Goal: Task Accomplishment & Management: Complete application form

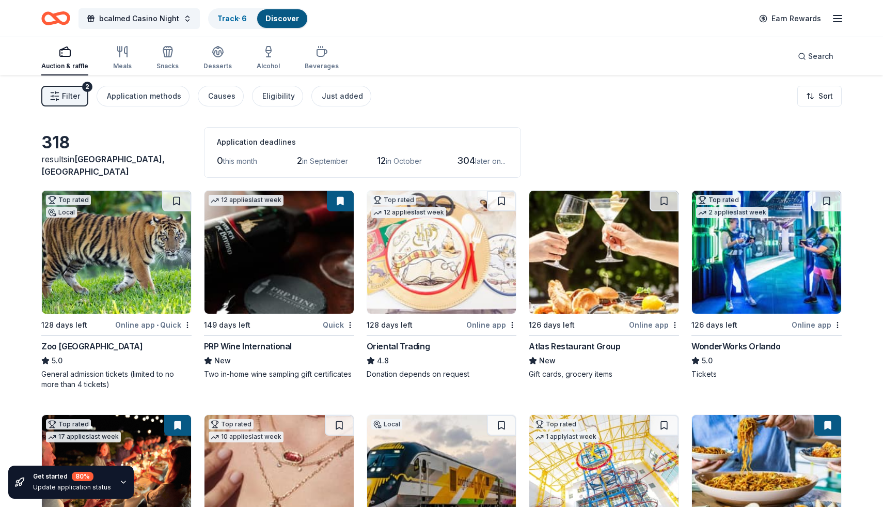
click at [65, 96] on span "Filter" at bounding box center [71, 96] width 18 height 12
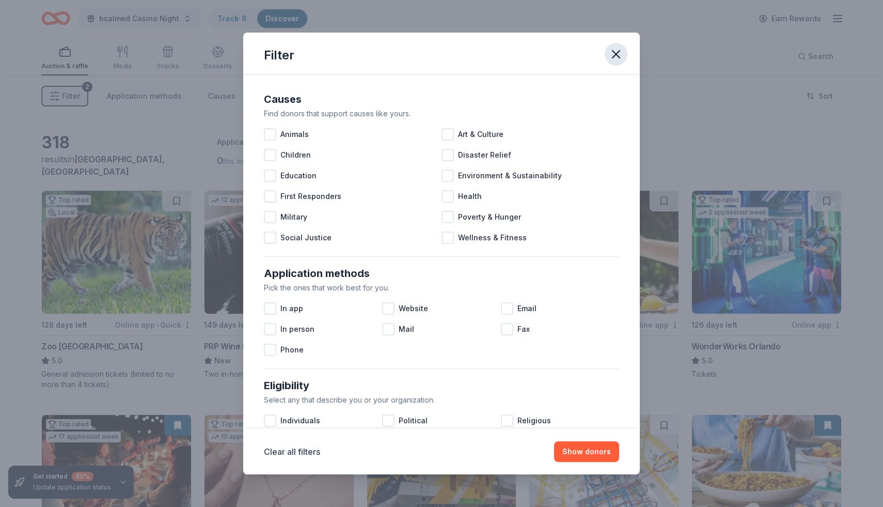
click at [619, 51] on icon "button" at bounding box center [616, 54] width 7 height 7
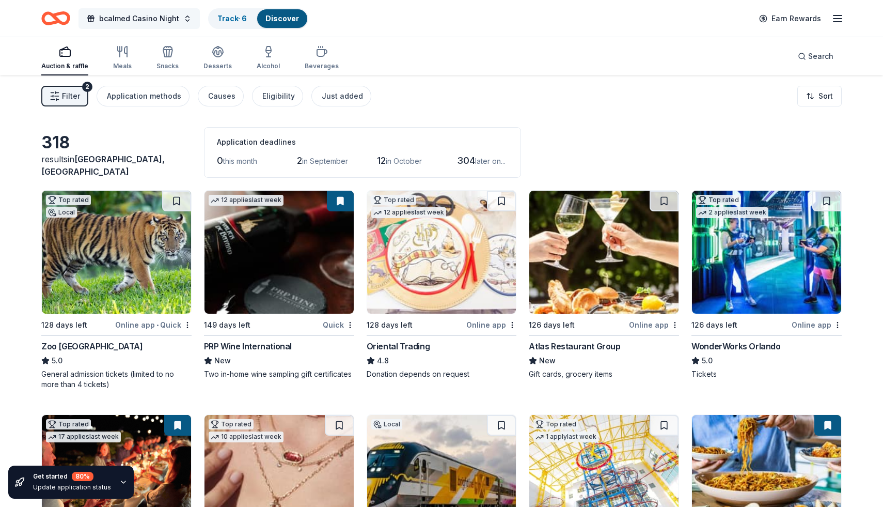
click at [113, 21] on span "bcalmed Casino Night" at bounding box center [139, 18] width 80 height 12
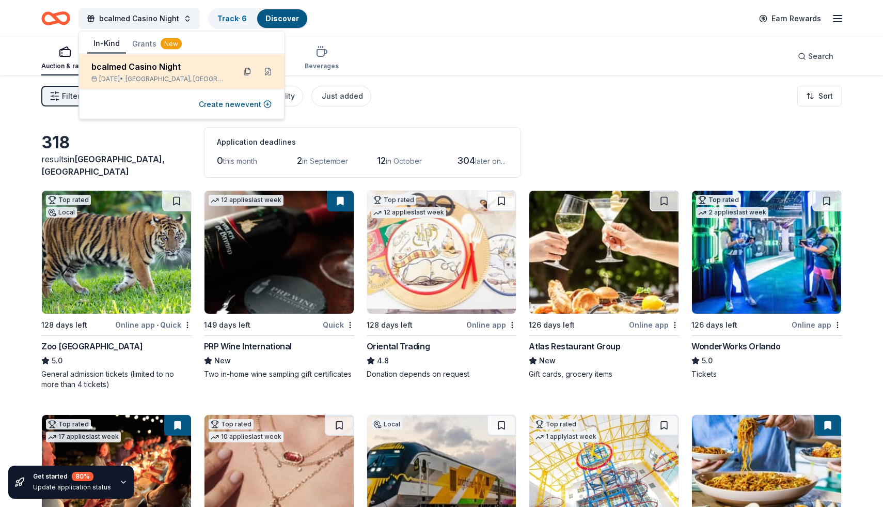
click at [249, 71] on button at bounding box center [247, 72] width 17 height 17
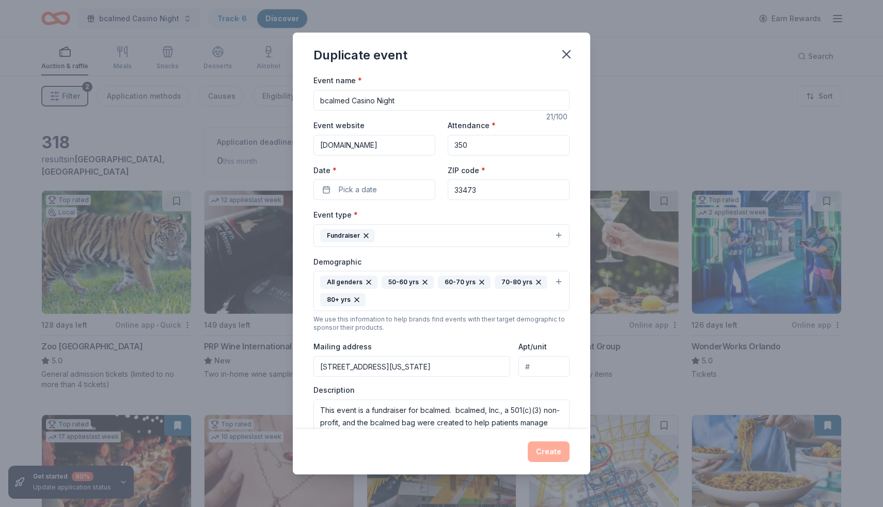
click at [489, 193] on input "33473" at bounding box center [509, 189] width 122 height 21
type input "3"
type input "10028"
click at [515, 265] on div "Demographic All genders 50-60 yrs 60-70 yrs 70-80 yrs 80+ yrs" at bounding box center [441, 283] width 256 height 56
click at [555, 450] on div "Create" at bounding box center [441, 451] width 256 height 21
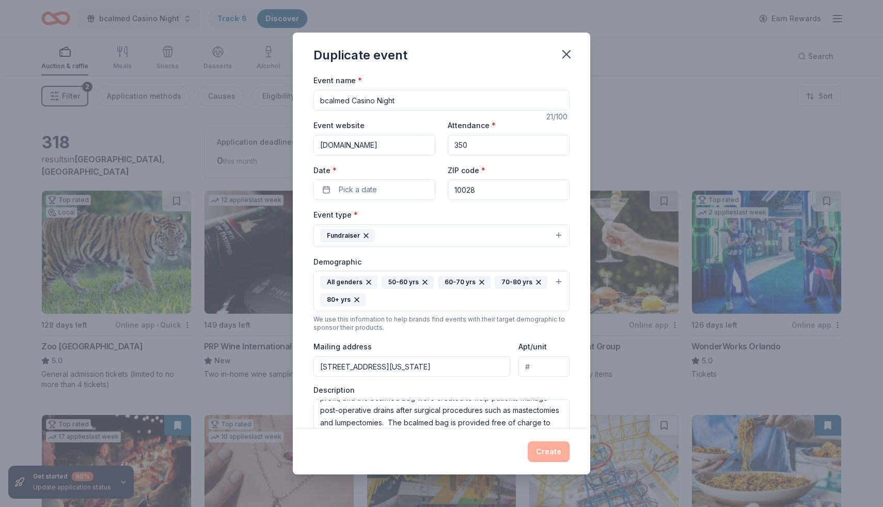
drag, startPoint x: 425, startPoint y: 213, endPoint x: 416, endPoint y: 207, distance: 10.7
click at [425, 213] on div "Event type * Fundraiser" at bounding box center [441, 227] width 256 height 39
click at [390, 195] on button "Pick a date" at bounding box center [374, 189] width 122 height 21
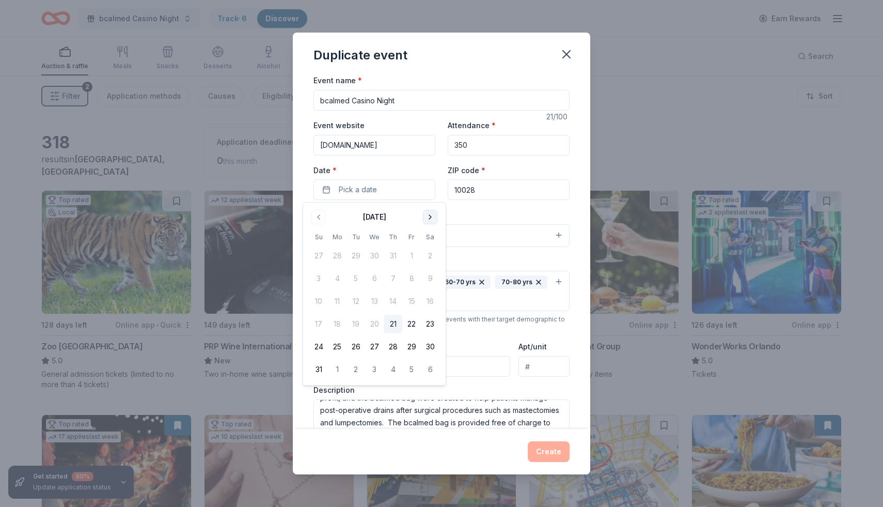
click at [425, 216] on button "Go to next month" at bounding box center [430, 217] width 14 height 14
click at [425, 215] on button "Go to next month" at bounding box center [430, 217] width 14 height 14
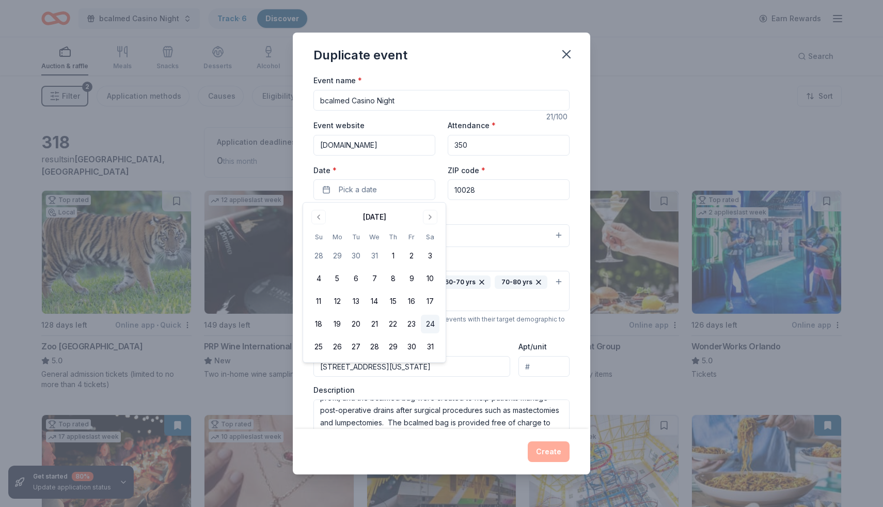
click at [430, 326] on button "24" at bounding box center [430, 324] width 19 height 19
click at [556, 455] on button "Create" at bounding box center [549, 451] width 42 height 21
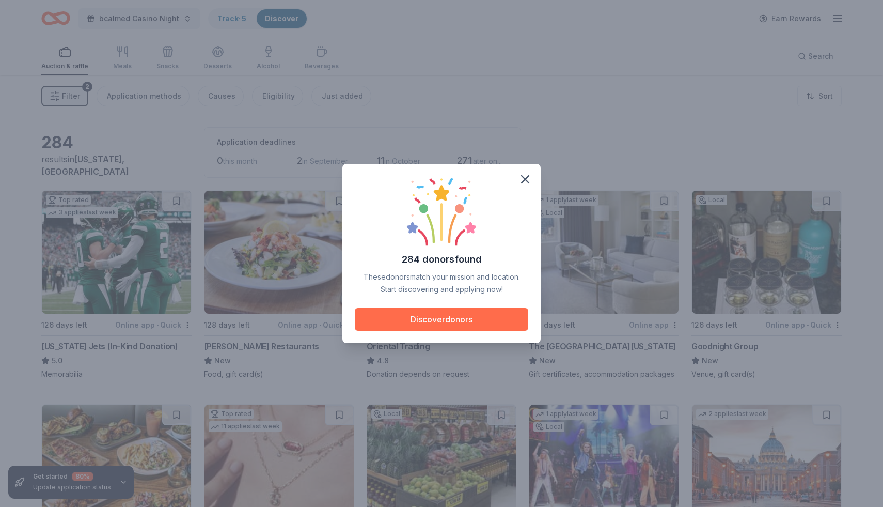
click at [464, 313] on button "Discover donors" at bounding box center [442, 319] width 174 height 23
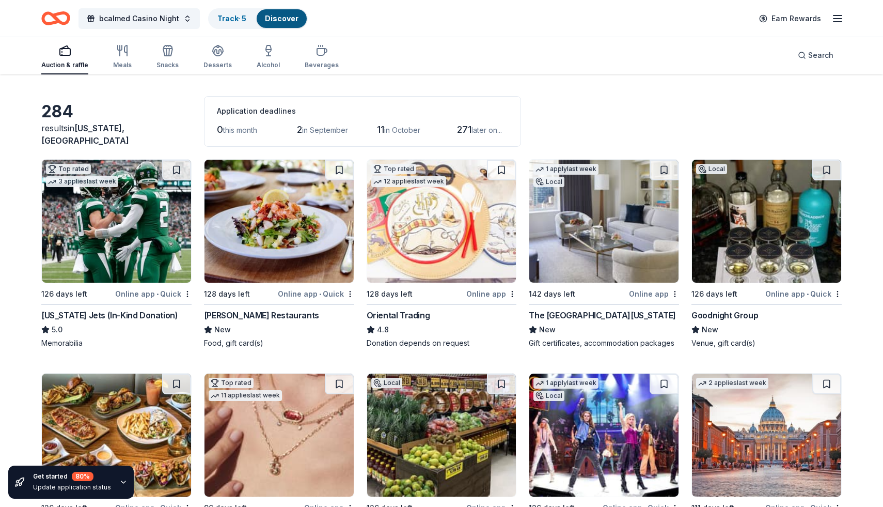
scroll to position [33, 0]
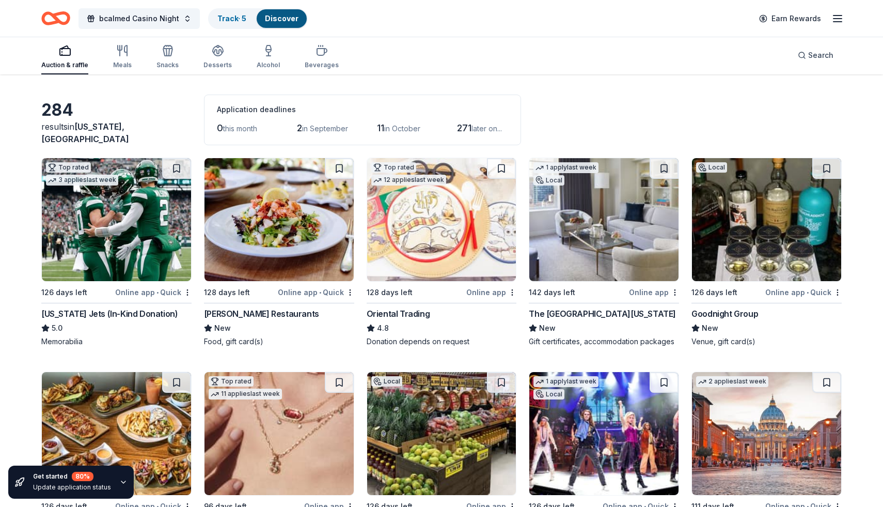
click at [649, 292] on div "Online app" at bounding box center [654, 292] width 50 height 13
click at [752, 236] on img at bounding box center [766, 219] width 149 height 123
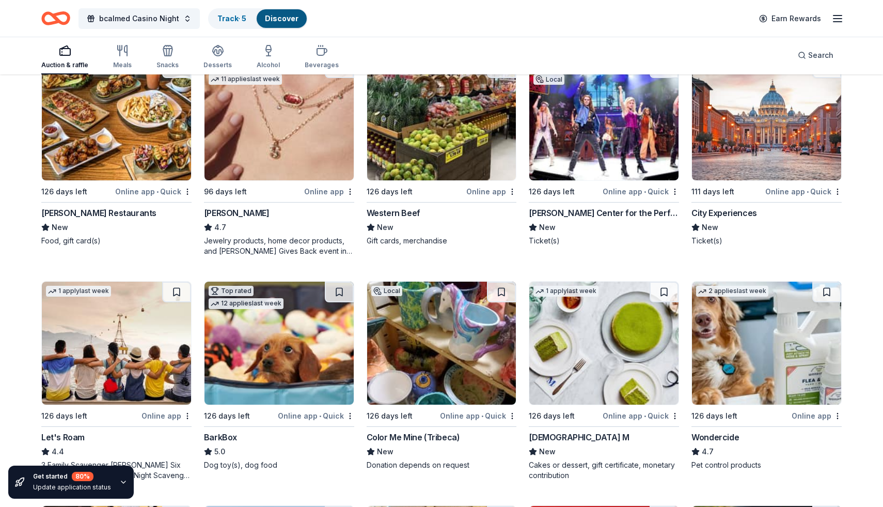
scroll to position [349, 0]
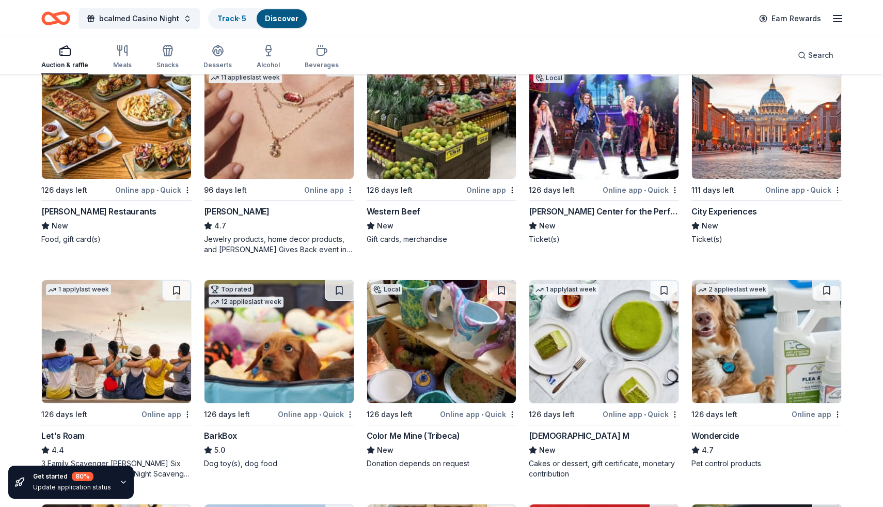
click at [801, 191] on div "Online app • Quick" at bounding box center [803, 189] width 76 height 13
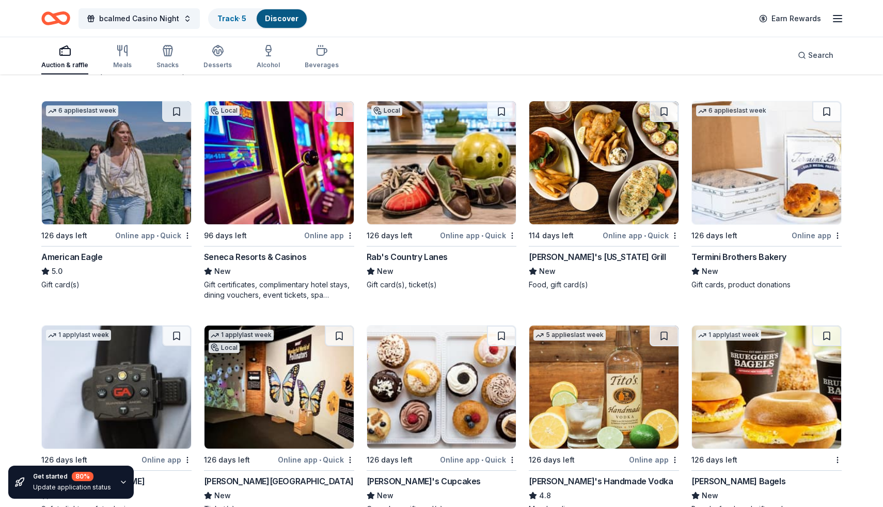
scroll to position [1414, 0]
click at [322, 237] on div "Online app" at bounding box center [329, 234] width 50 height 13
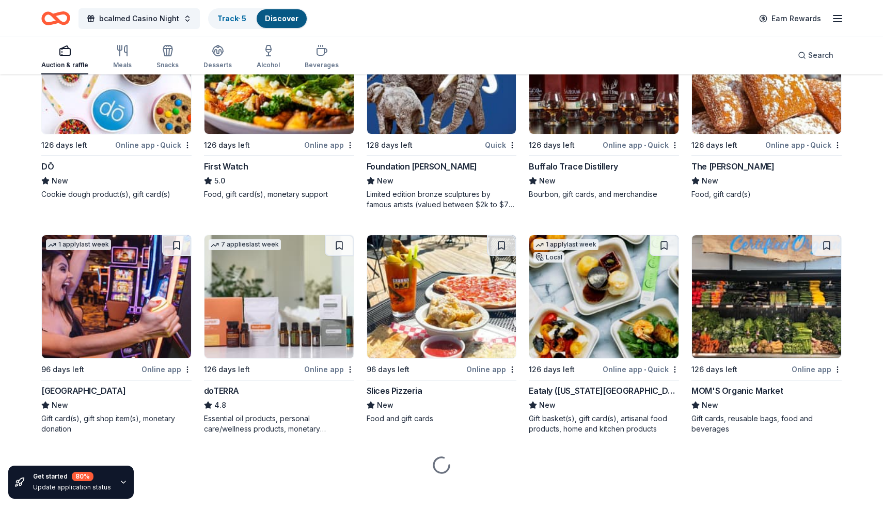
scroll to position [2835, 0]
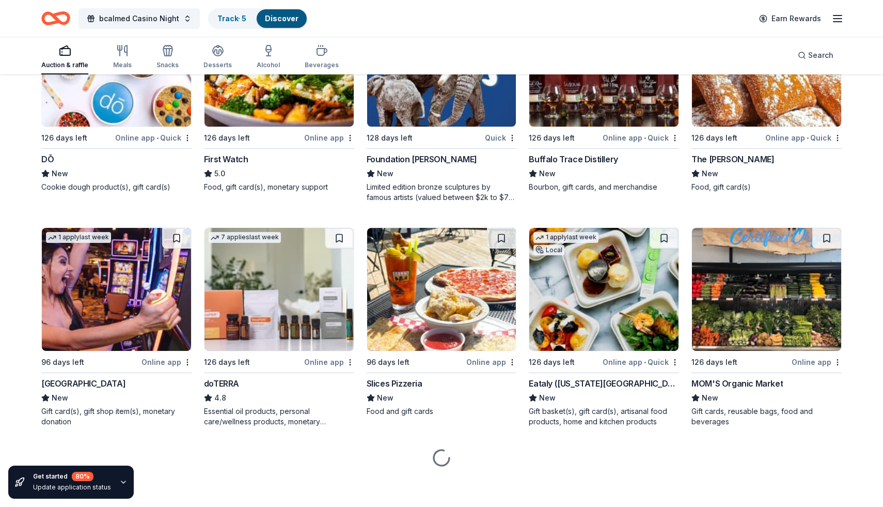
click at [331, 137] on div "Online app" at bounding box center [329, 137] width 50 height 13
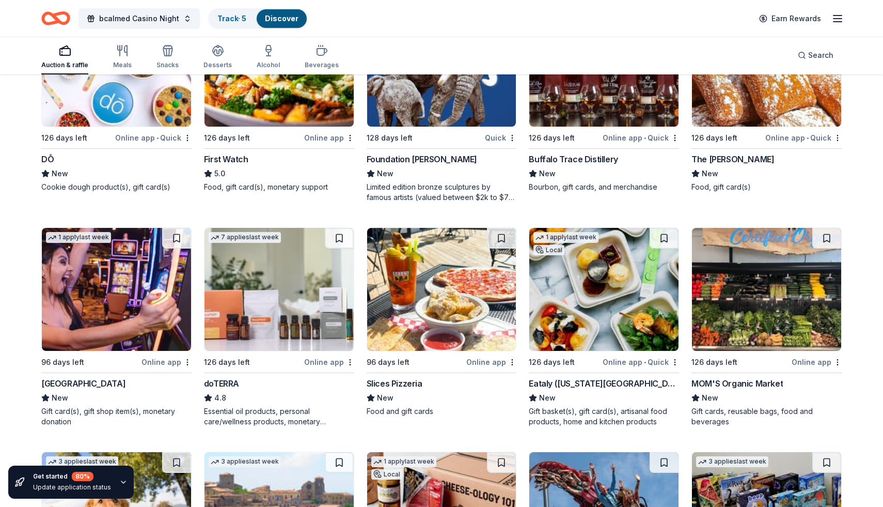
click at [598, 158] on div "Buffalo Trace Distillery" at bounding box center [573, 159] width 89 height 12
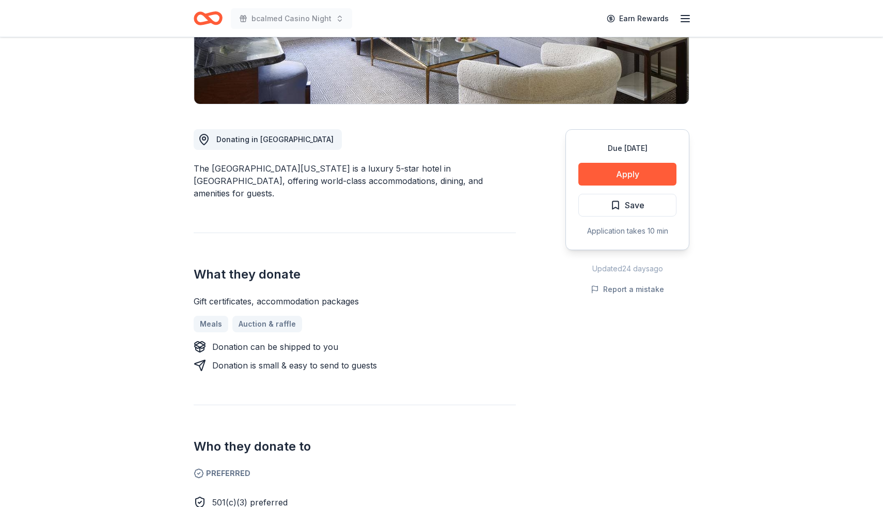
scroll to position [228, 0]
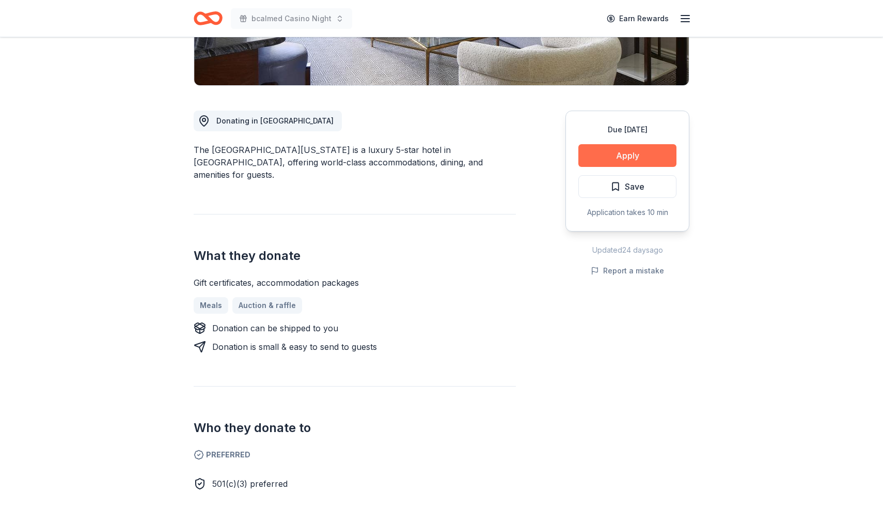
click at [626, 159] on button "Apply" at bounding box center [627, 155] width 98 height 23
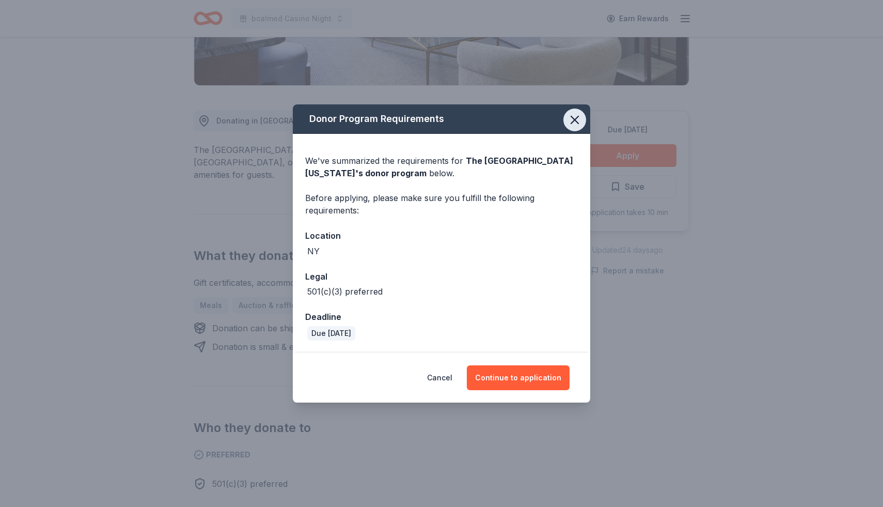
click at [570, 123] on icon "button" at bounding box center [575, 120] width 14 height 14
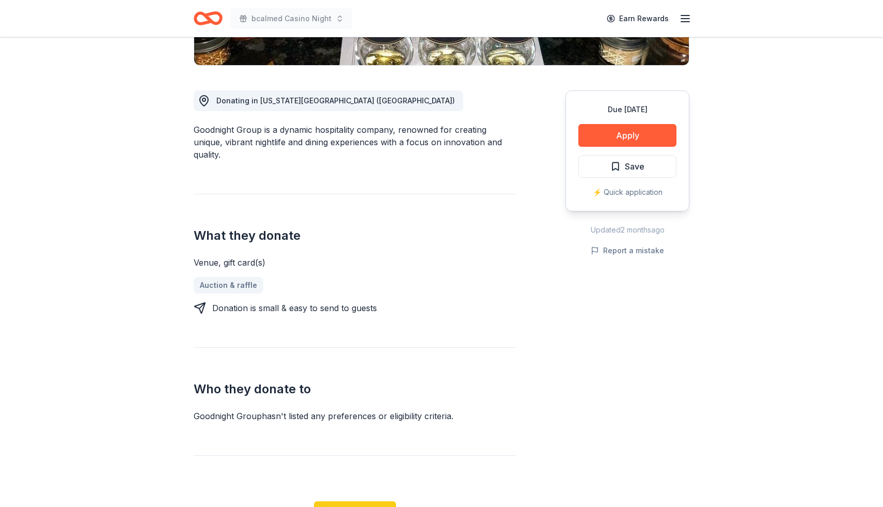
scroll to position [242, 0]
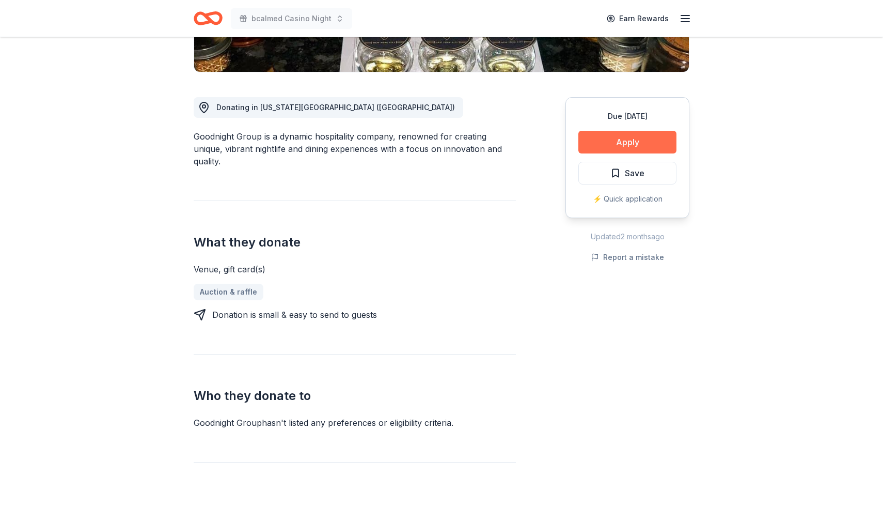
click at [606, 143] on button "Apply" at bounding box center [627, 142] width 98 height 23
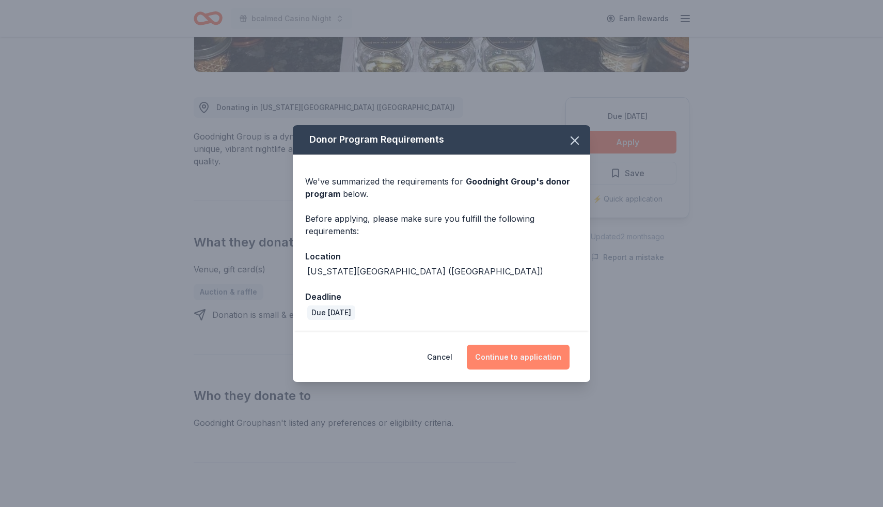
click at [523, 356] on button "Continue to application" at bounding box center [518, 356] width 103 height 25
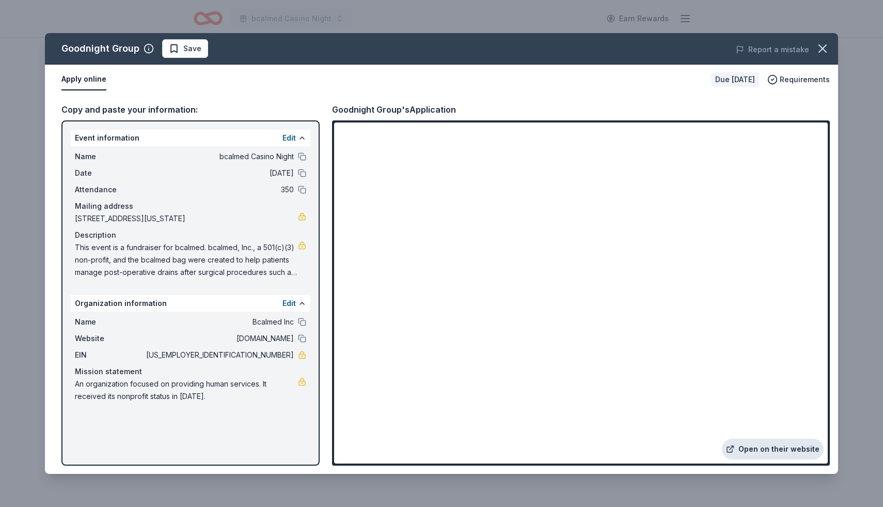
click at [786, 452] on link "Open on their website" at bounding box center [773, 448] width 102 height 21
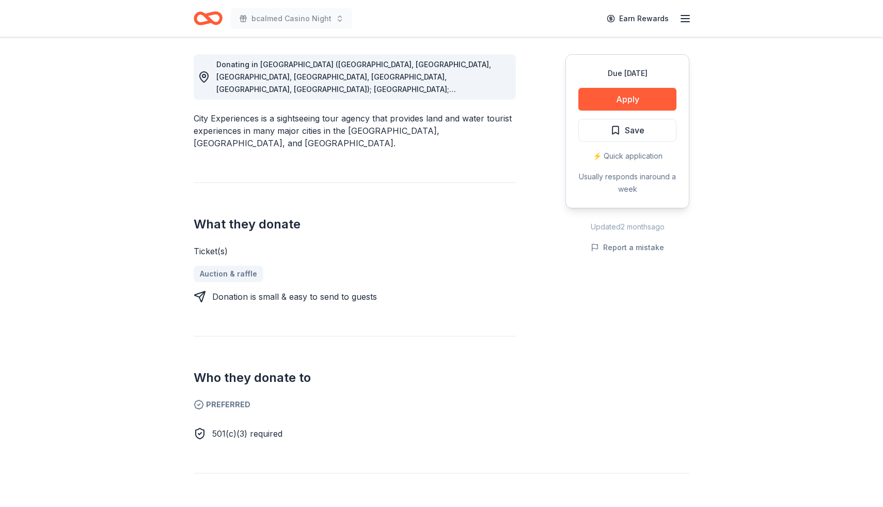
scroll to position [288, 0]
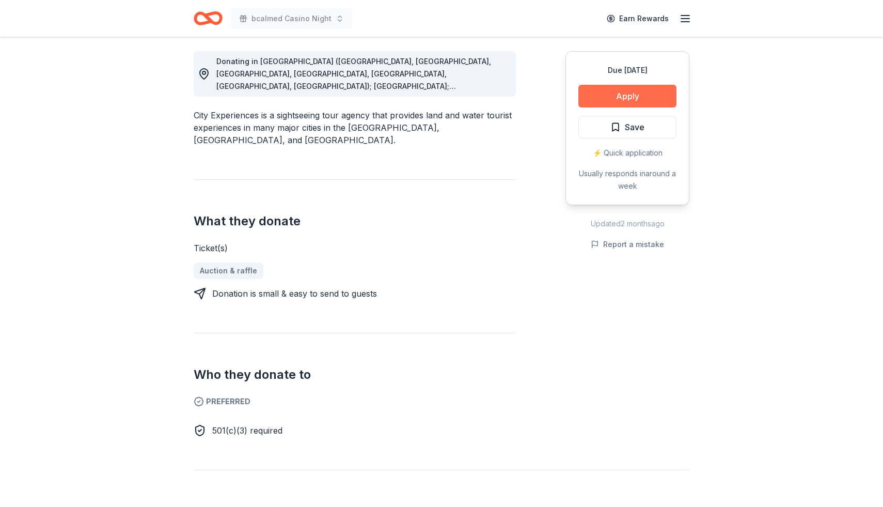
click at [639, 97] on button "Apply" at bounding box center [627, 96] width 98 height 23
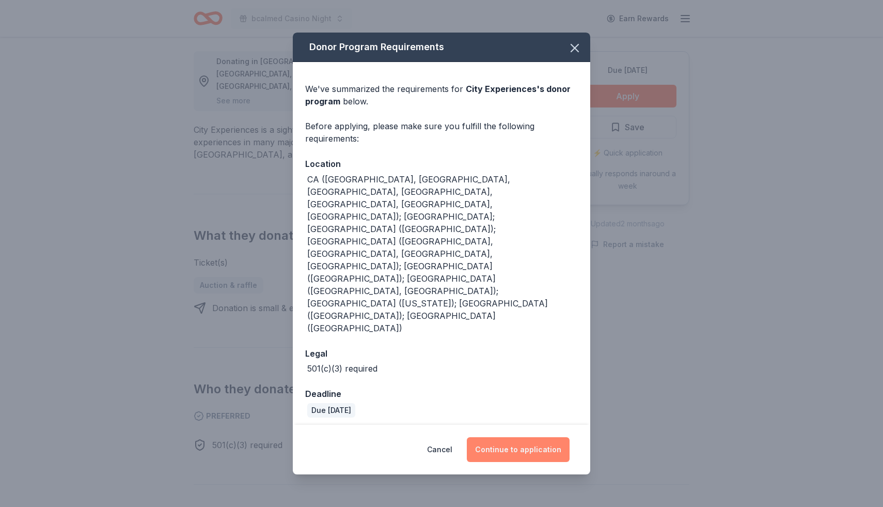
click at [522, 437] on button "Continue to application" at bounding box center [518, 449] width 103 height 25
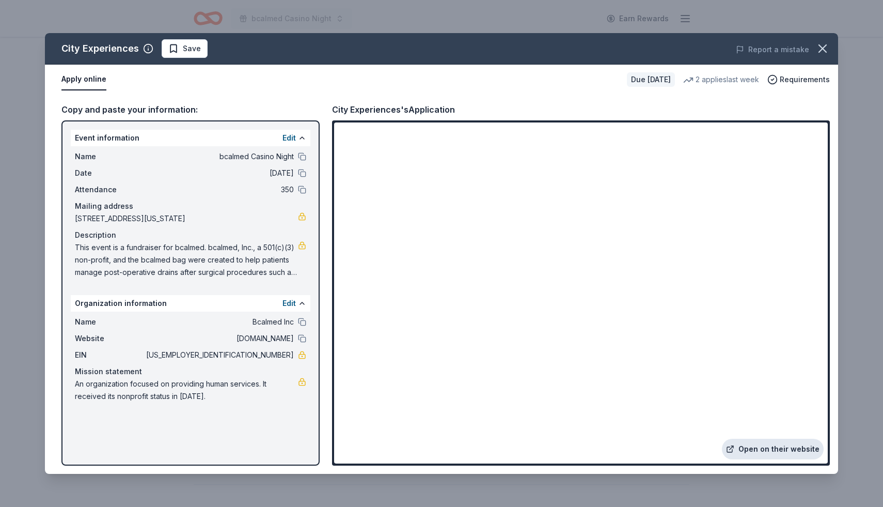
click at [818, 440] on link "Open on their website" at bounding box center [773, 448] width 102 height 21
click at [825, 52] on icon "button" at bounding box center [822, 48] width 14 height 14
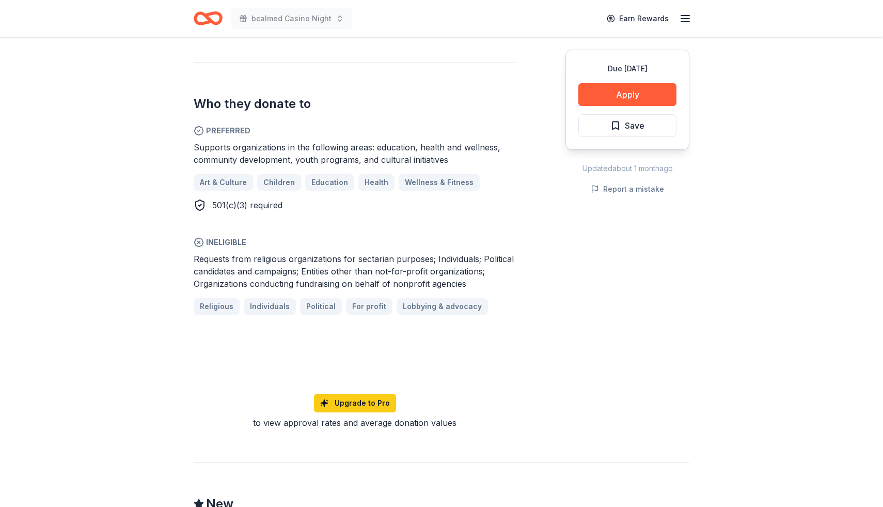
scroll to position [566, 0]
click at [590, 99] on button "Apply" at bounding box center [627, 94] width 98 height 23
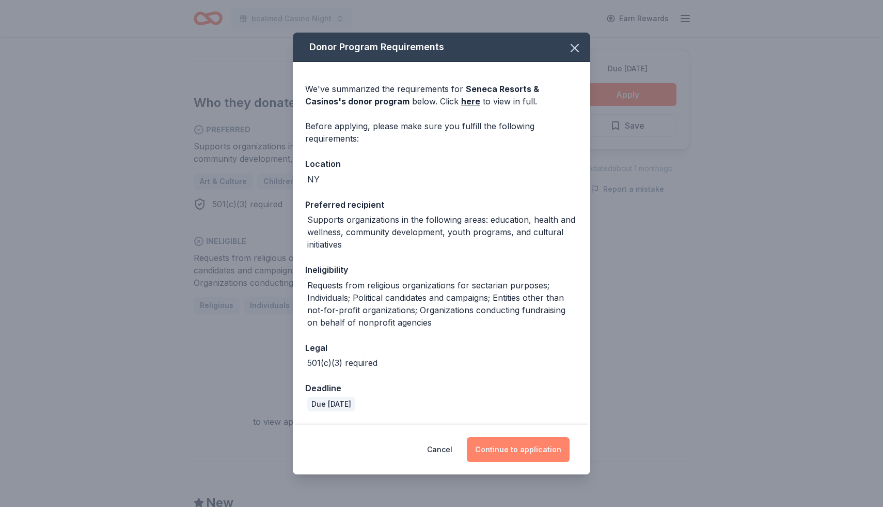
click at [531, 457] on button "Continue to application" at bounding box center [518, 449] width 103 height 25
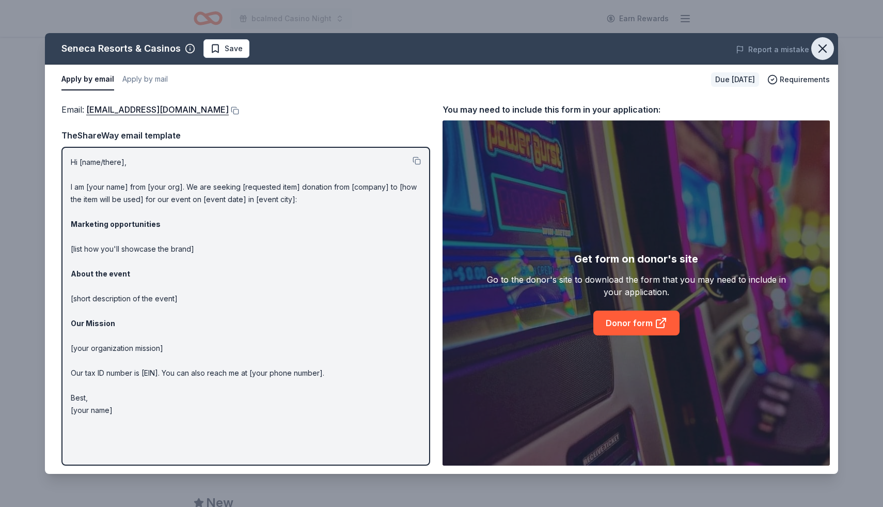
click at [822, 49] on icon "button" at bounding box center [822, 48] width 7 height 7
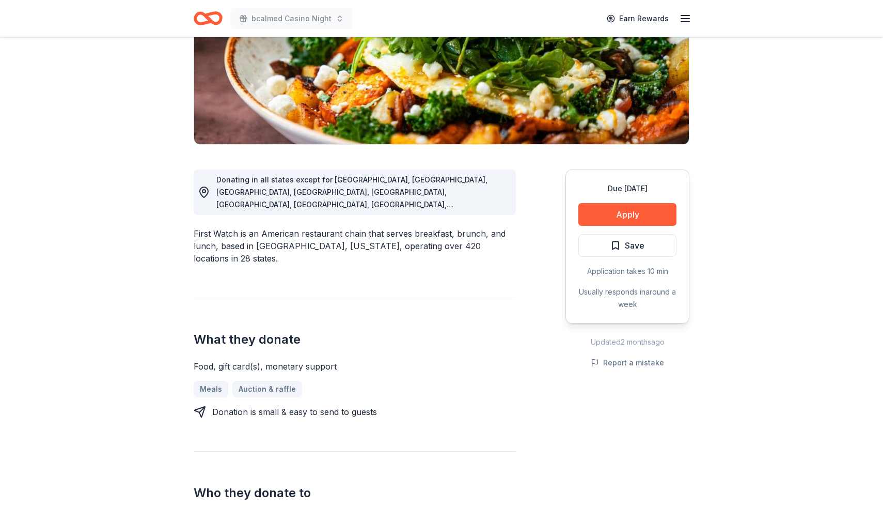
scroll to position [185, 0]
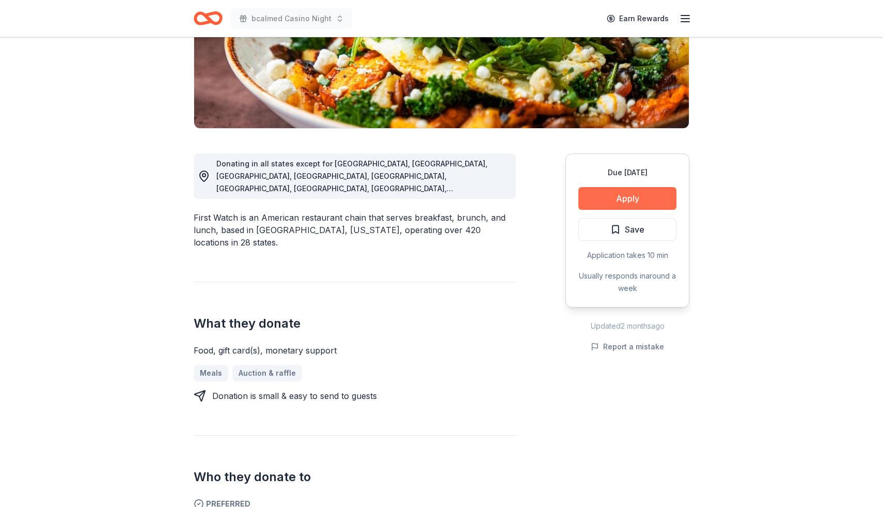
click at [618, 196] on button "Apply" at bounding box center [627, 198] width 98 height 23
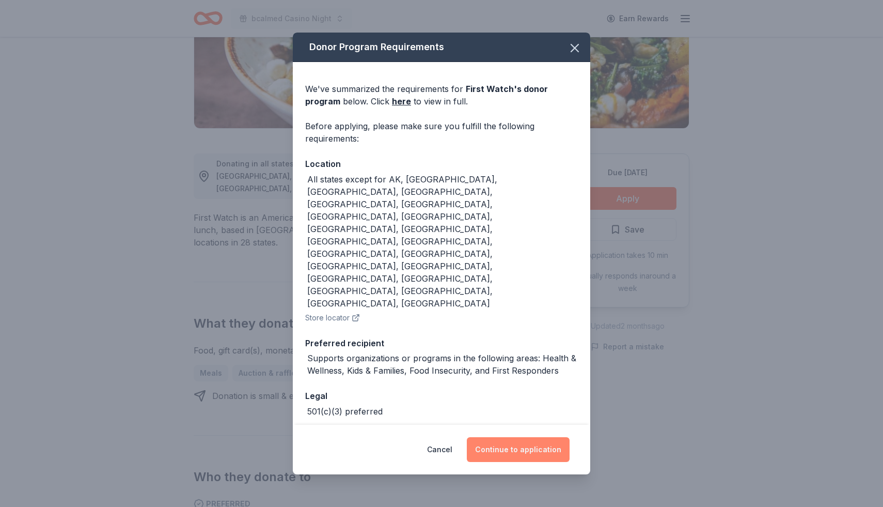
click at [509, 437] on button "Continue to application" at bounding box center [518, 449] width 103 height 25
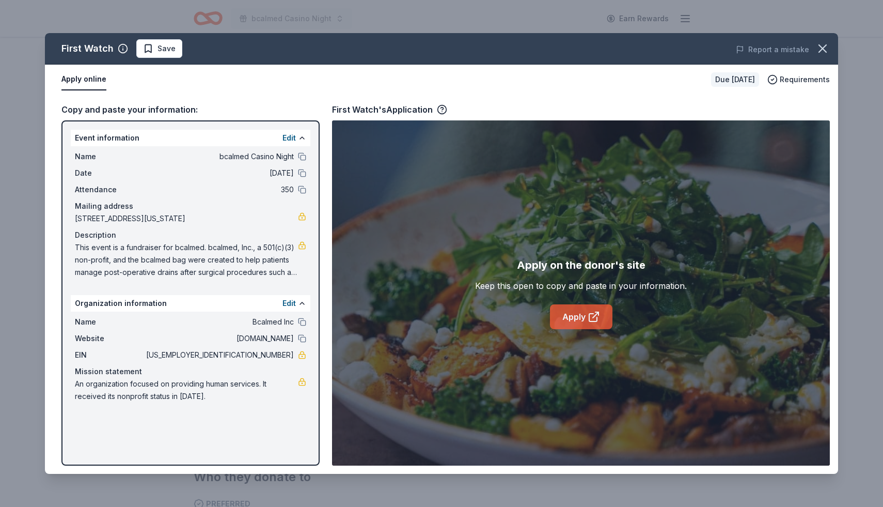
click at [600, 314] on icon at bounding box center [594, 316] width 12 height 12
click at [821, 48] on icon "button" at bounding box center [822, 48] width 7 height 7
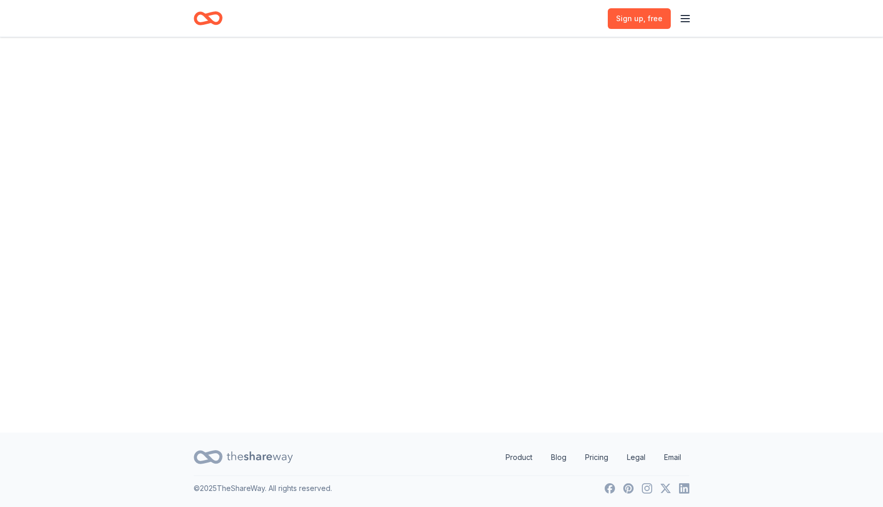
click at [614, 309] on div at bounding box center [441, 234] width 883 height 395
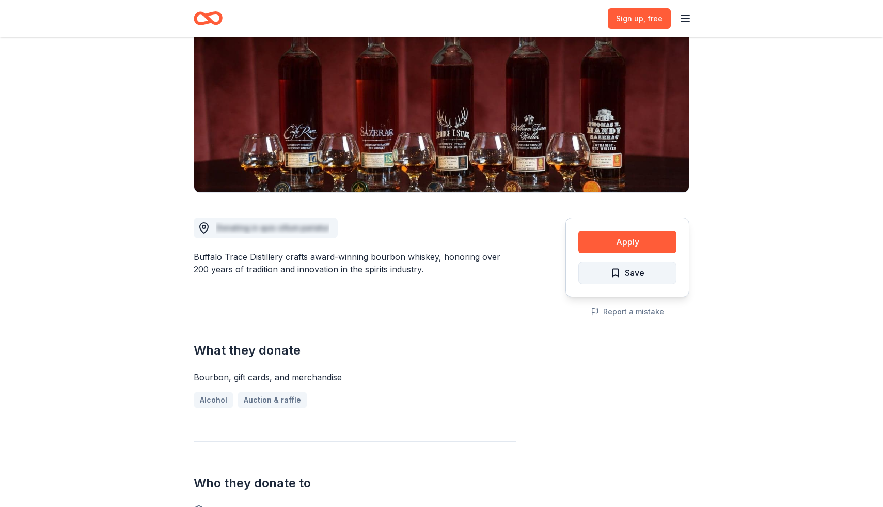
scroll to position [134, 0]
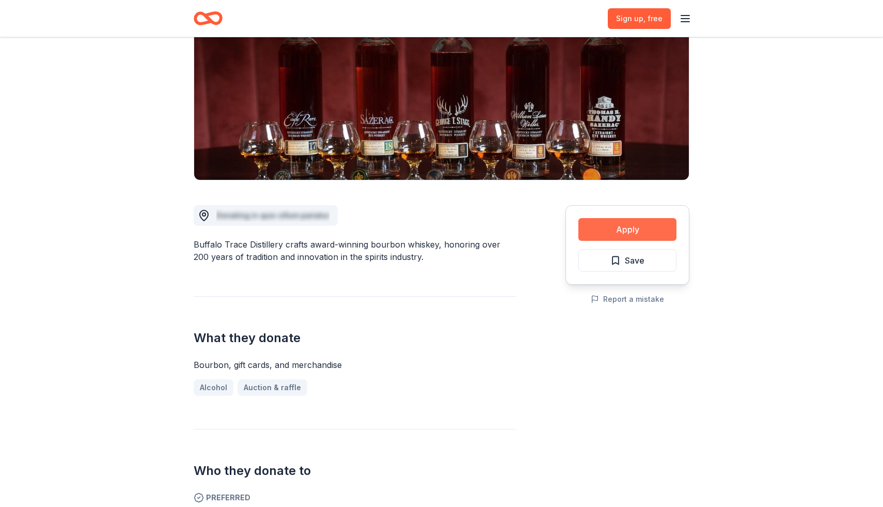
click at [610, 230] on button "Apply" at bounding box center [627, 229] width 98 height 23
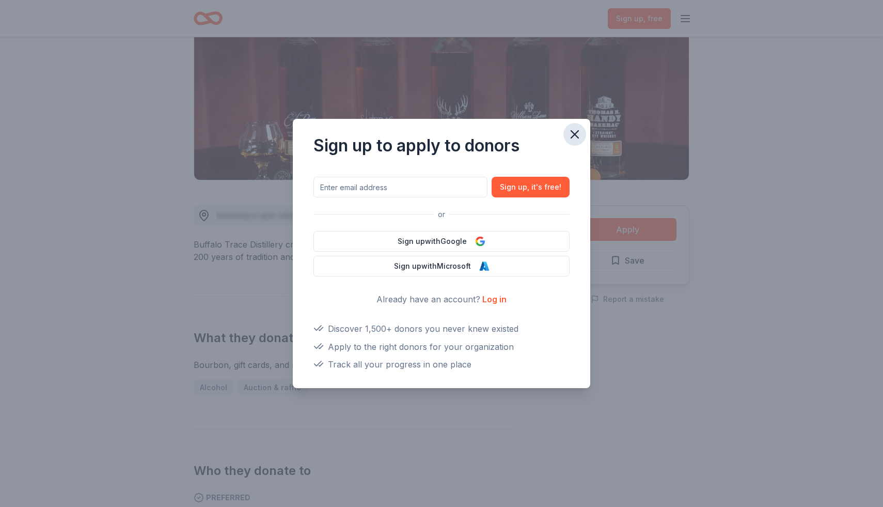
click at [577, 133] on icon "button" at bounding box center [575, 134] width 14 height 14
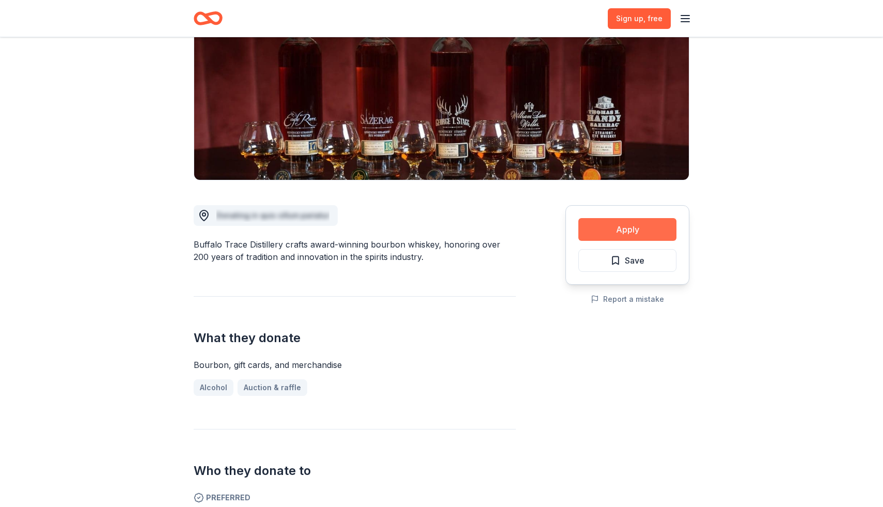
click at [619, 227] on button "Apply" at bounding box center [627, 229] width 98 height 23
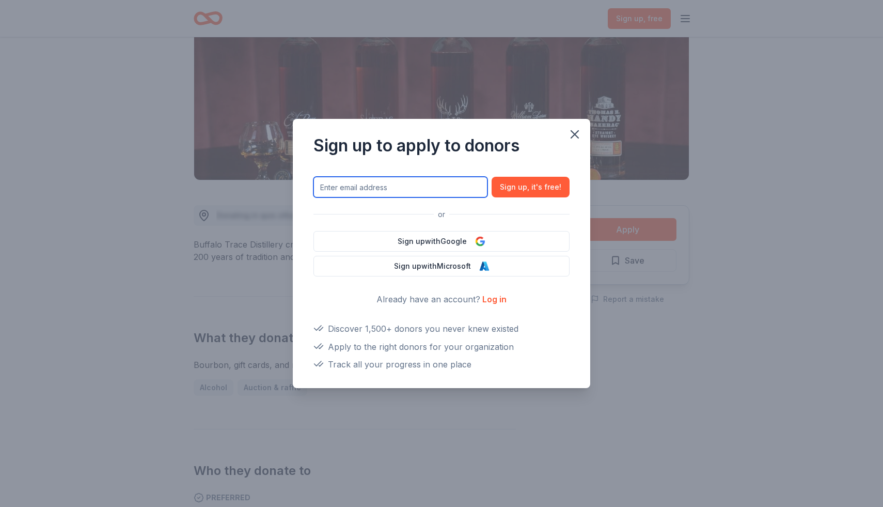
click at [437, 192] on input "text" at bounding box center [400, 187] width 174 height 21
type input "pam@bcalmed.org"
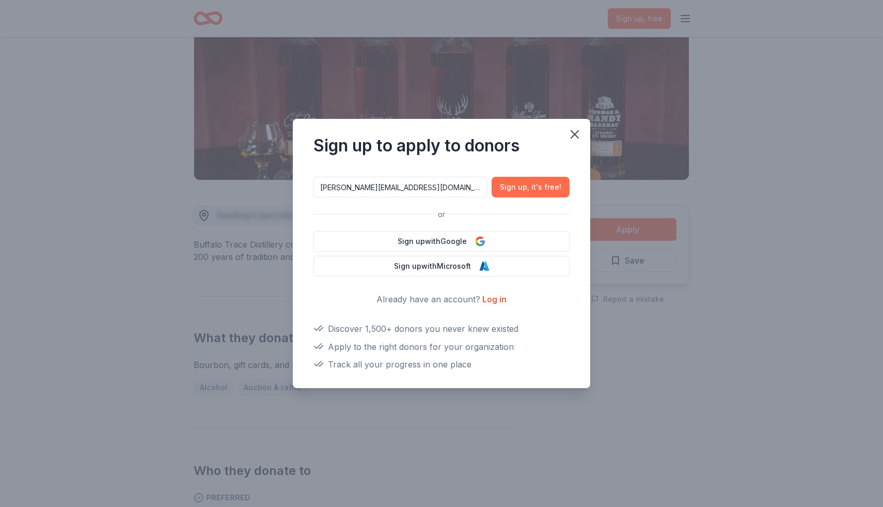
click at [535, 185] on span ", it ' s free!" at bounding box center [544, 187] width 34 height 12
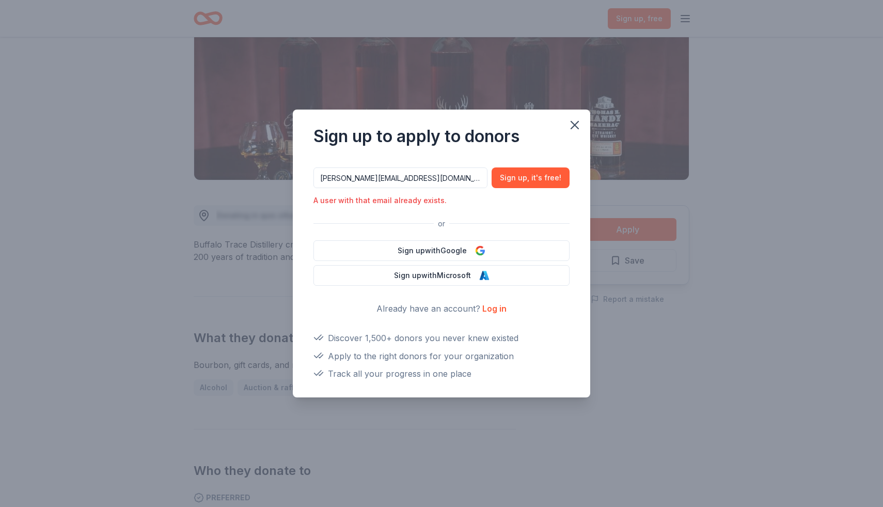
click at [496, 307] on link "Log in" at bounding box center [494, 308] width 24 height 10
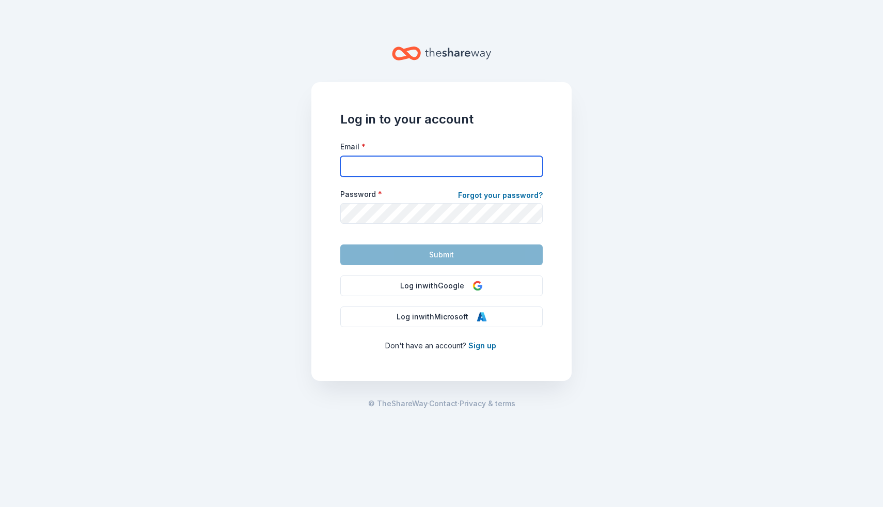
click at [409, 166] on input "Email *" at bounding box center [441, 166] width 202 height 21
type input "pam@bcalmed.org"
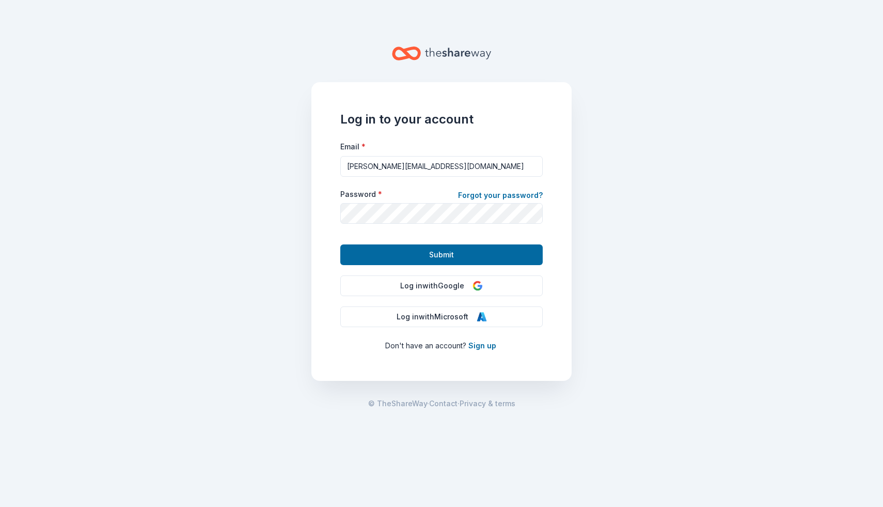
click at [448, 259] on span "Submit" at bounding box center [441, 254] width 25 height 12
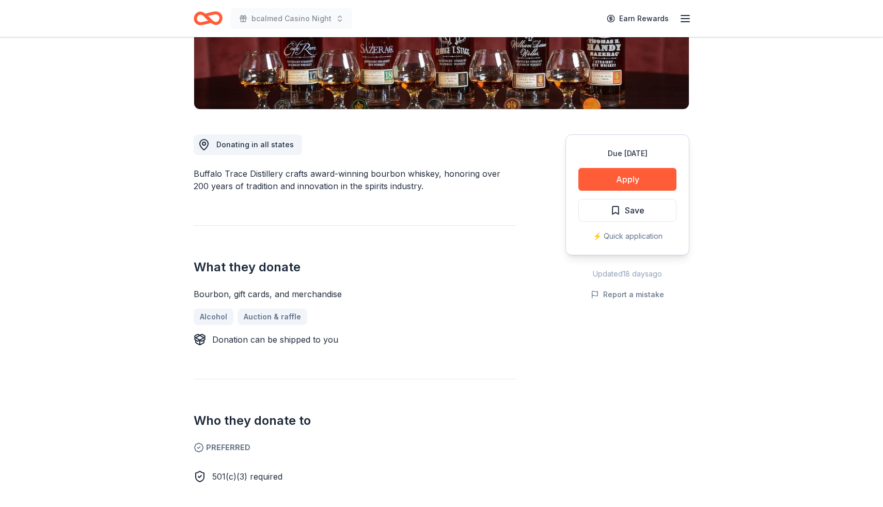
scroll to position [206, 0]
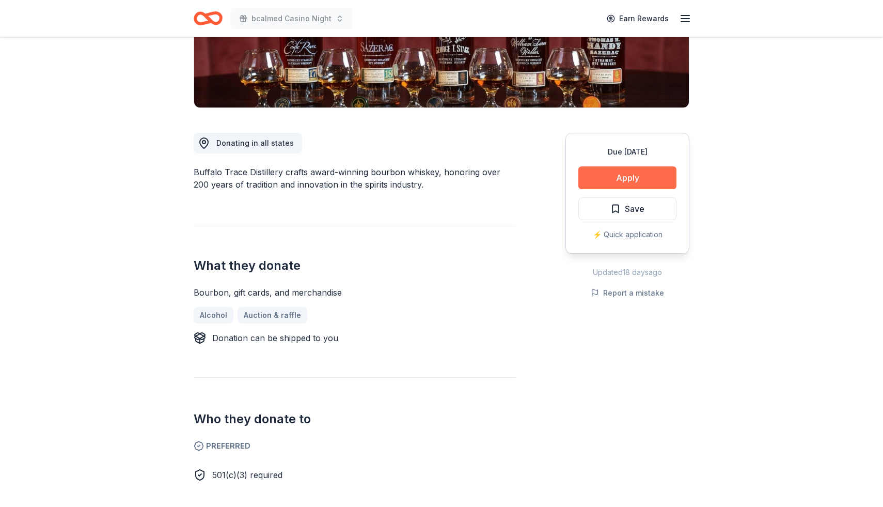
click at [609, 172] on button "Apply" at bounding box center [627, 177] width 98 height 23
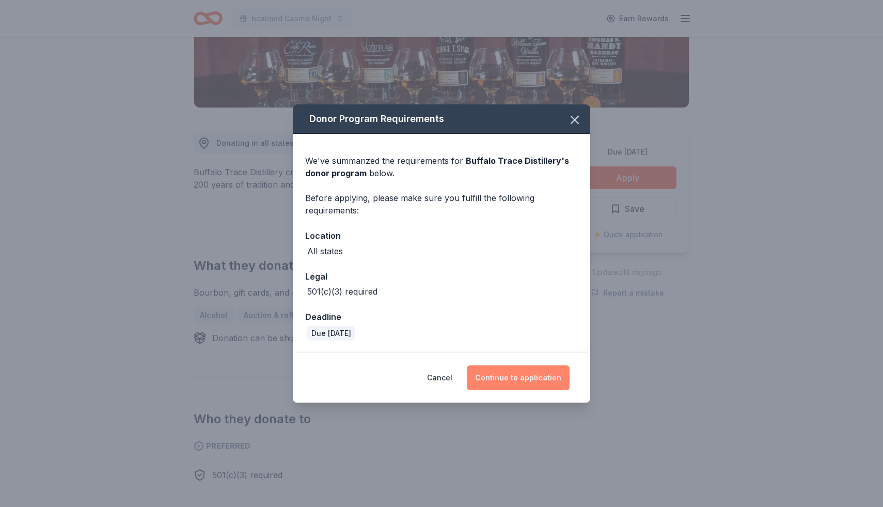
click at [520, 384] on button "Continue to application" at bounding box center [518, 377] width 103 height 25
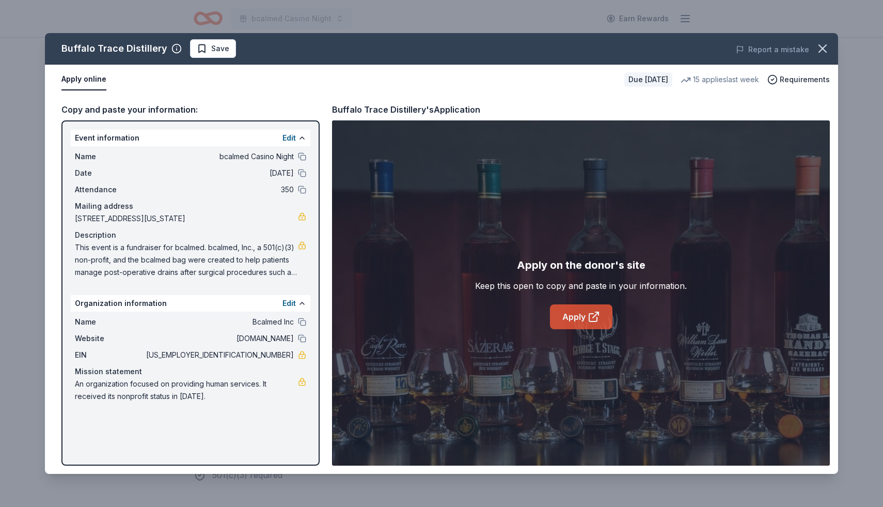
click at [584, 319] on link "Apply" at bounding box center [581, 316] width 62 height 25
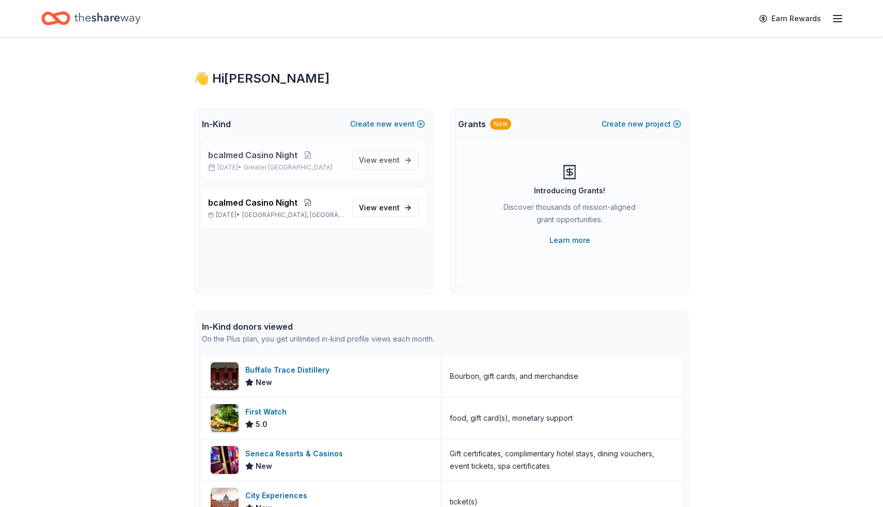
click at [262, 157] on span "bcalmed Casino Night" at bounding box center [252, 155] width 89 height 12
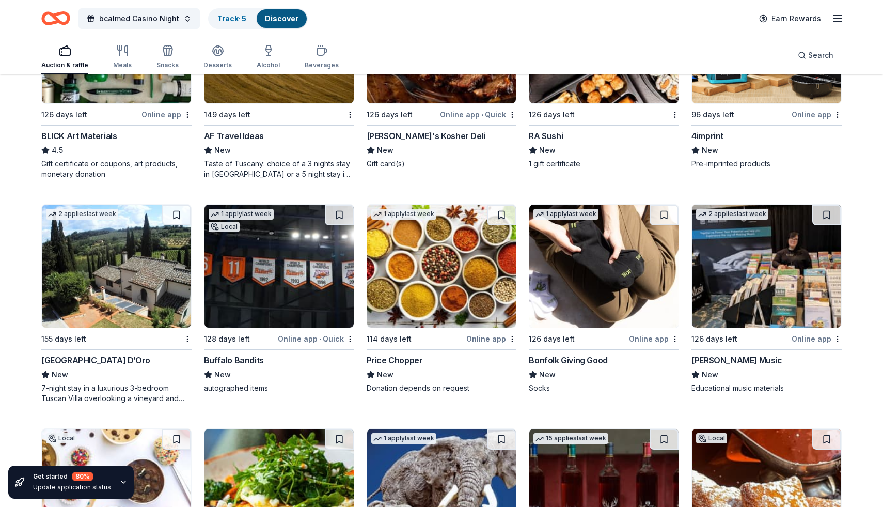
scroll to position [2411, 0]
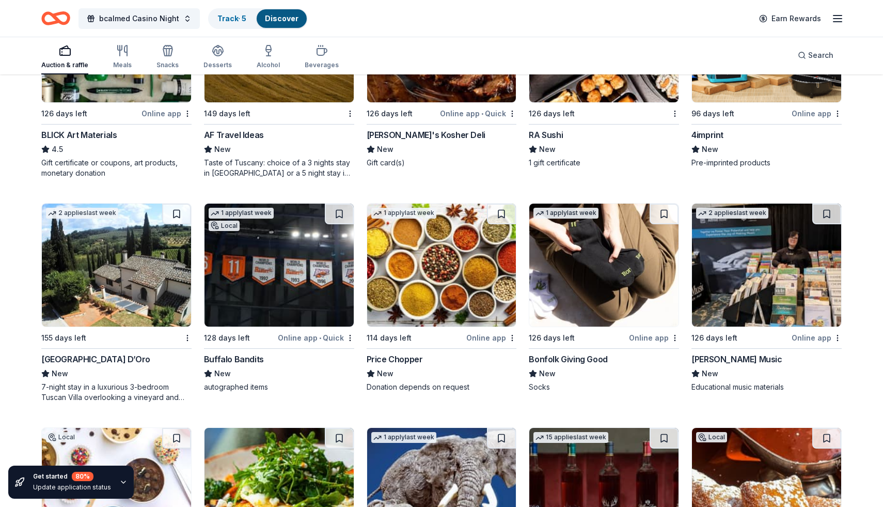
click at [648, 337] on div "Online app" at bounding box center [654, 337] width 50 height 13
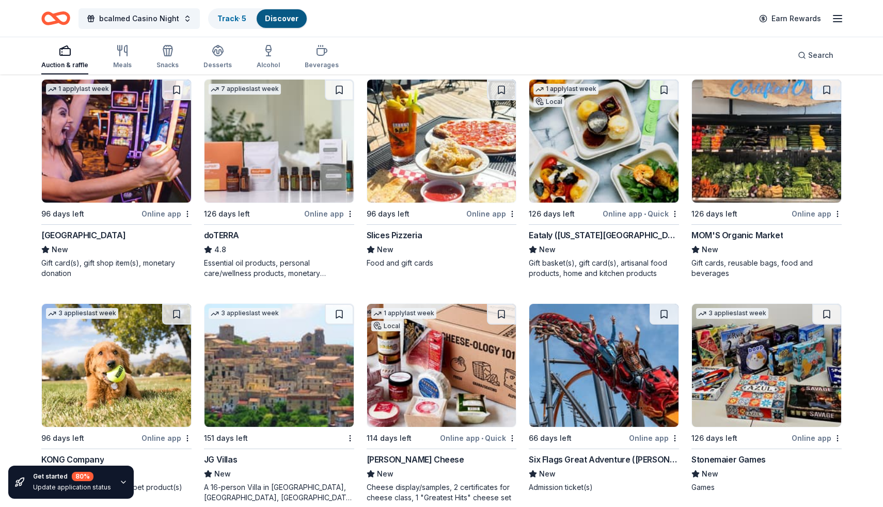
scroll to position [2981, 0]
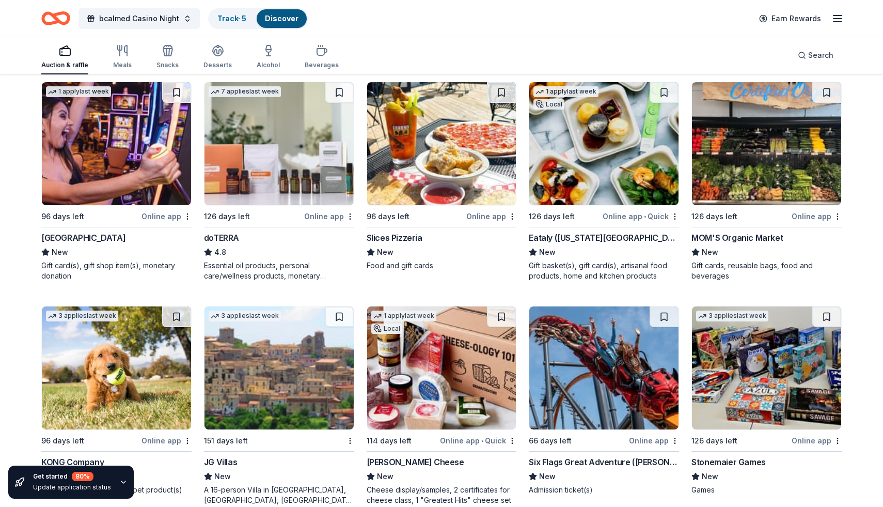
click at [646, 217] on span "•" at bounding box center [645, 216] width 2 height 8
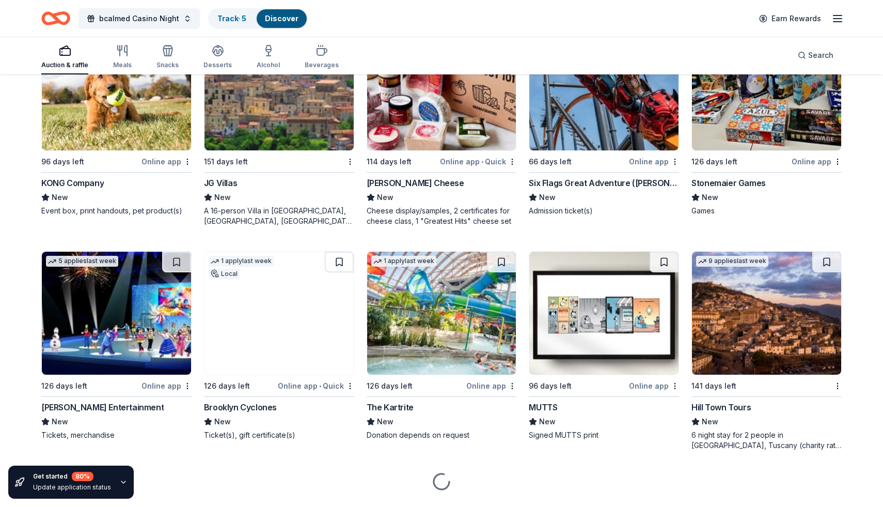
scroll to position [3262, 0]
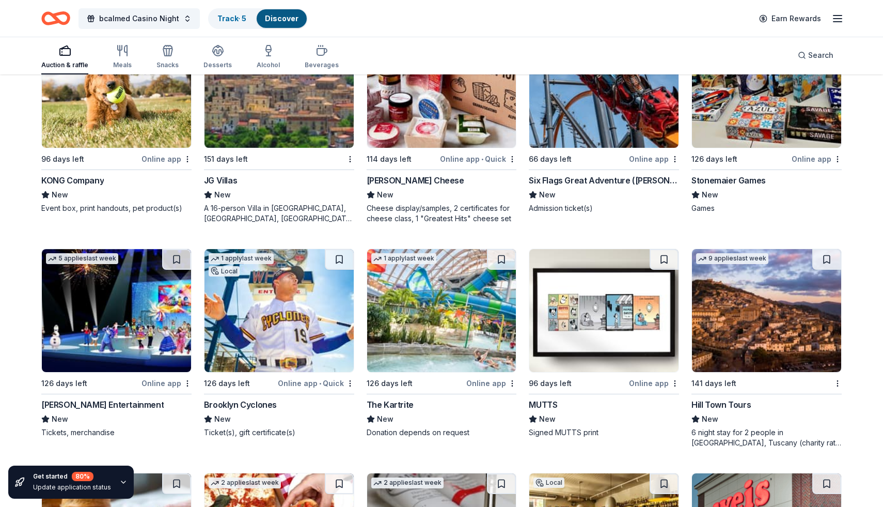
click at [473, 157] on div "Online app • Quick" at bounding box center [478, 158] width 76 height 13
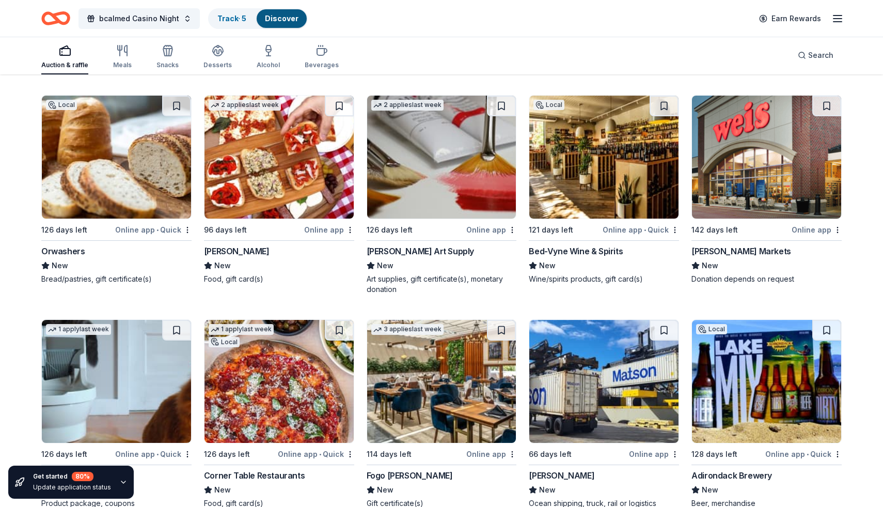
scroll to position [3640, 0]
click at [143, 230] on div "Online app • Quick" at bounding box center [153, 229] width 76 height 13
click at [324, 230] on div "Online app" at bounding box center [329, 229] width 50 height 13
click at [624, 232] on div "Online app • Quick" at bounding box center [641, 229] width 76 height 13
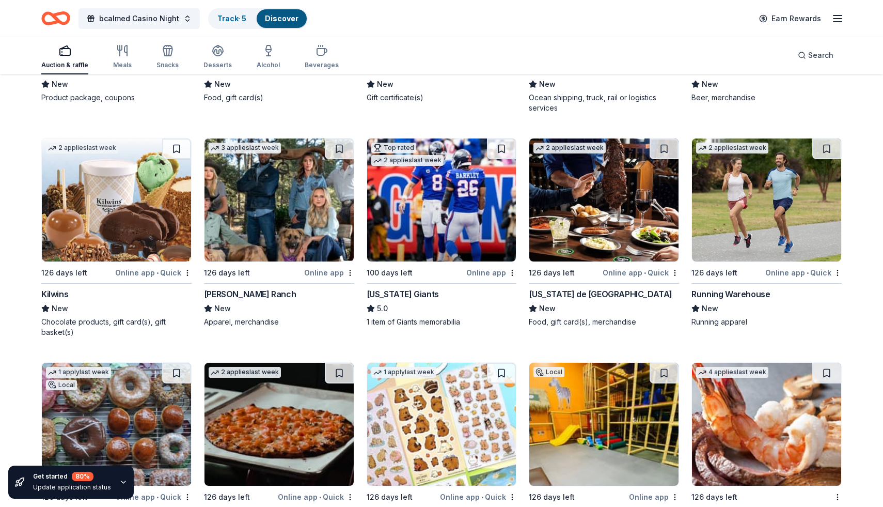
scroll to position [4047, 0]
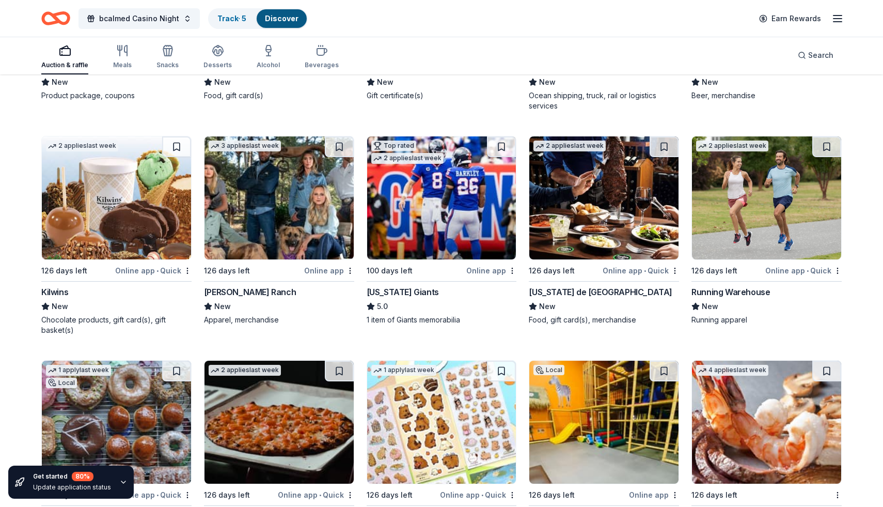
click at [442, 219] on img at bounding box center [441, 197] width 149 height 123
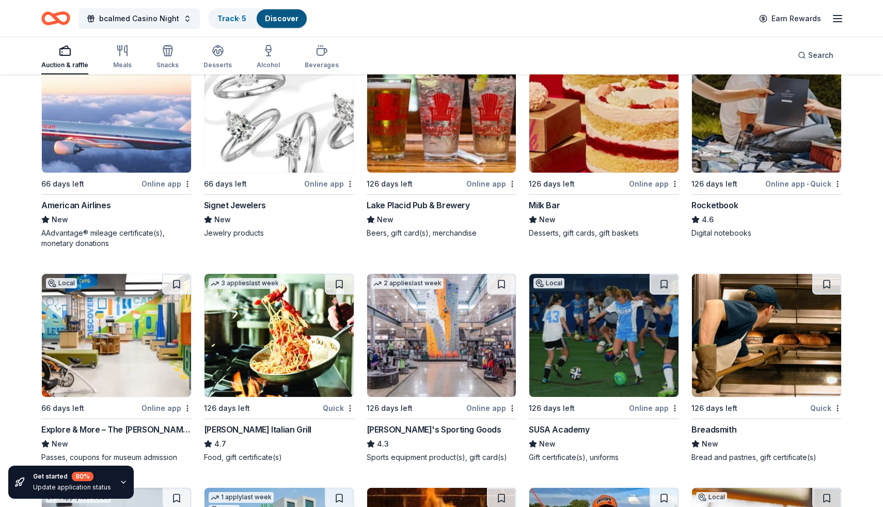
scroll to position [4808, 0]
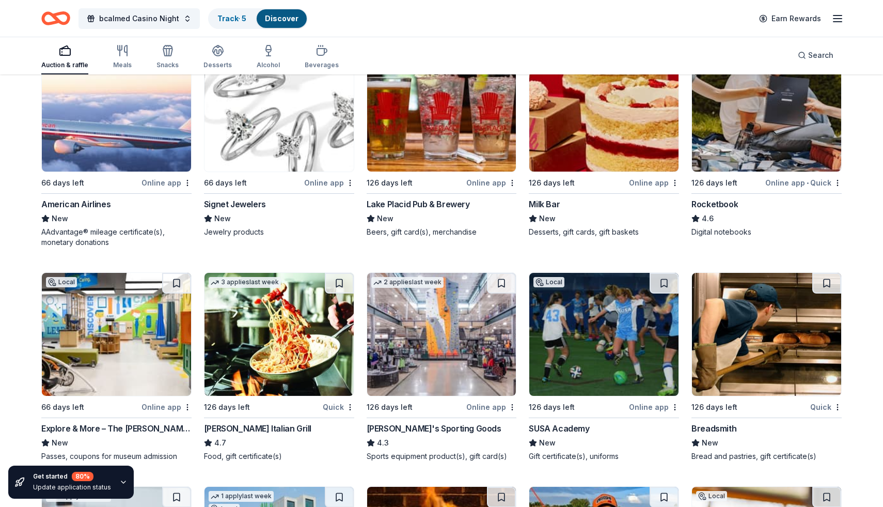
click at [655, 183] on div "Online app" at bounding box center [654, 182] width 50 height 13
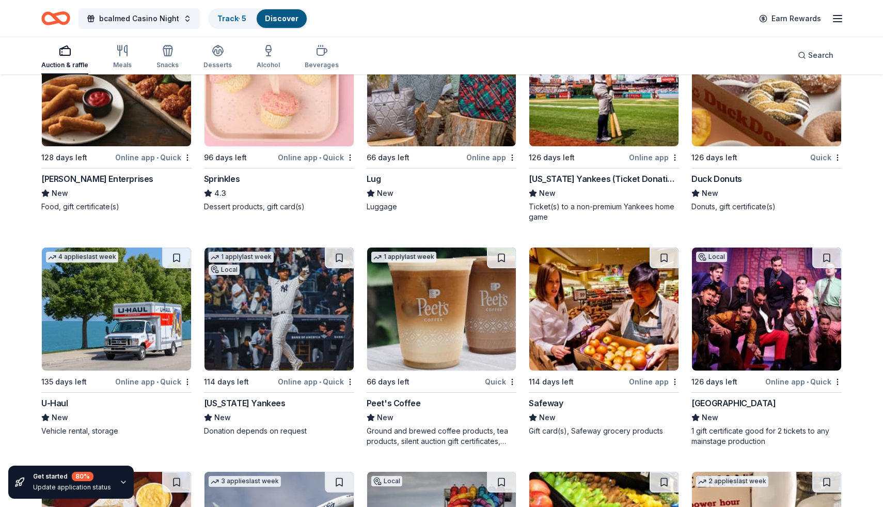
scroll to position [5711, 0]
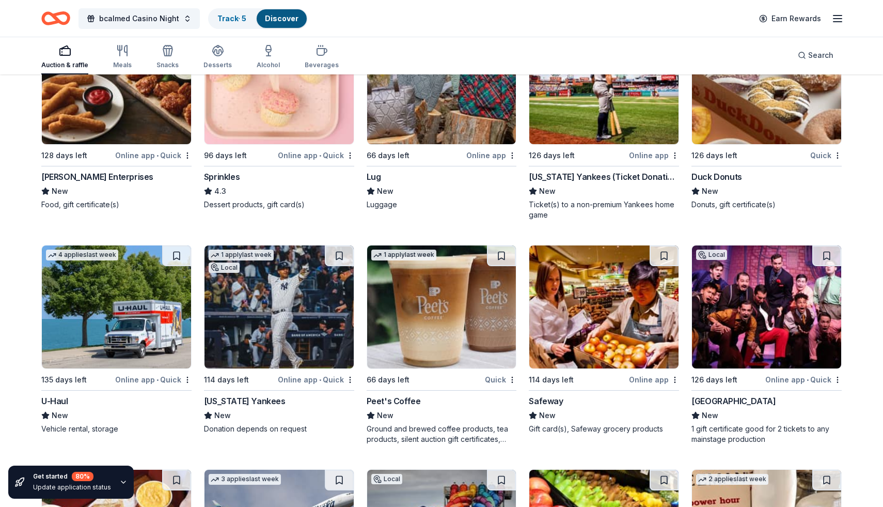
click at [607, 179] on div "New York Yankees (Ticket Donation)" at bounding box center [604, 176] width 150 height 12
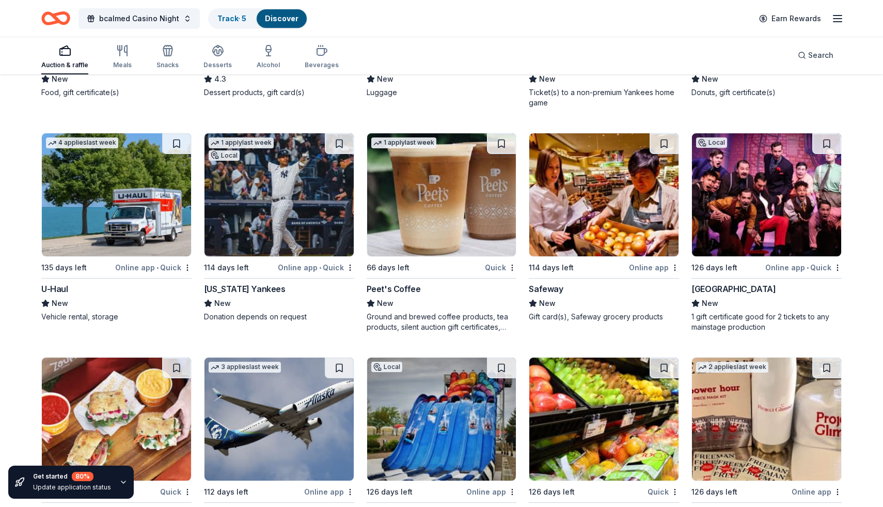
scroll to position [5824, 0]
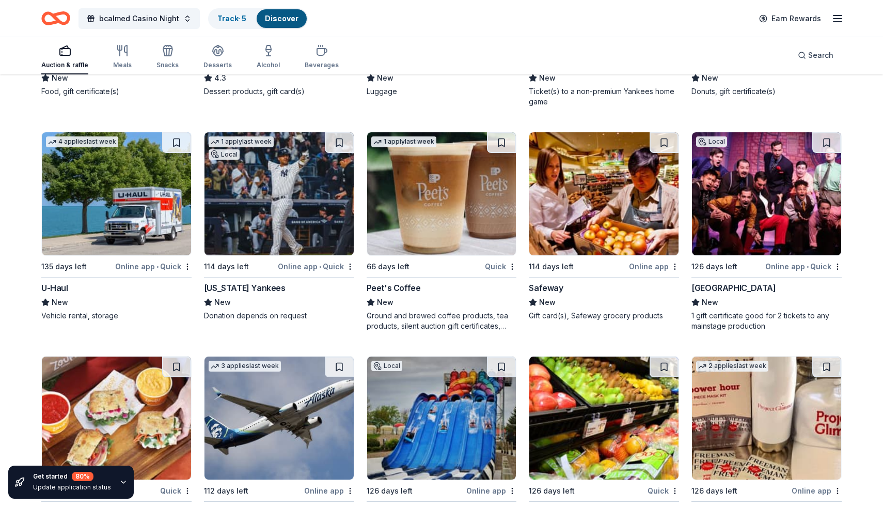
click at [500, 267] on div "Quick" at bounding box center [501, 266] width 32 height 13
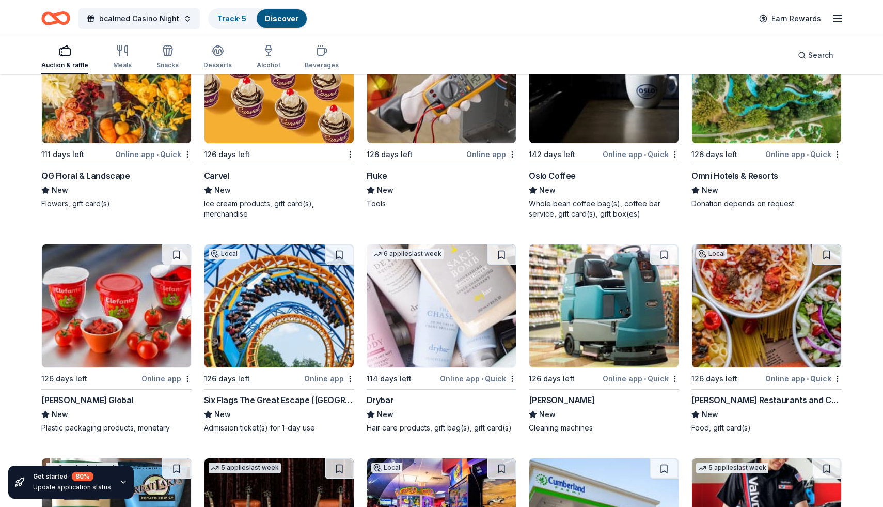
scroll to position [6385, 0]
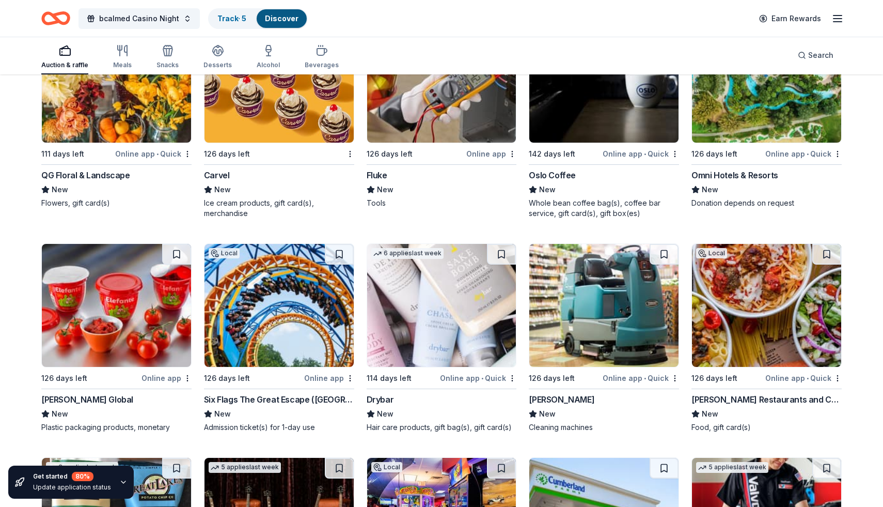
click at [637, 160] on div "1 apply last week Local 142 days left Online app • Quick Oslo Coffee New Whole …" at bounding box center [604, 118] width 150 height 199
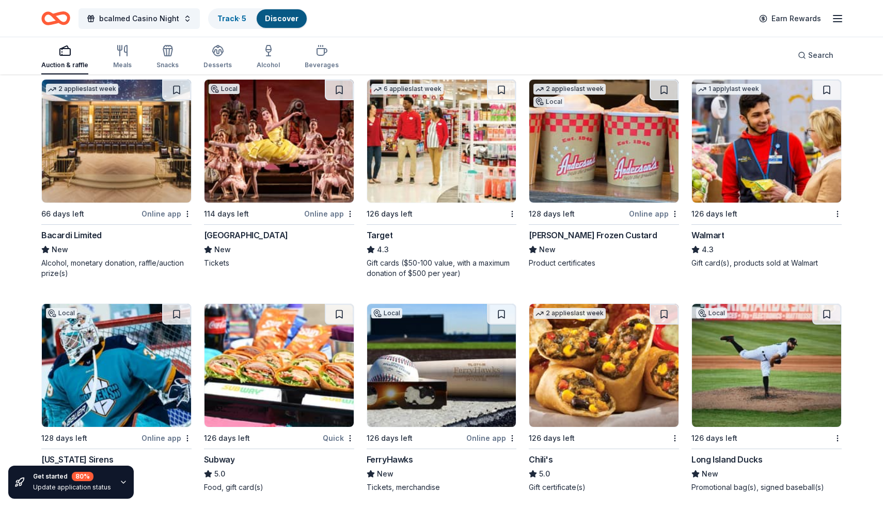
scroll to position [7233, 0]
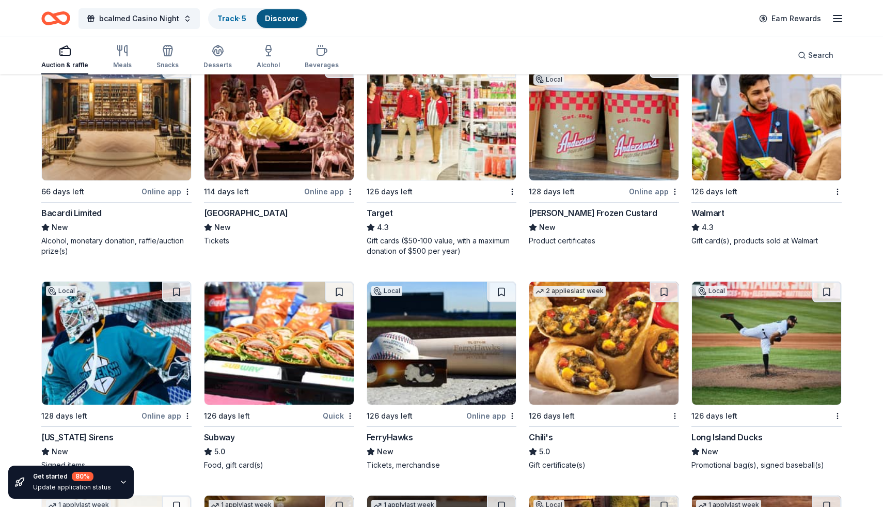
click at [164, 191] on div "Online app" at bounding box center [167, 191] width 50 height 13
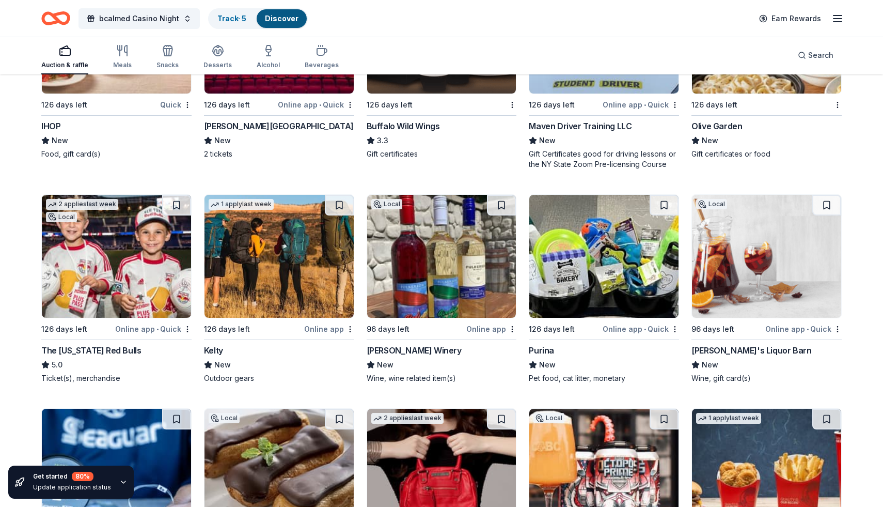
scroll to position [7764, 0]
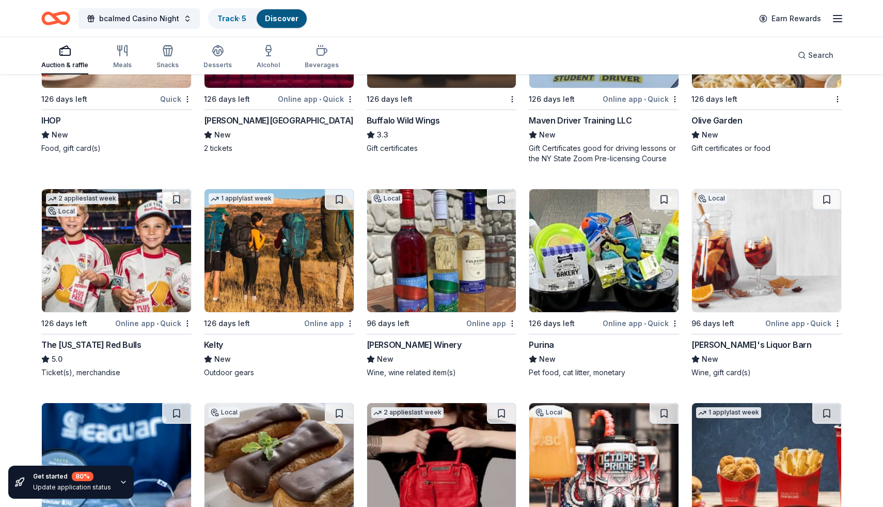
click at [495, 323] on div "Online app" at bounding box center [491, 323] width 50 height 13
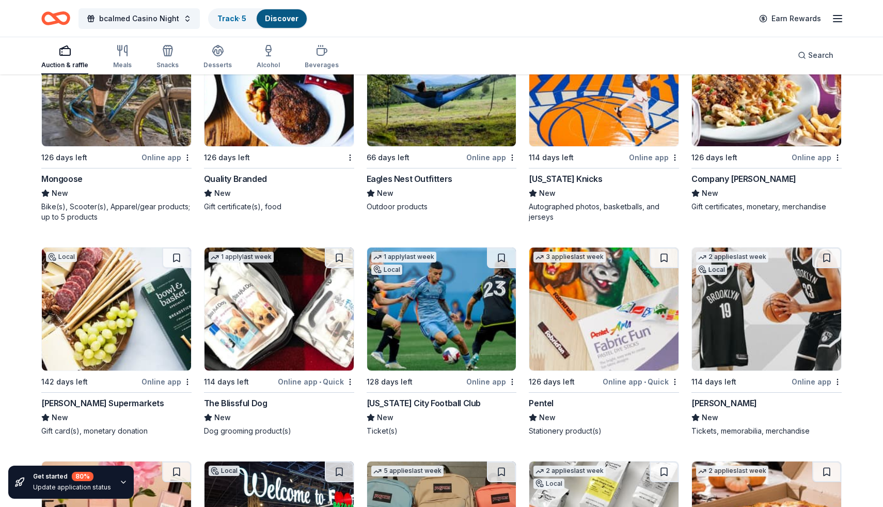
scroll to position [9018, 0]
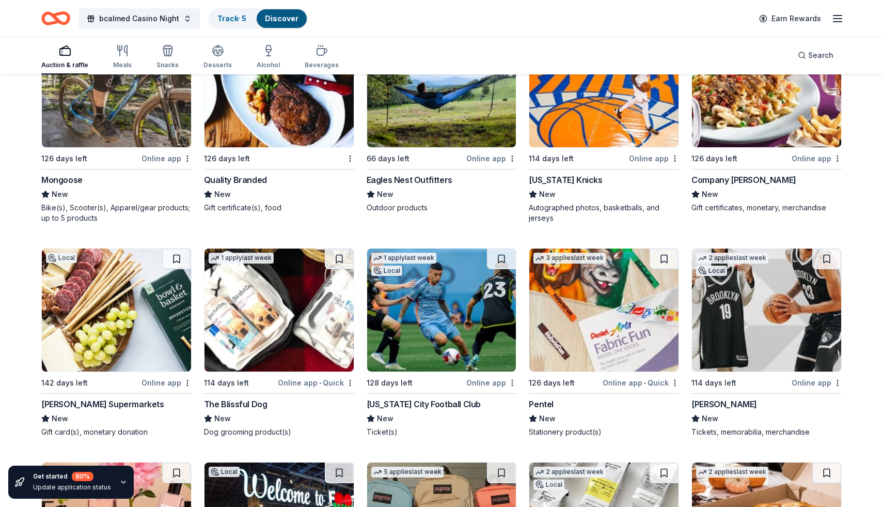
click at [645, 156] on div "Online app" at bounding box center [654, 158] width 50 height 13
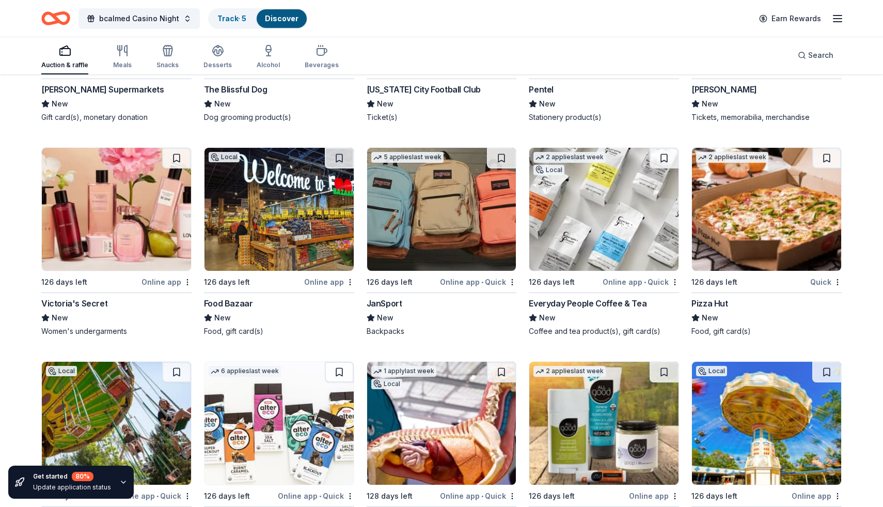
scroll to position [9336, 0]
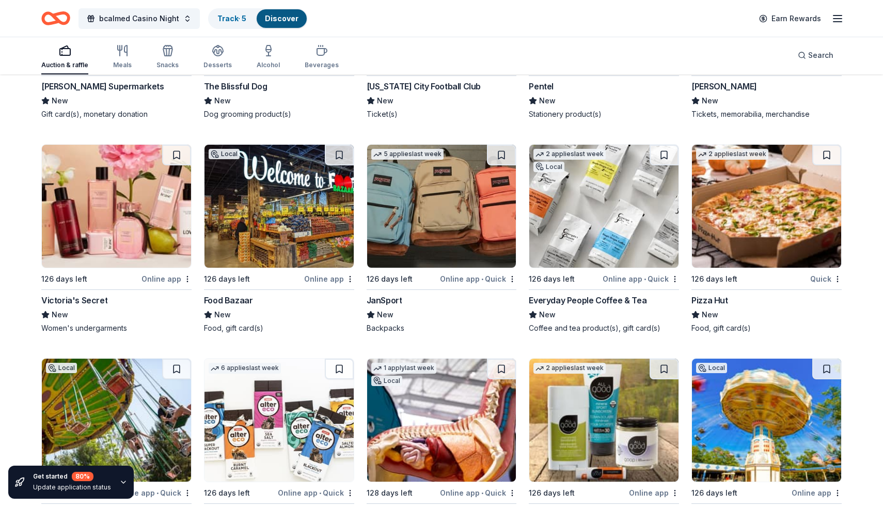
click at [330, 276] on div "Online app" at bounding box center [329, 278] width 50 height 13
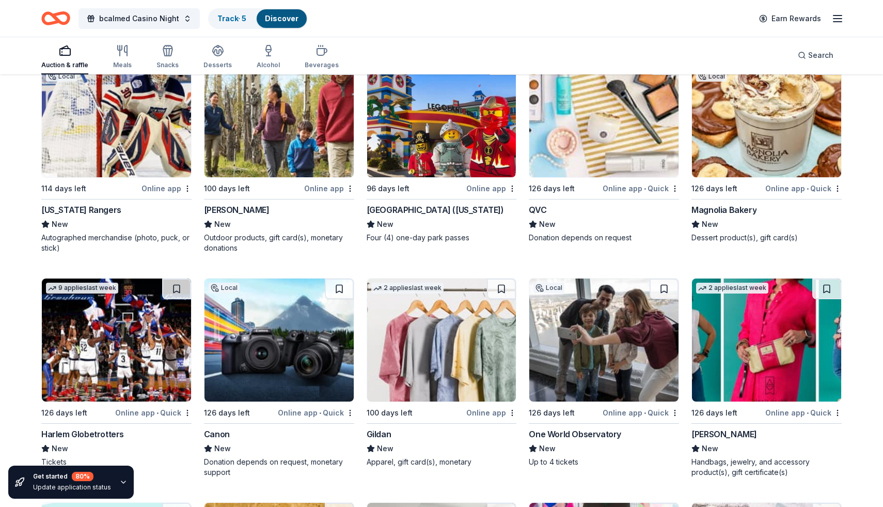
scroll to position [10087, 0]
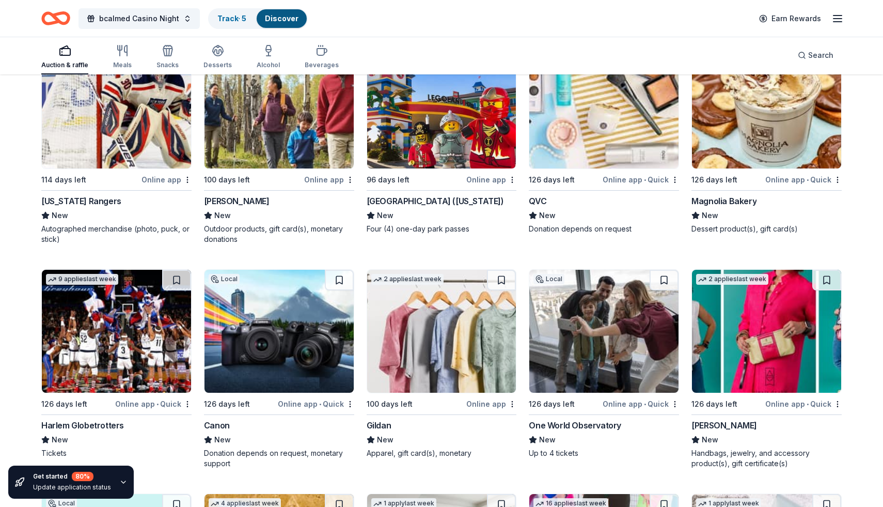
click at [783, 177] on div "Online app • Quick" at bounding box center [803, 179] width 76 height 13
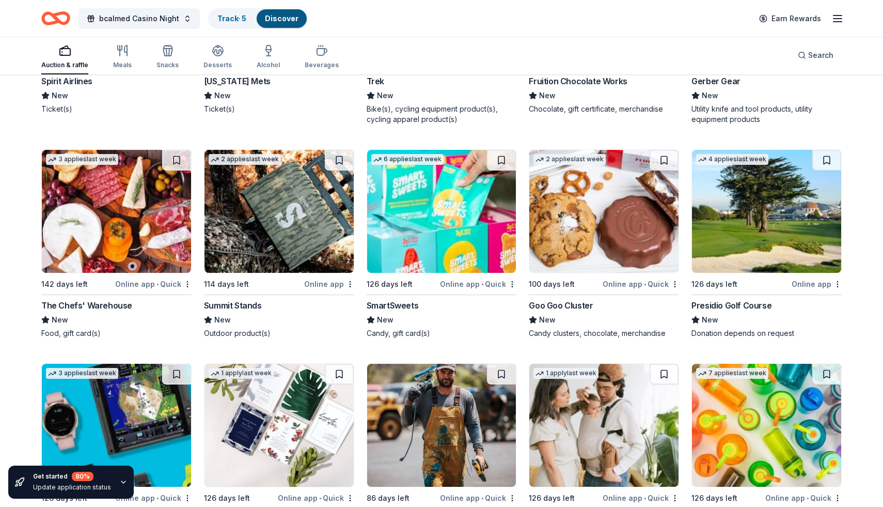
scroll to position [10828, 0]
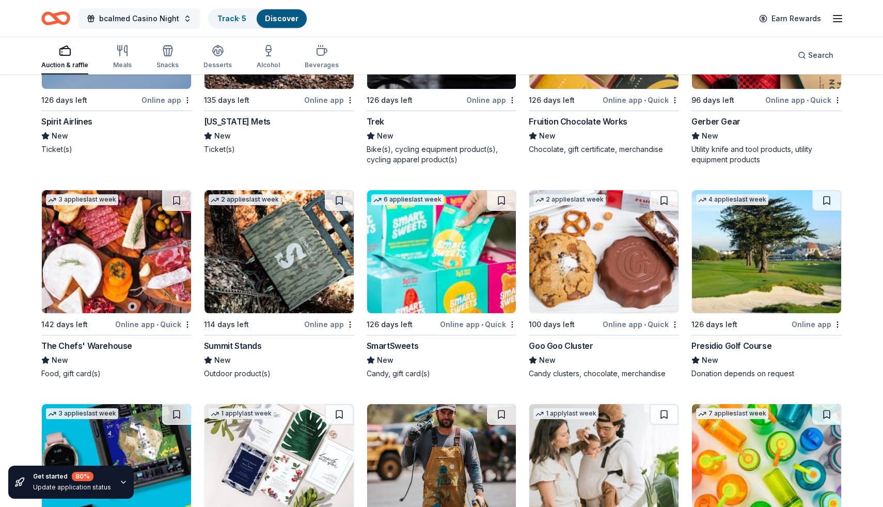
click at [165, 19] on span "bcalmed Casino Night" at bounding box center [139, 18] width 80 height 12
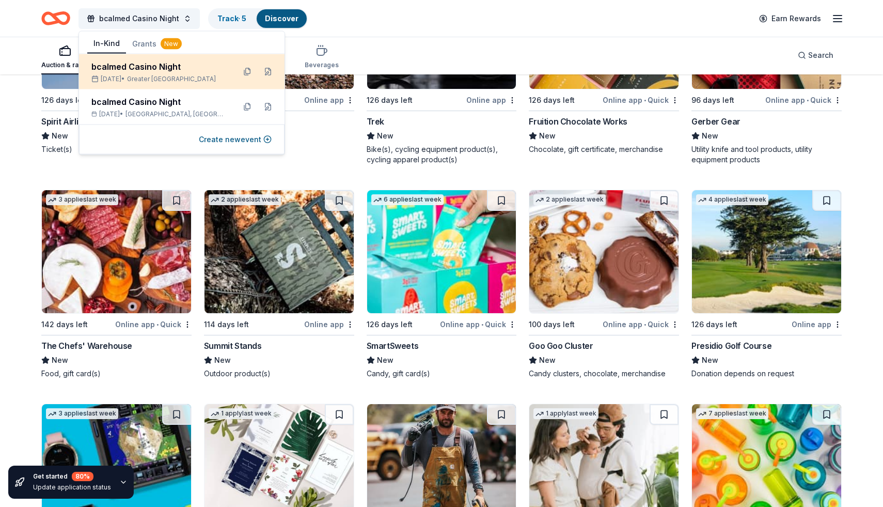
click at [162, 69] on div "bcalmed Casino Night" at bounding box center [158, 66] width 135 height 12
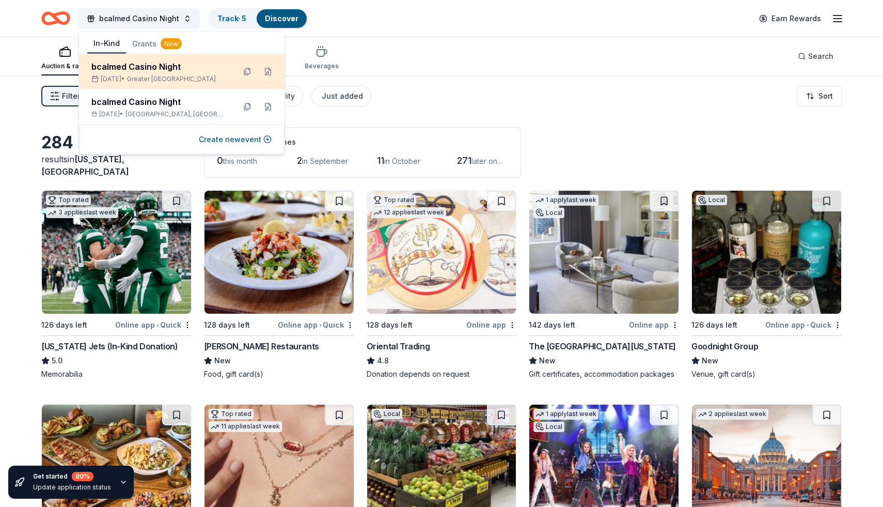
click at [166, 76] on span "Greater NYC" at bounding box center [171, 79] width 89 height 8
click at [268, 70] on button at bounding box center [268, 72] width 17 height 17
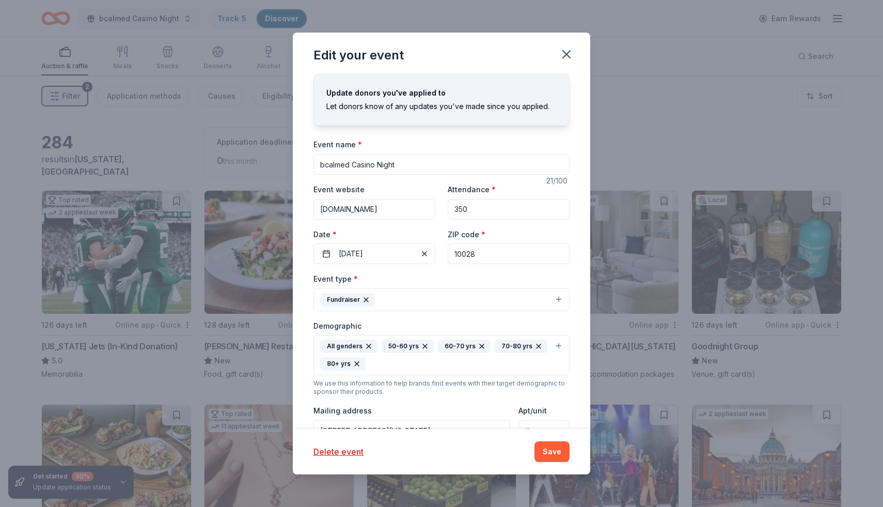
drag, startPoint x: 483, startPoint y: 256, endPoint x: 442, endPoint y: 254, distance: 40.8
click at [442, 254] on div "Event website www.bcalmed.org Attendance * 350 Date * 01/24/2026 ZIP code * 100…" at bounding box center [441, 223] width 256 height 81
type input "02108"
click at [549, 450] on button "Save" at bounding box center [552, 451] width 35 height 21
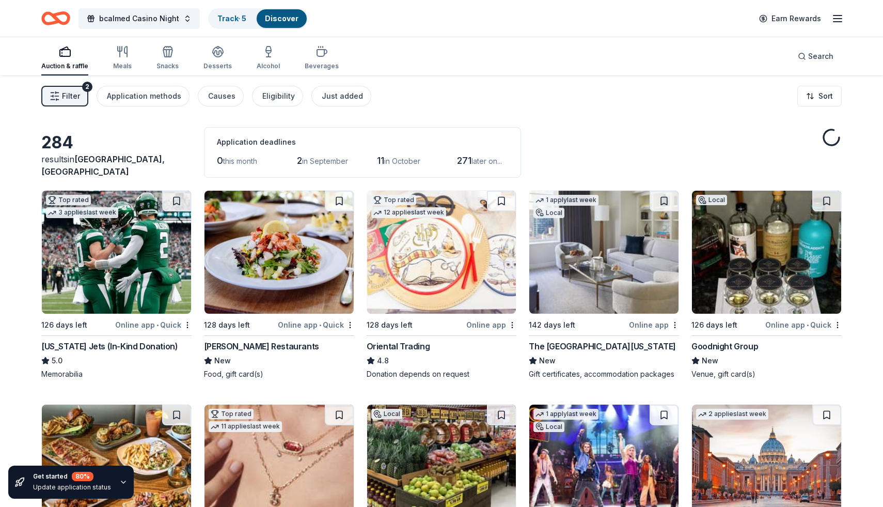
click at [104, 169] on span "Boston, MA" at bounding box center [102, 165] width 123 height 23
click at [58, 153] on div "284" at bounding box center [116, 142] width 150 height 21
drag, startPoint x: 58, startPoint y: 153, endPoint x: 62, endPoint y: 148, distance: 6.6
click at [58, 153] on div "284" at bounding box center [116, 142] width 150 height 21
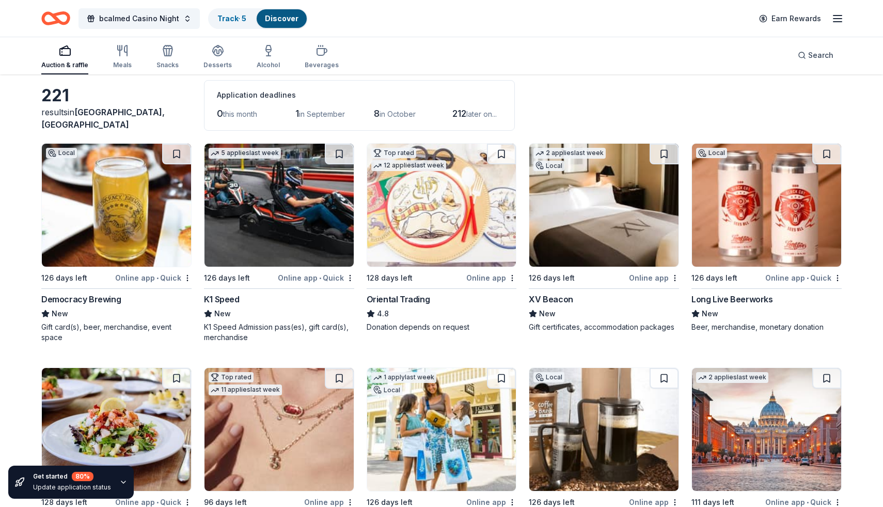
scroll to position [54, 0]
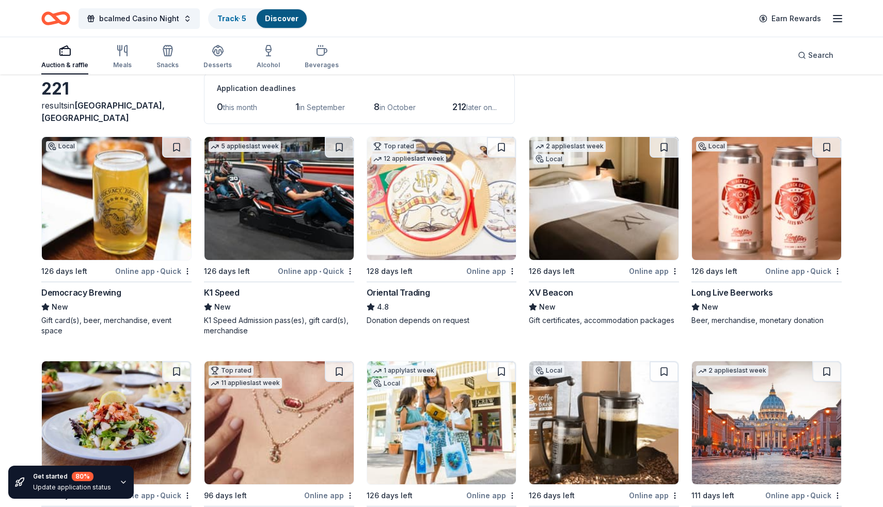
click at [648, 273] on div "Online app" at bounding box center [654, 270] width 50 height 13
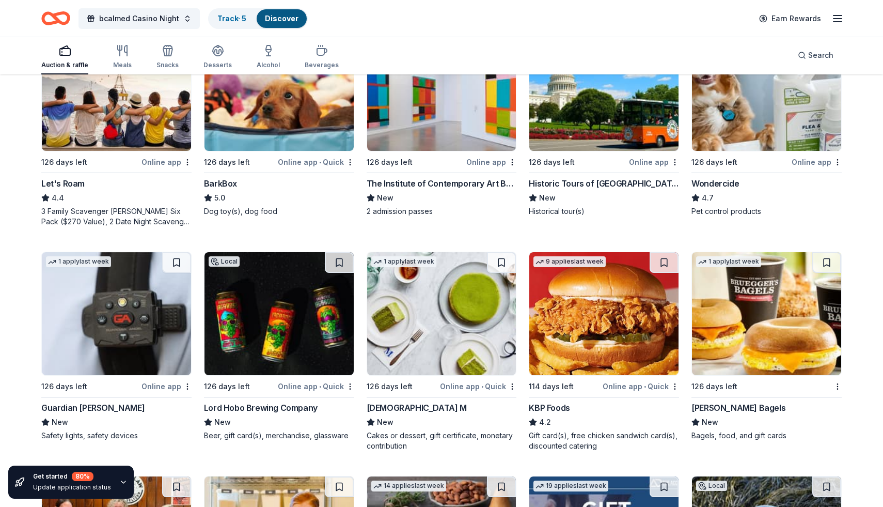
scroll to position [570, 0]
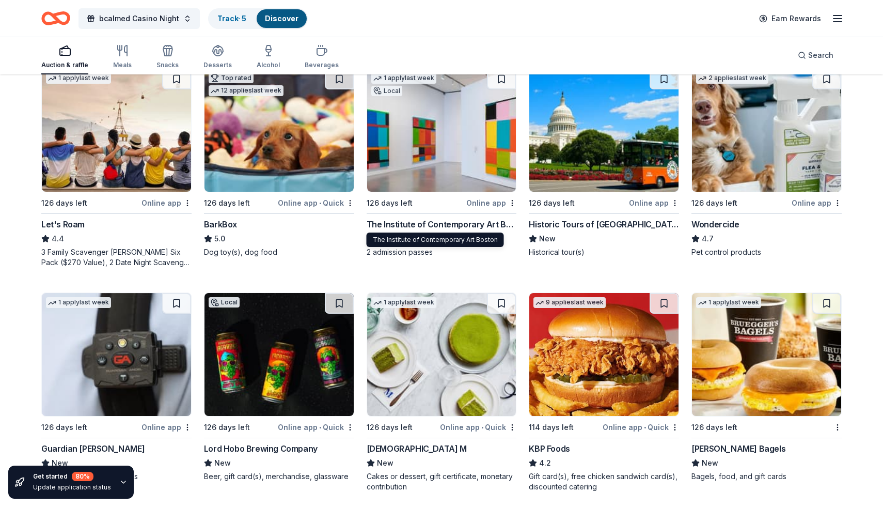
click at [428, 227] on div "The Institute of Contemporary Art Boston" at bounding box center [442, 224] width 150 height 12
click at [643, 205] on div "Online app" at bounding box center [654, 202] width 50 height 13
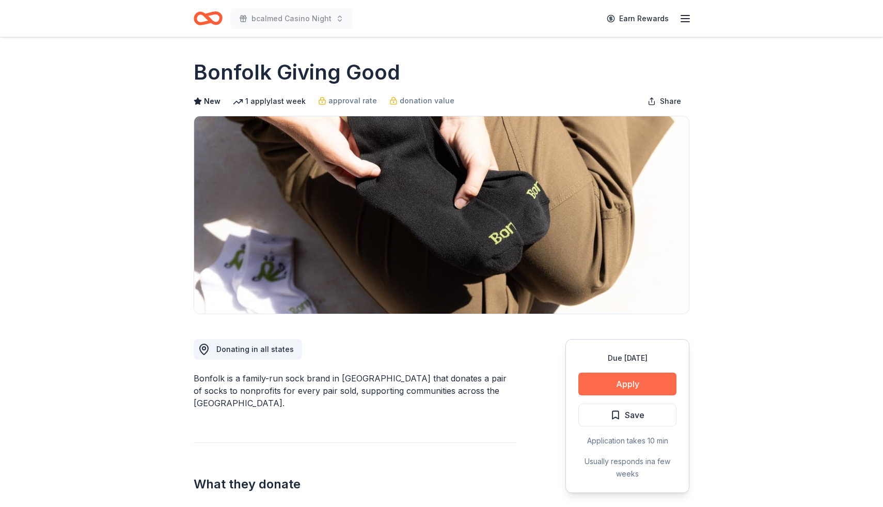
click at [631, 380] on button "Apply" at bounding box center [627, 383] width 98 height 23
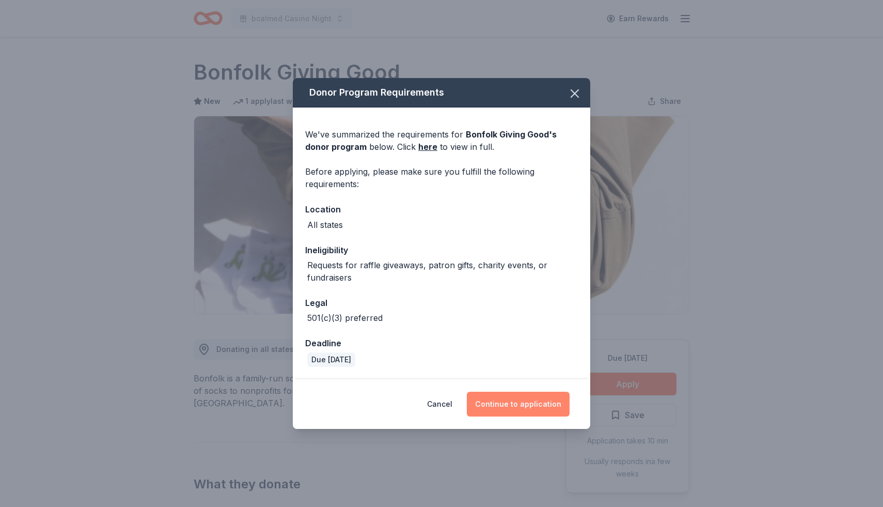
click at [541, 401] on button "Continue to application" at bounding box center [518, 403] width 103 height 25
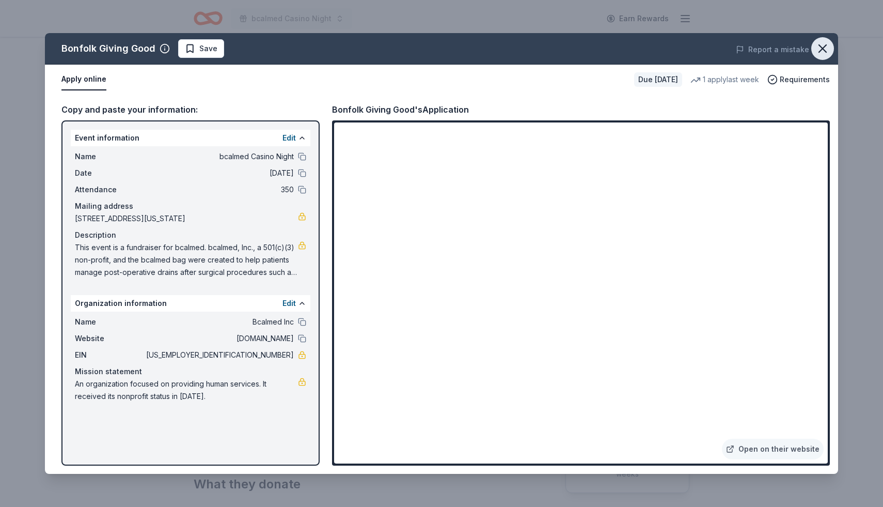
click at [824, 47] on icon "button" at bounding box center [822, 48] width 7 height 7
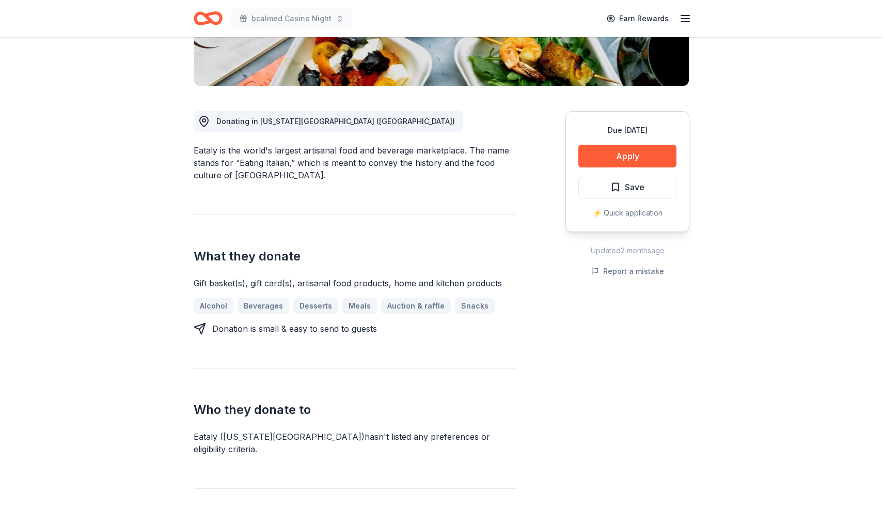
scroll to position [229, 0]
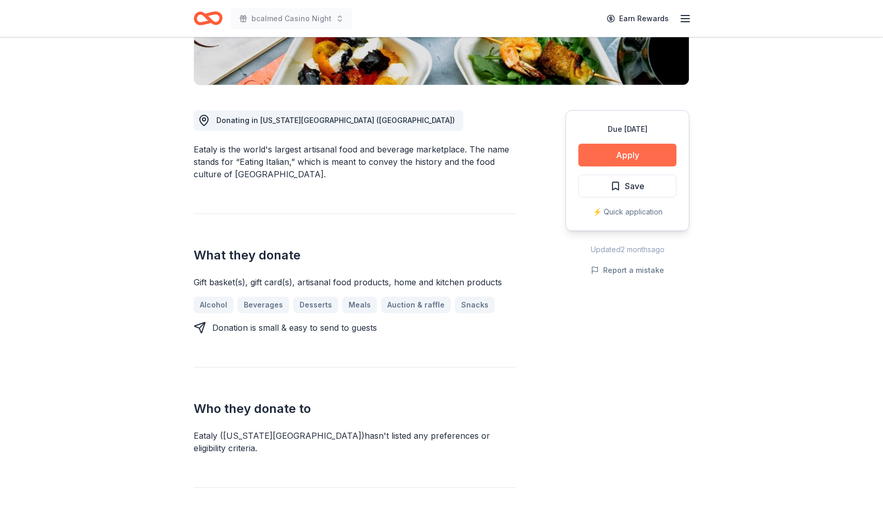
click at [617, 159] on button "Apply" at bounding box center [627, 155] width 98 height 23
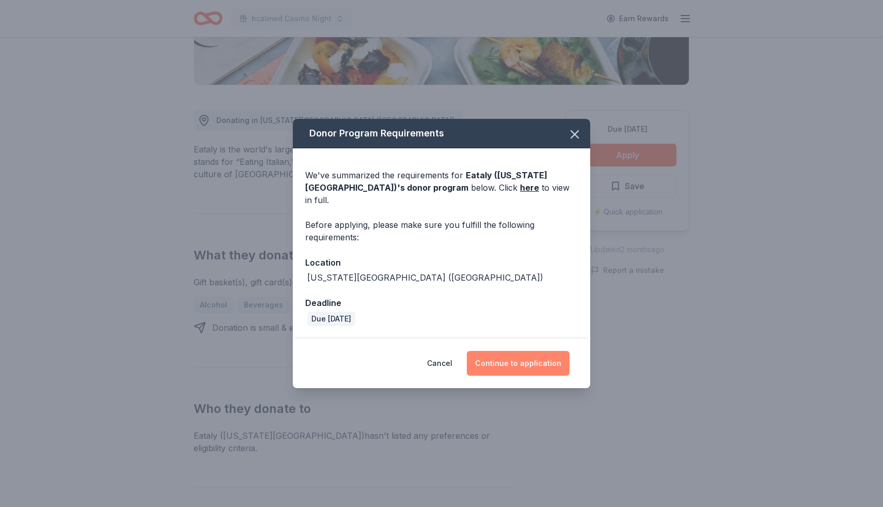
click at [520, 356] on button "Continue to application" at bounding box center [518, 363] width 103 height 25
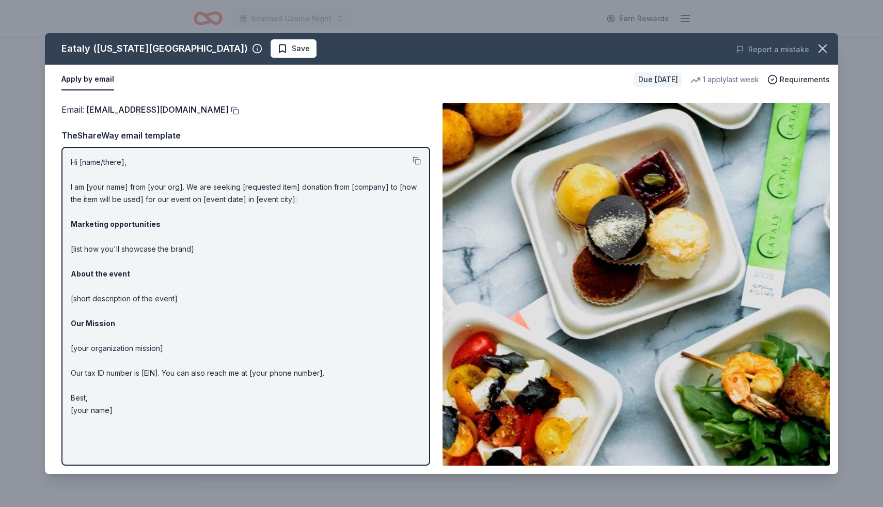
click at [229, 109] on button at bounding box center [234, 110] width 10 height 8
click at [823, 47] on icon "button" at bounding box center [822, 48] width 14 height 14
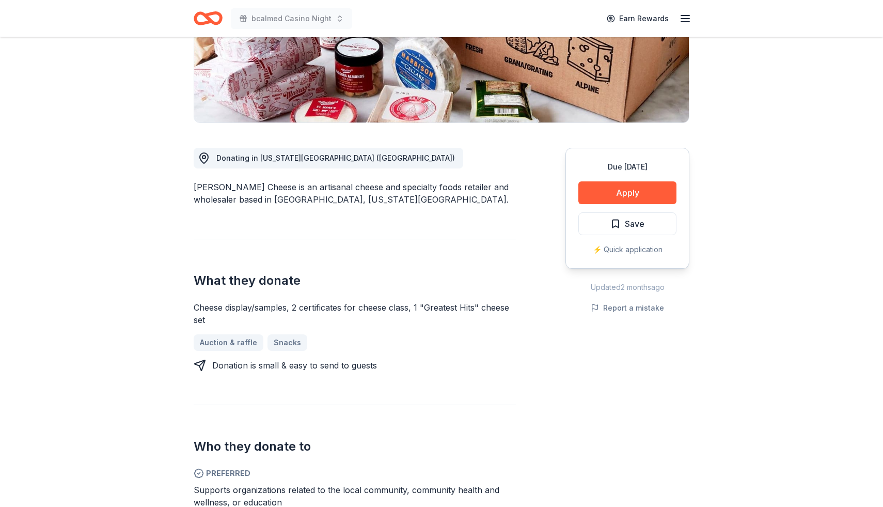
scroll to position [194, 0]
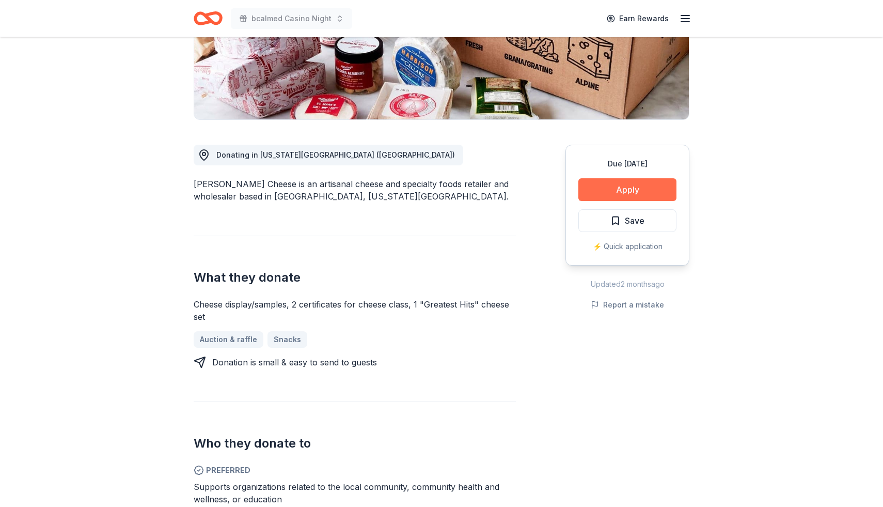
click at [610, 194] on button "Apply" at bounding box center [627, 189] width 98 height 23
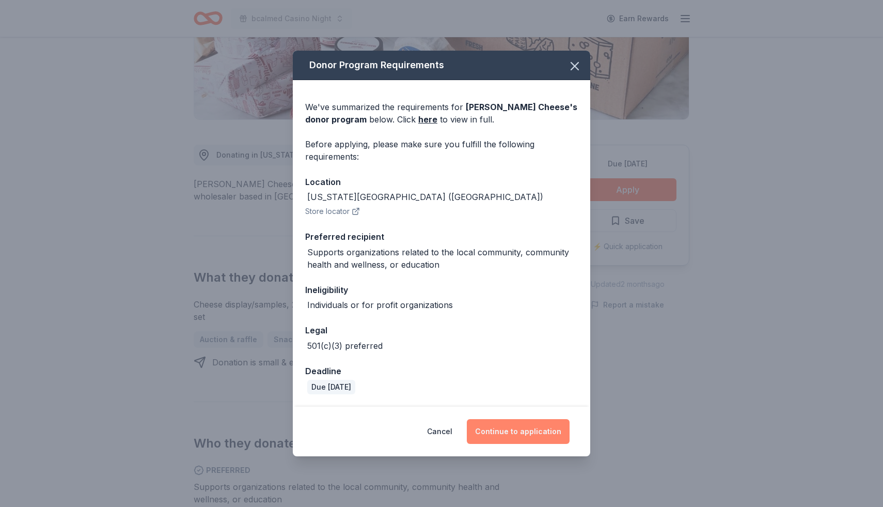
click at [516, 428] on button "Continue to application" at bounding box center [518, 431] width 103 height 25
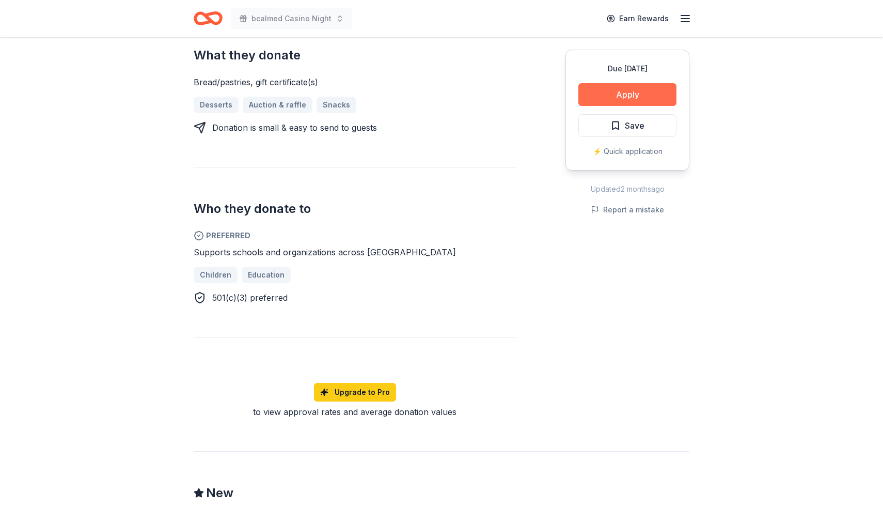
scroll to position [417, 0]
click at [639, 96] on button "Apply" at bounding box center [627, 94] width 98 height 23
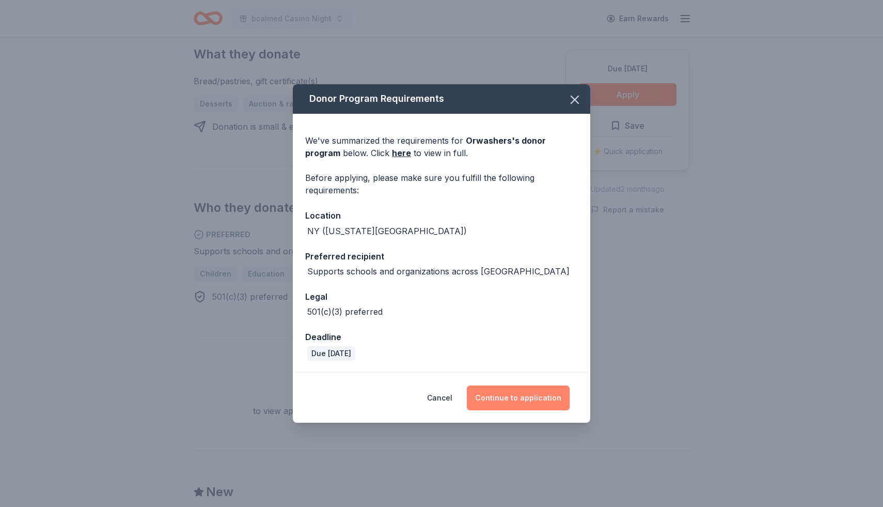
click at [521, 401] on button "Continue to application" at bounding box center [518, 397] width 103 height 25
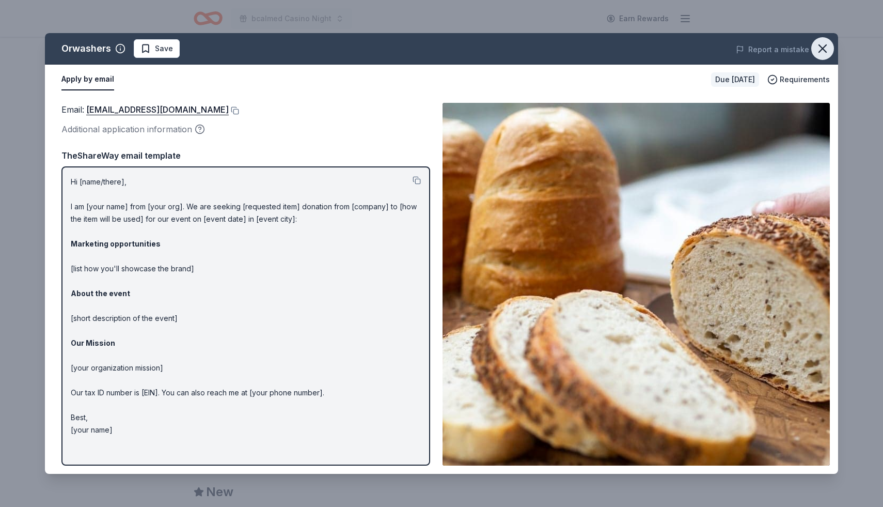
click at [823, 46] on icon "button" at bounding box center [822, 48] width 14 height 14
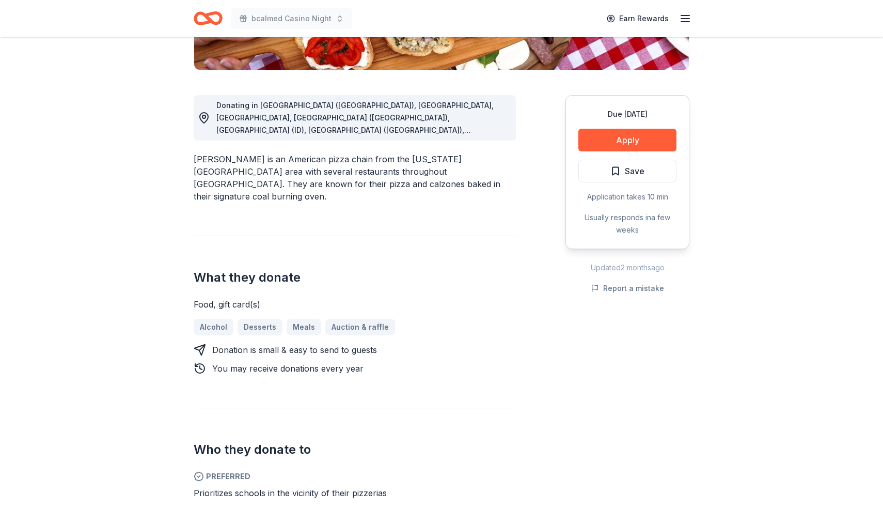
scroll to position [137, 0]
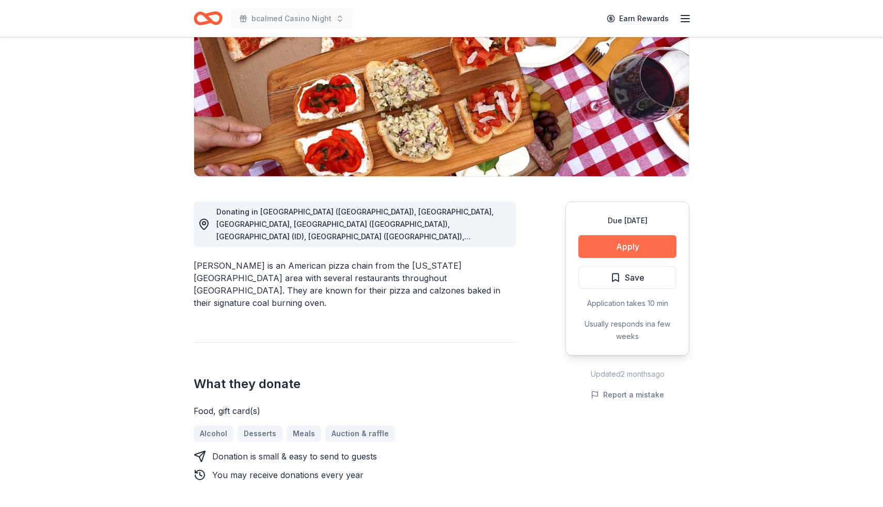
click at [620, 242] on button "Apply" at bounding box center [627, 246] width 98 height 23
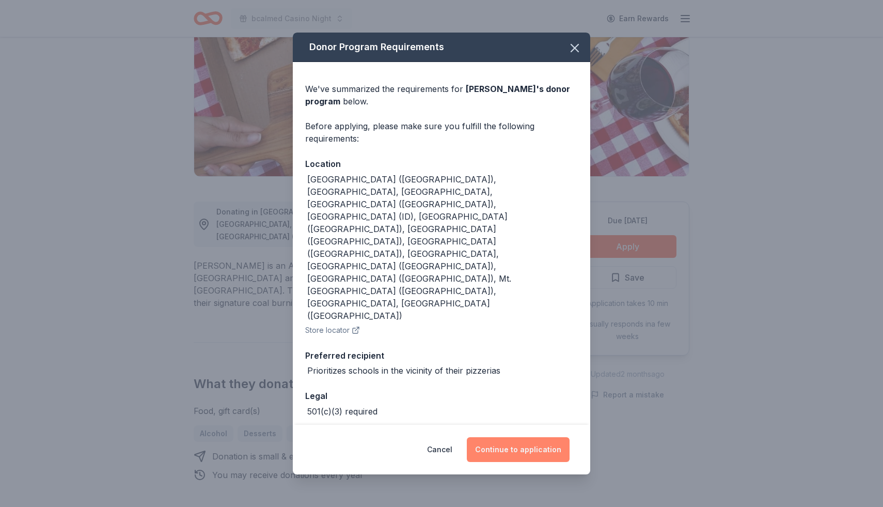
click at [525, 439] on button "Continue to application" at bounding box center [518, 449] width 103 height 25
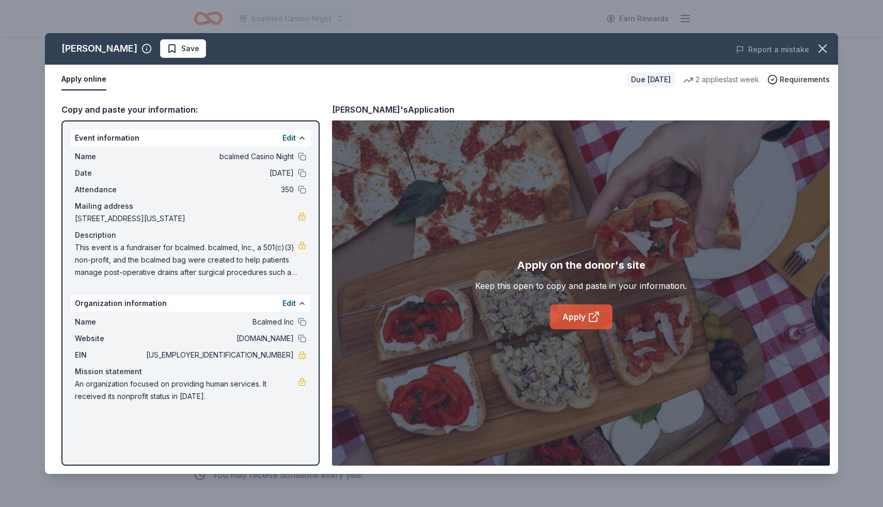
click at [573, 318] on link "Apply" at bounding box center [581, 316] width 62 height 25
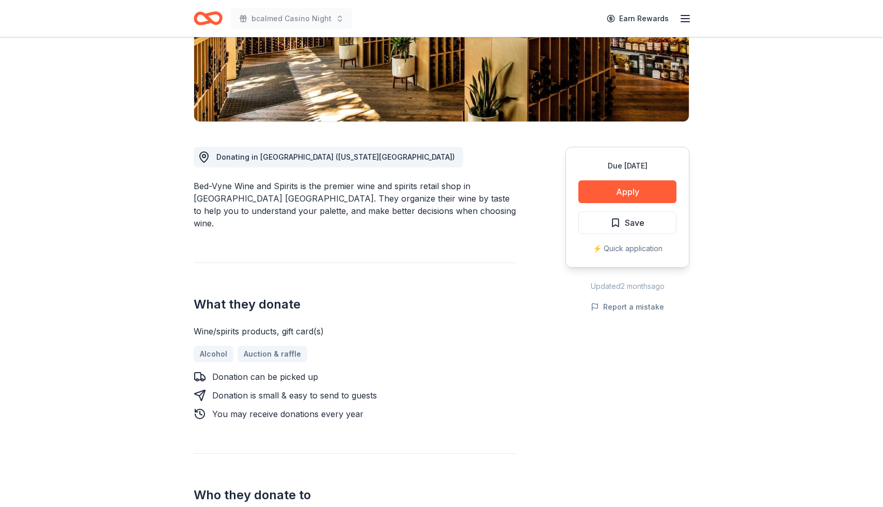
scroll to position [189, 0]
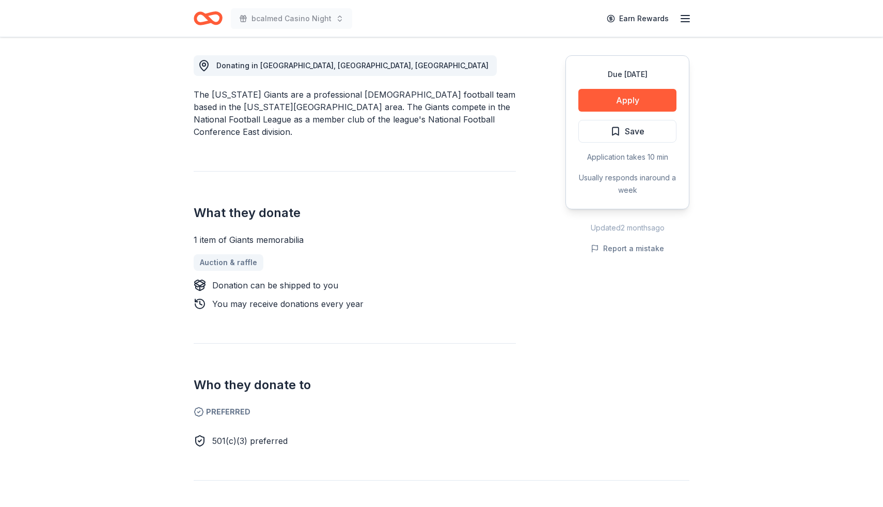
scroll to position [285, 0]
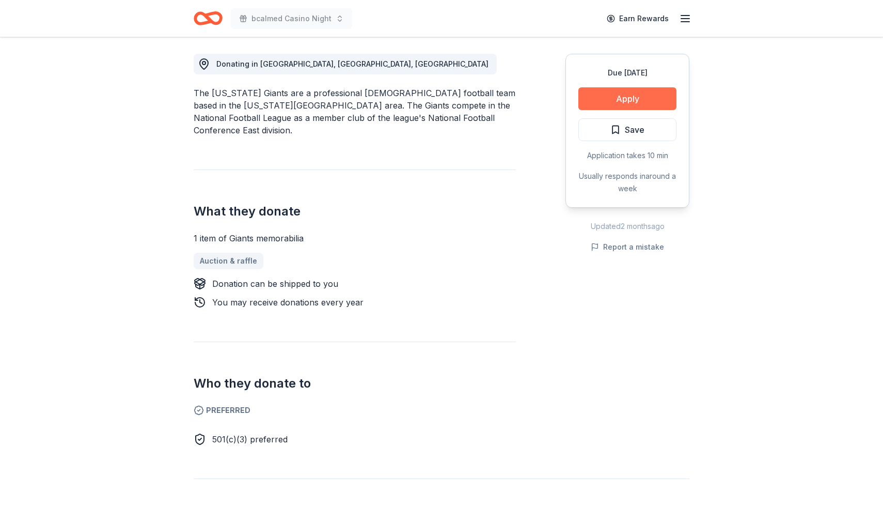
click at [613, 100] on button "Apply" at bounding box center [627, 98] width 98 height 23
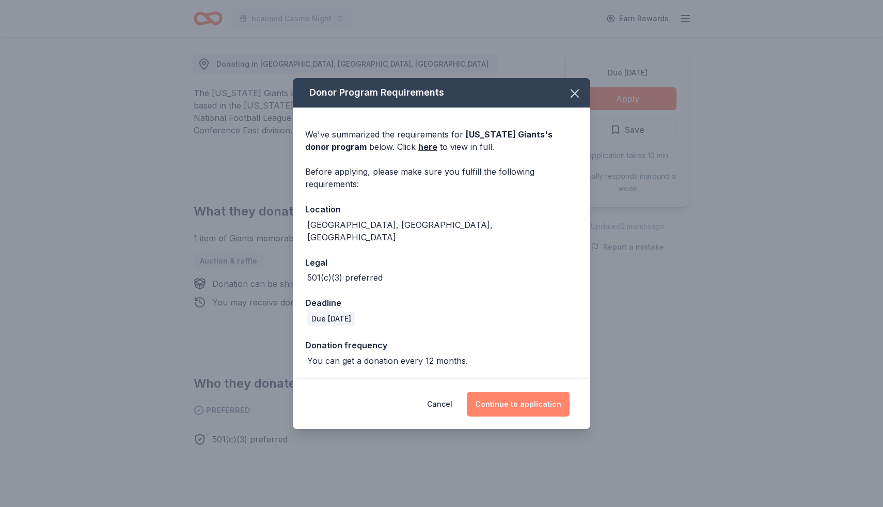
click at [529, 399] on button "Continue to application" at bounding box center [518, 403] width 103 height 25
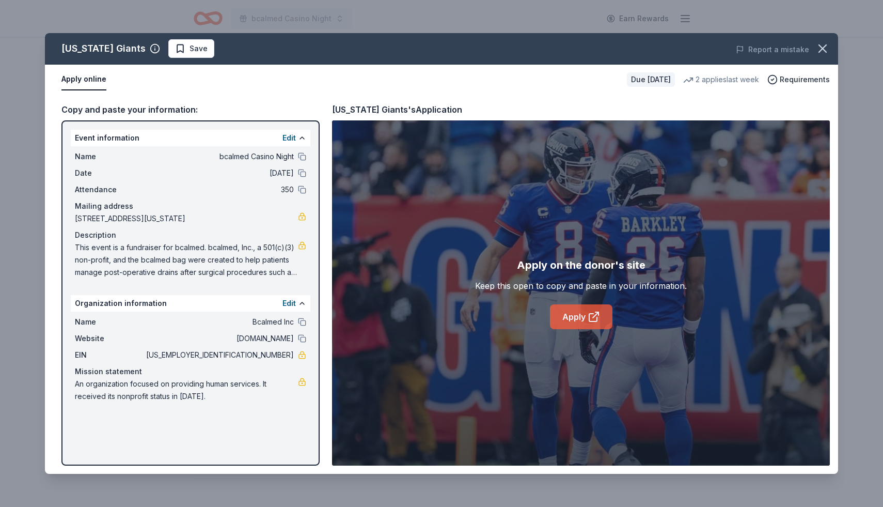
click at [583, 316] on link "Apply" at bounding box center [581, 316] width 62 height 25
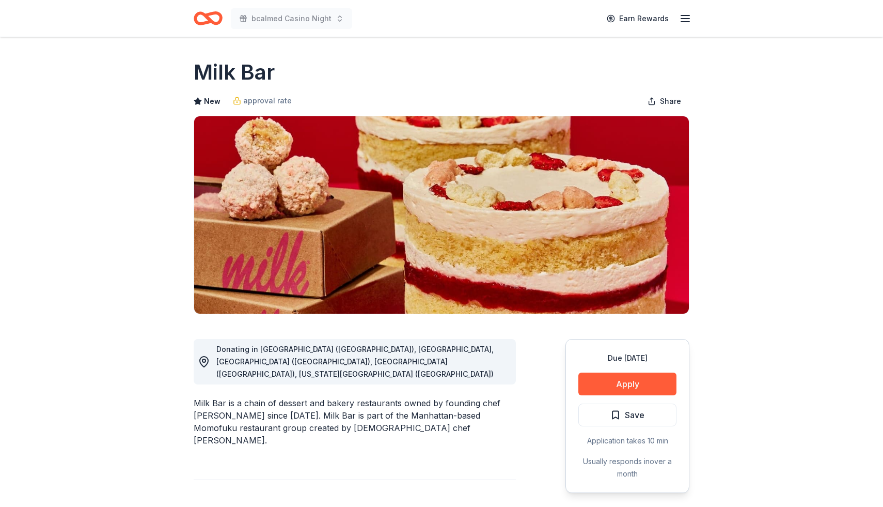
scroll to position [2, 0]
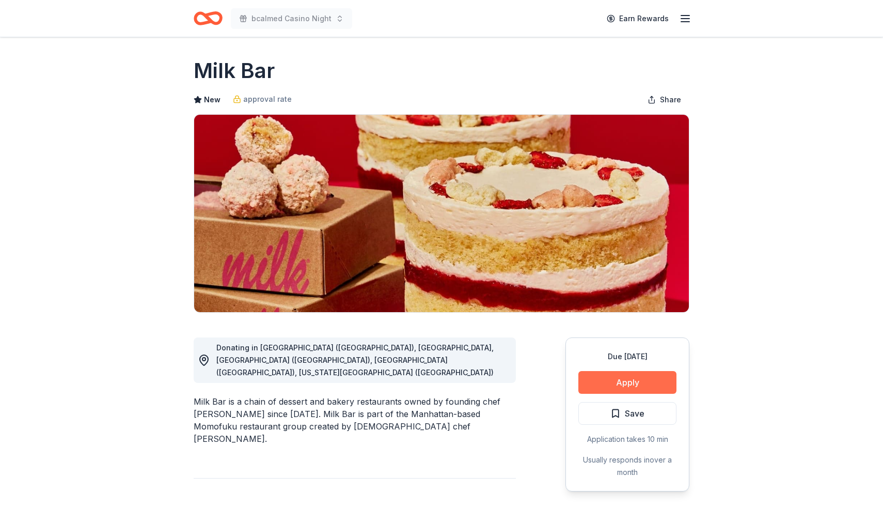
click at [607, 382] on button "Apply" at bounding box center [627, 382] width 98 height 23
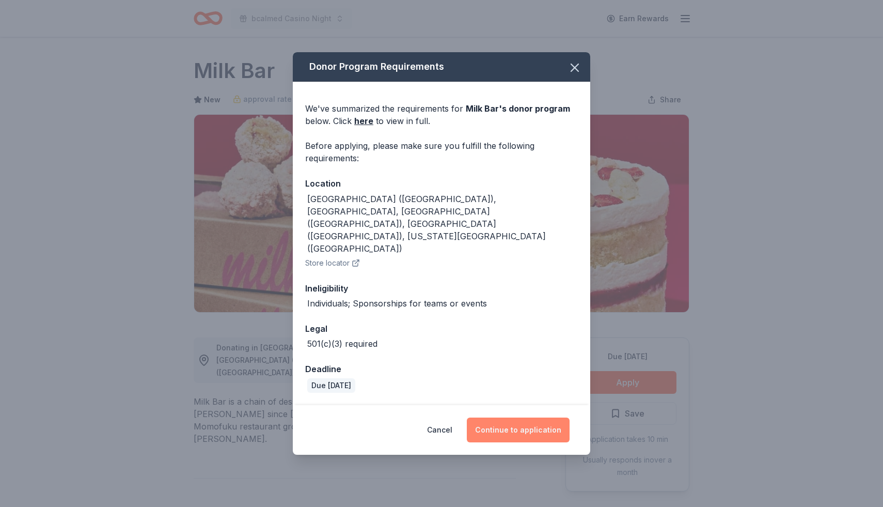
click at [533, 417] on button "Continue to application" at bounding box center [518, 429] width 103 height 25
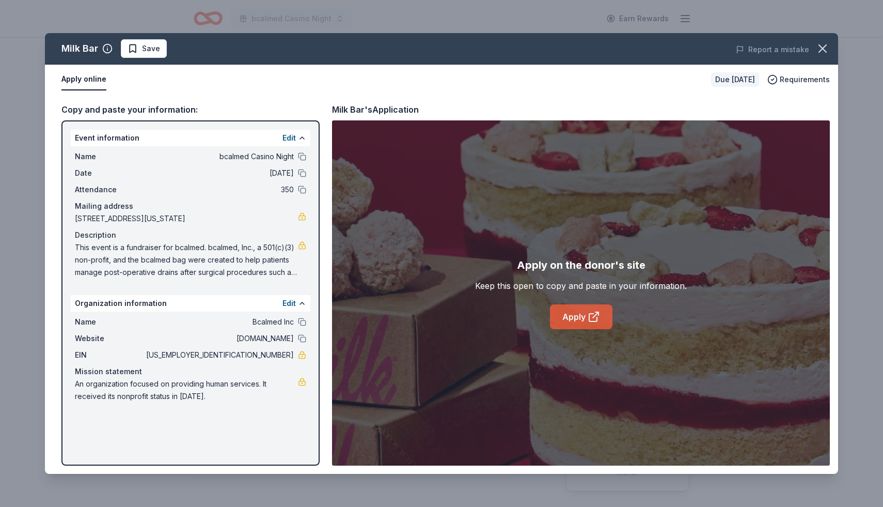
click at [600, 310] on link "Apply" at bounding box center [581, 316] width 62 height 25
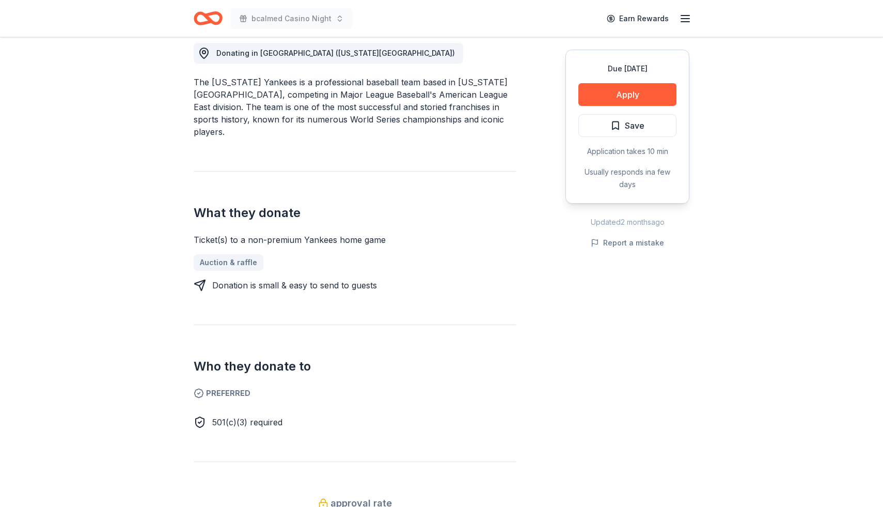
scroll to position [295, 0]
click at [641, 93] on button "Apply" at bounding box center [627, 94] width 98 height 23
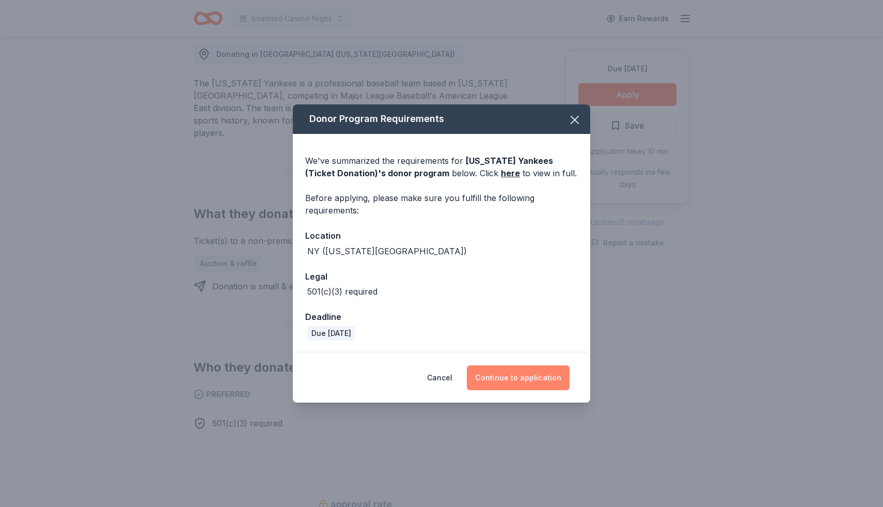
click at [534, 385] on button "Continue to application" at bounding box center [518, 377] width 103 height 25
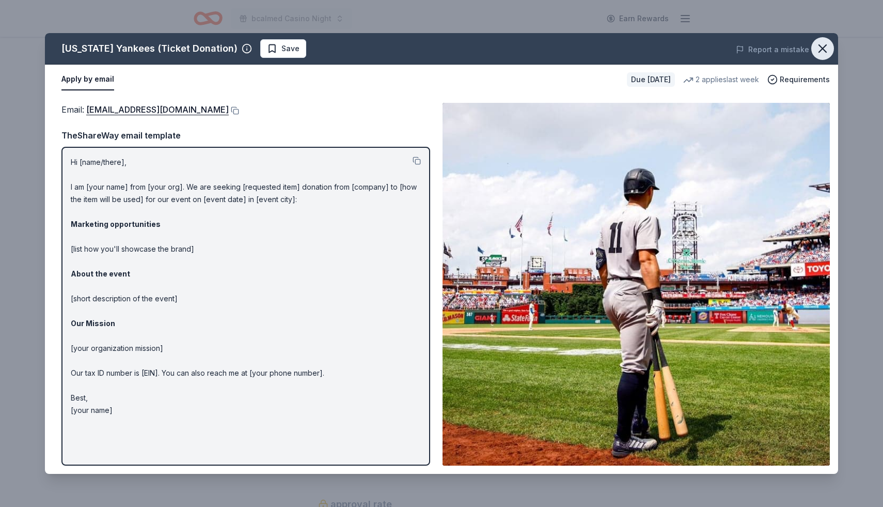
click at [824, 49] on icon "button" at bounding box center [822, 48] width 14 height 14
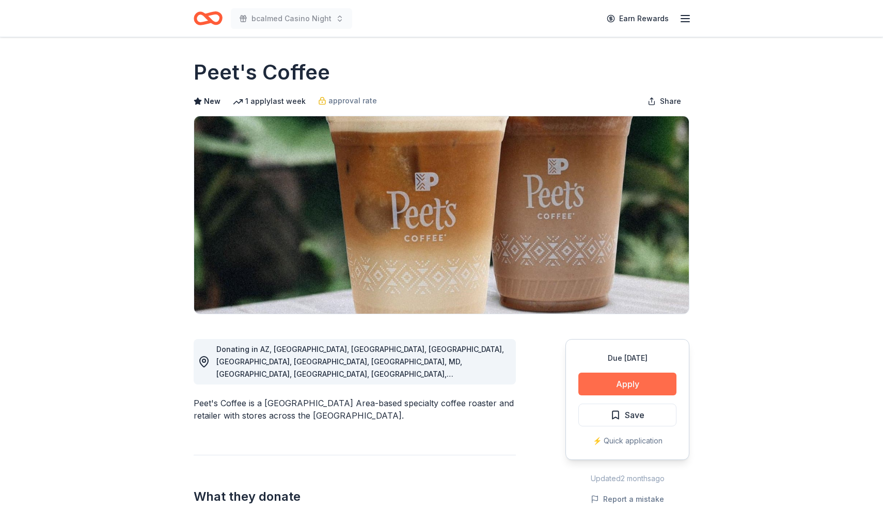
click at [648, 384] on button "Apply" at bounding box center [627, 383] width 98 height 23
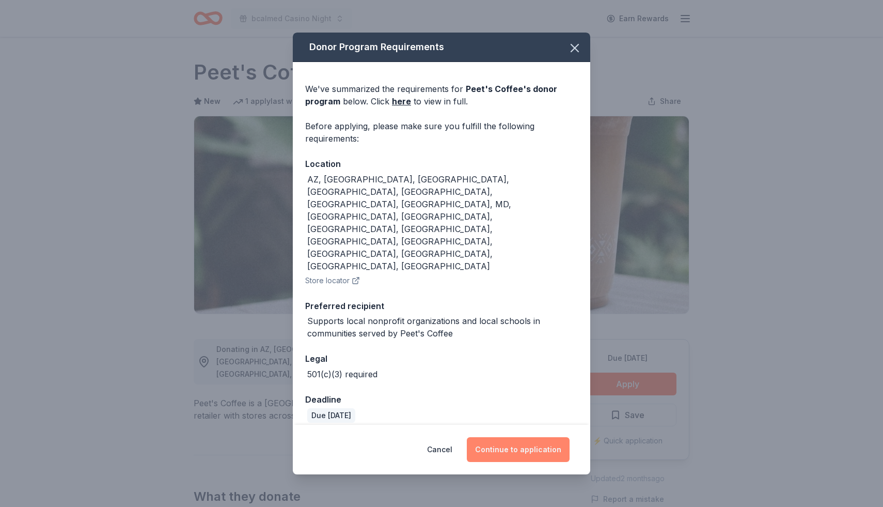
click at [521, 437] on button "Continue to application" at bounding box center [518, 449] width 103 height 25
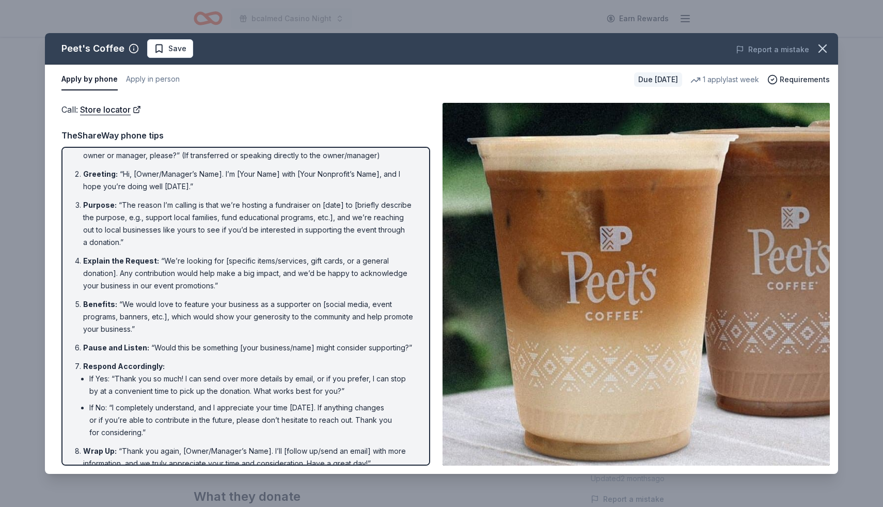
scroll to position [33, 0]
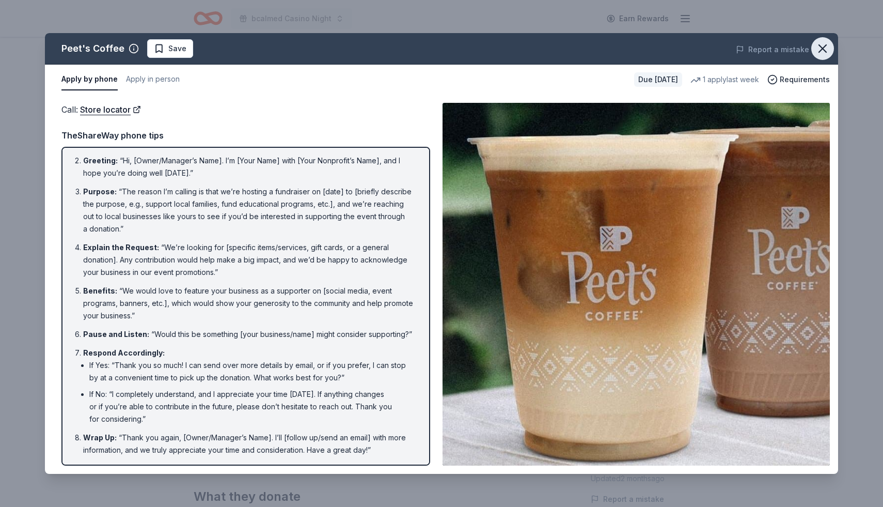
click at [822, 50] on icon "button" at bounding box center [822, 48] width 14 height 14
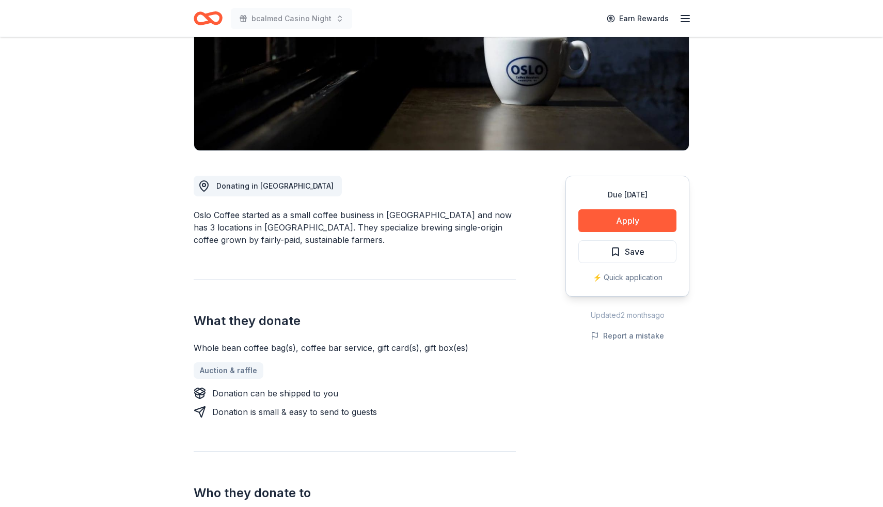
scroll to position [174, 0]
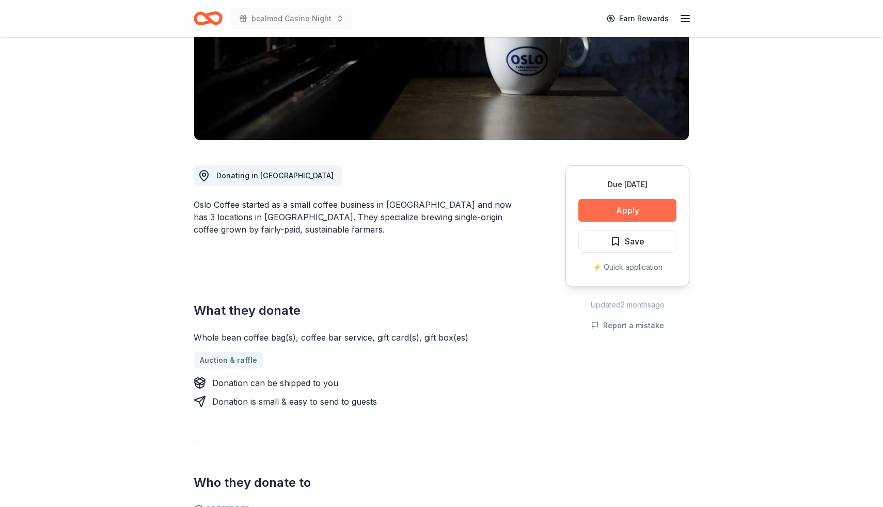
click at [627, 211] on button "Apply" at bounding box center [627, 210] width 98 height 23
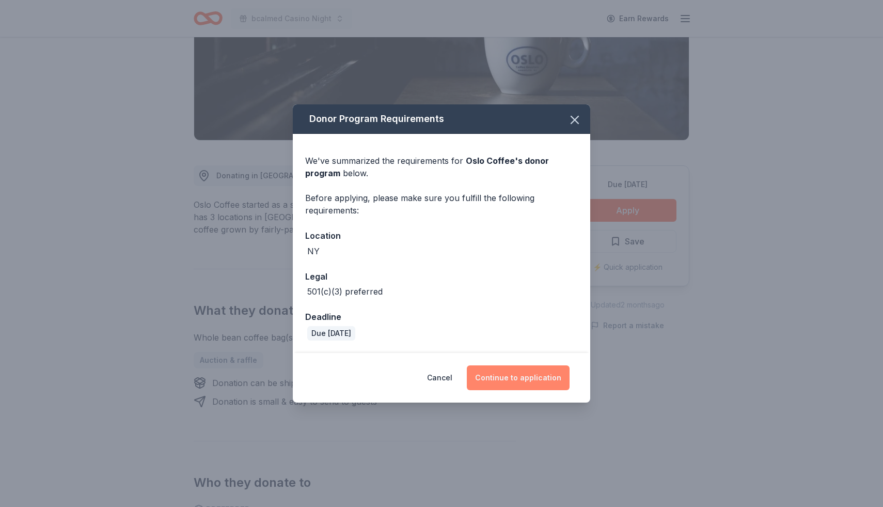
click at [526, 382] on button "Continue to application" at bounding box center [518, 377] width 103 height 25
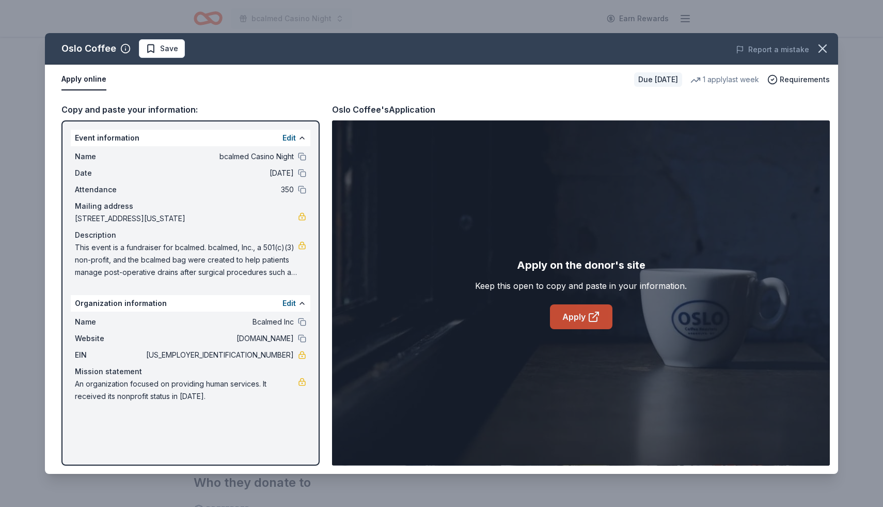
click at [581, 318] on link "Apply" at bounding box center [581, 316] width 62 height 25
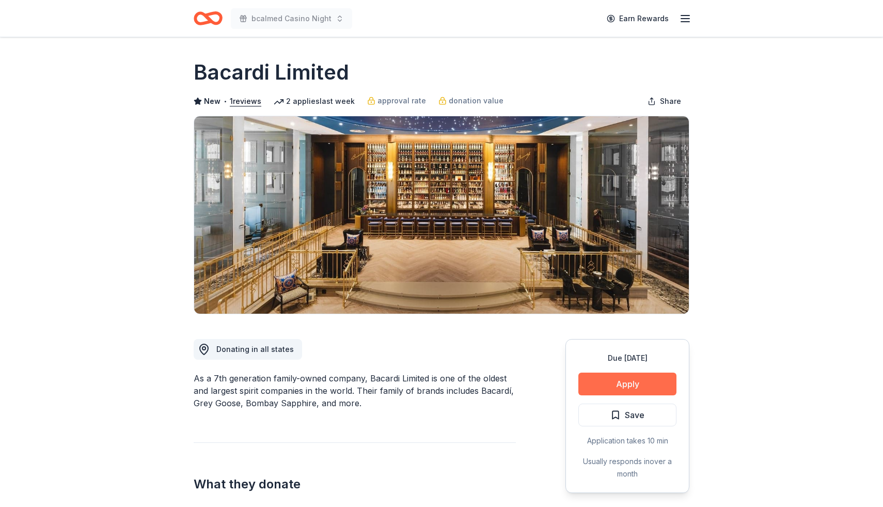
click at [617, 385] on button "Apply" at bounding box center [627, 383] width 98 height 23
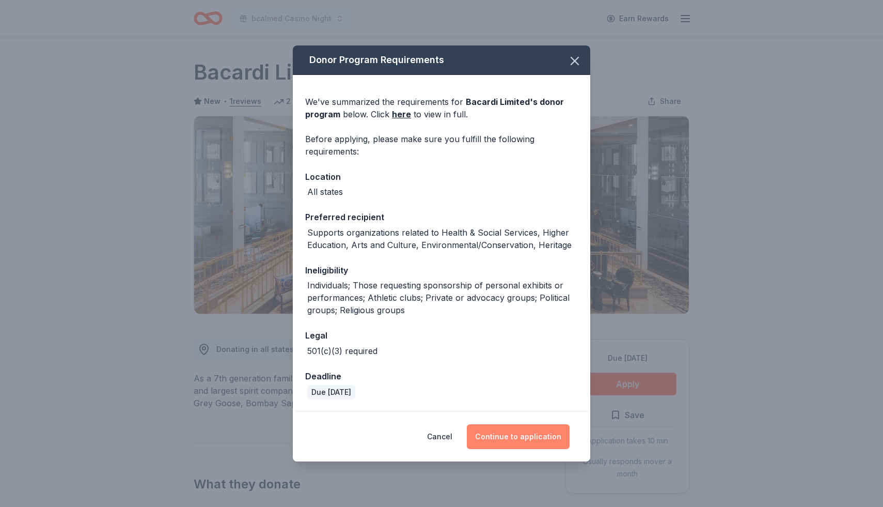
click at [527, 432] on button "Continue to application" at bounding box center [518, 436] width 103 height 25
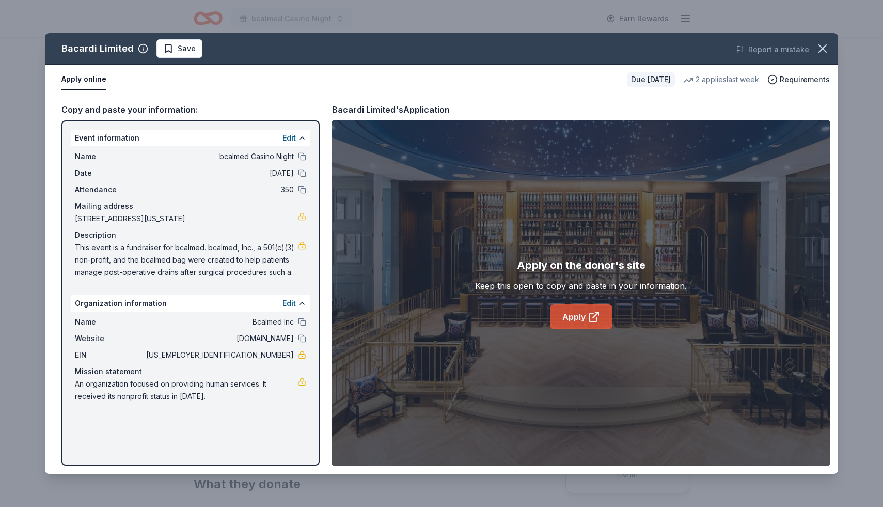
click at [604, 313] on link "Apply" at bounding box center [581, 316] width 62 height 25
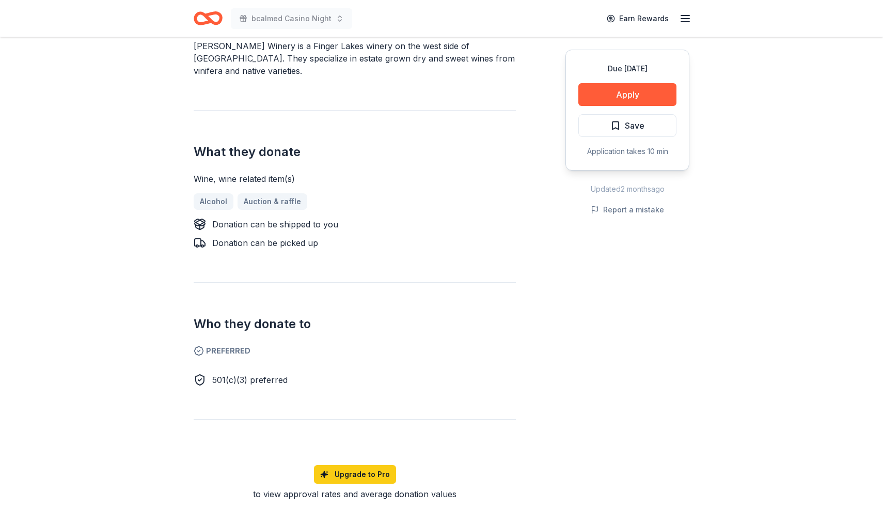
scroll to position [335, 0]
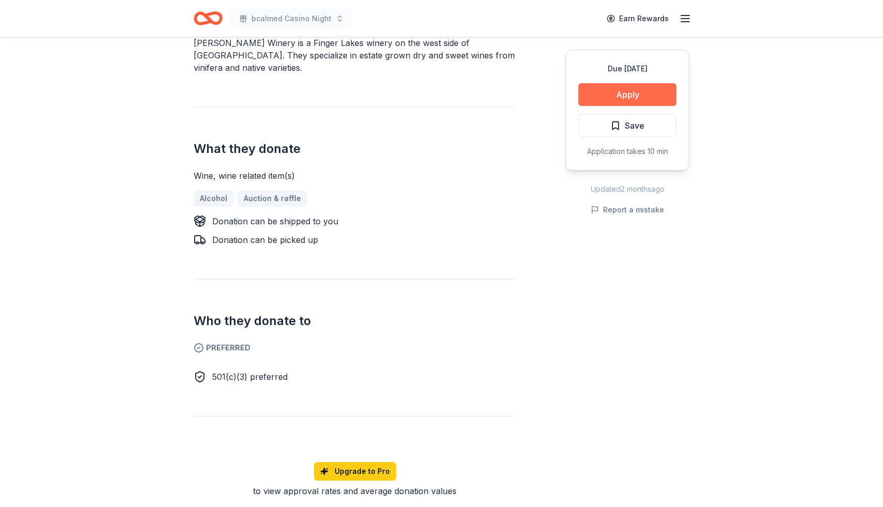
click at [619, 97] on button "Apply" at bounding box center [627, 94] width 98 height 23
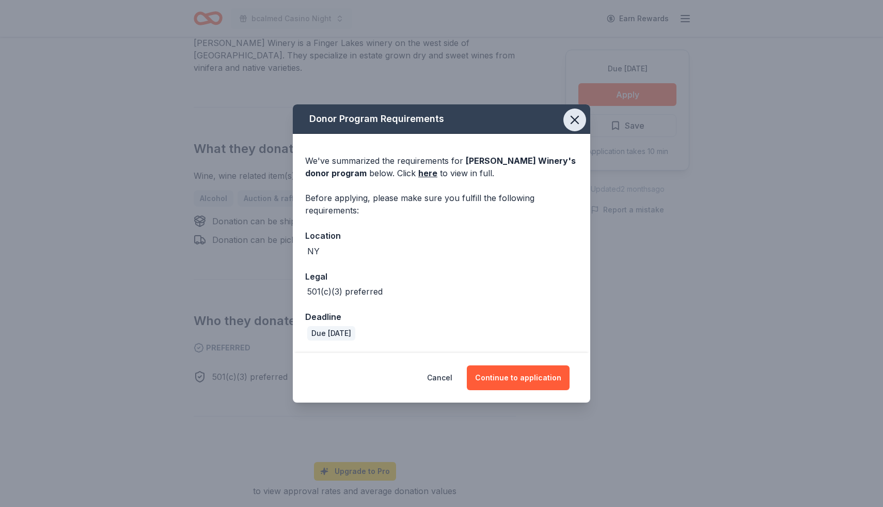
click at [572, 120] on icon "button" at bounding box center [575, 120] width 14 height 14
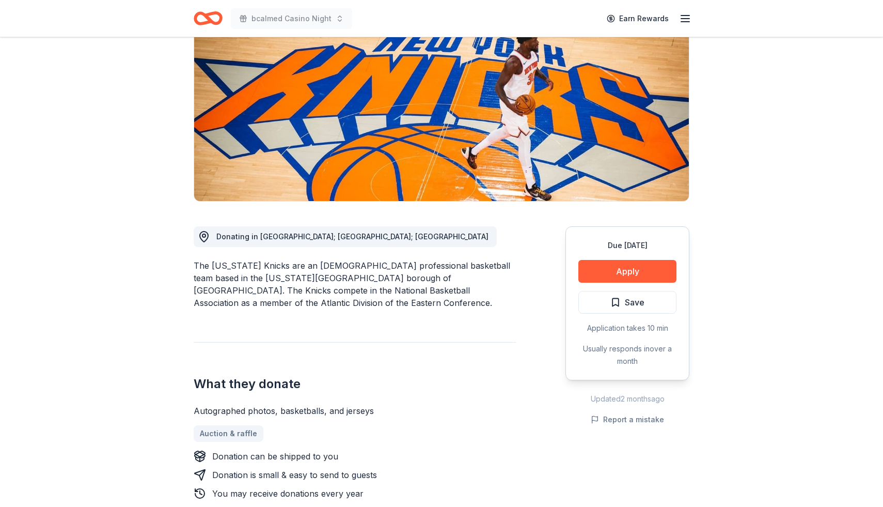
scroll to position [113, 0]
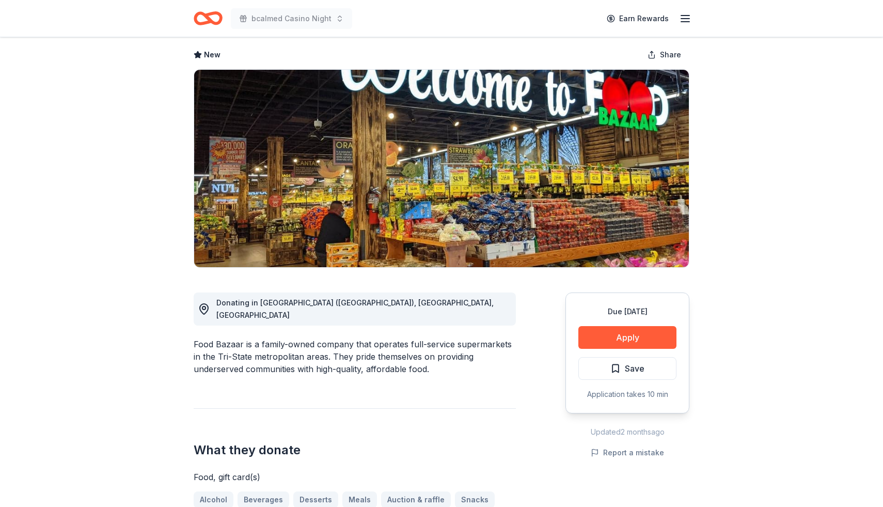
scroll to position [45, 0]
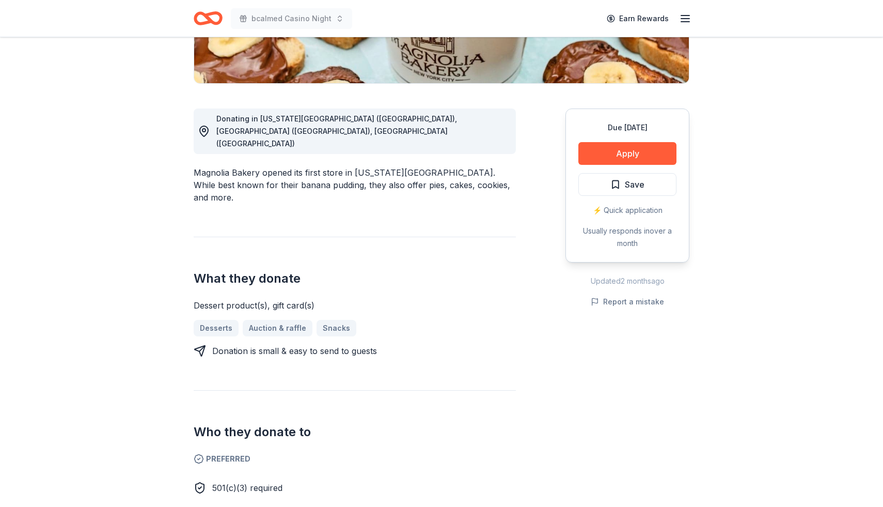
scroll to position [240, 0]
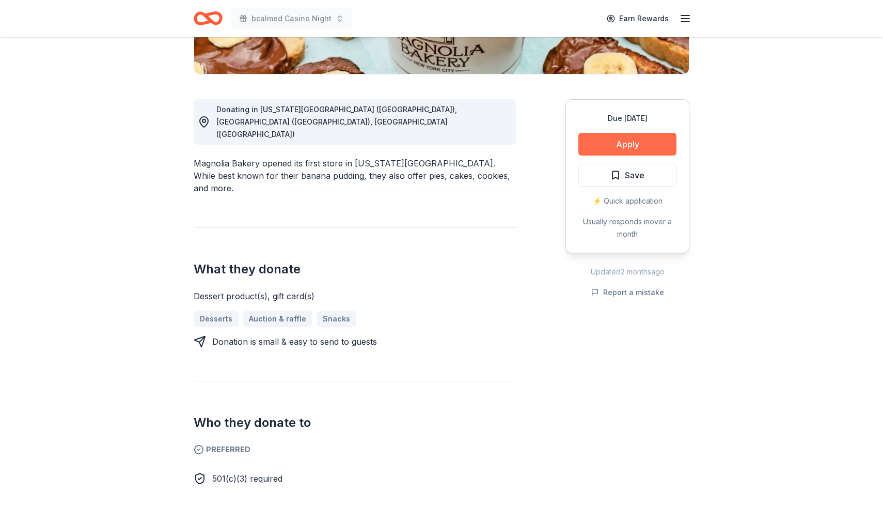
click at [617, 147] on button "Apply" at bounding box center [627, 144] width 98 height 23
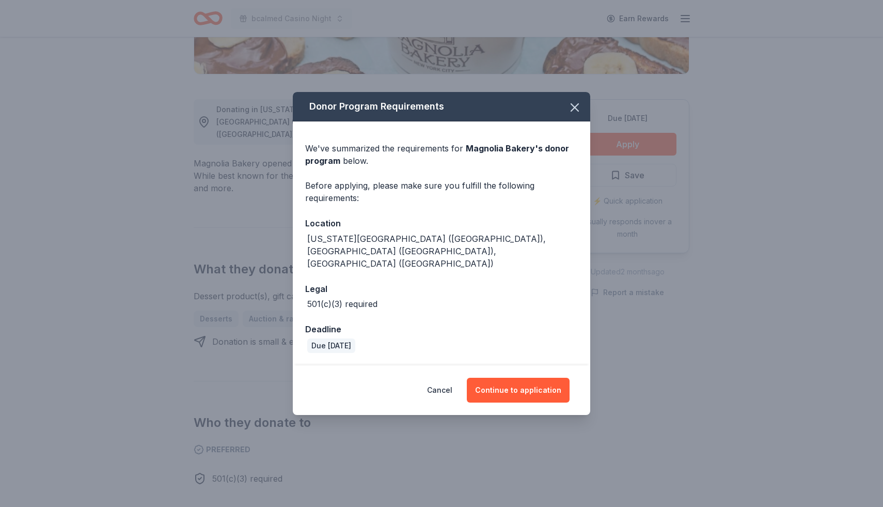
drag, startPoint x: 507, startPoint y: 376, endPoint x: 519, endPoint y: 178, distance: 198.7
click at [518, 182] on div "Donor Program Requirements We've summarized the requirements for Magnolia Baker…" at bounding box center [441, 253] width 297 height 322
click at [572, 115] on icon "button" at bounding box center [575, 107] width 14 height 14
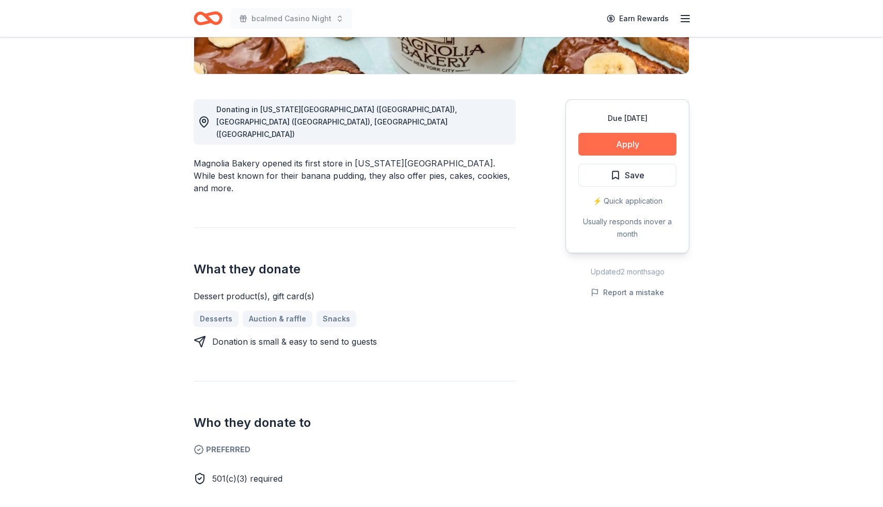
click at [623, 140] on button "Apply" at bounding box center [627, 144] width 98 height 23
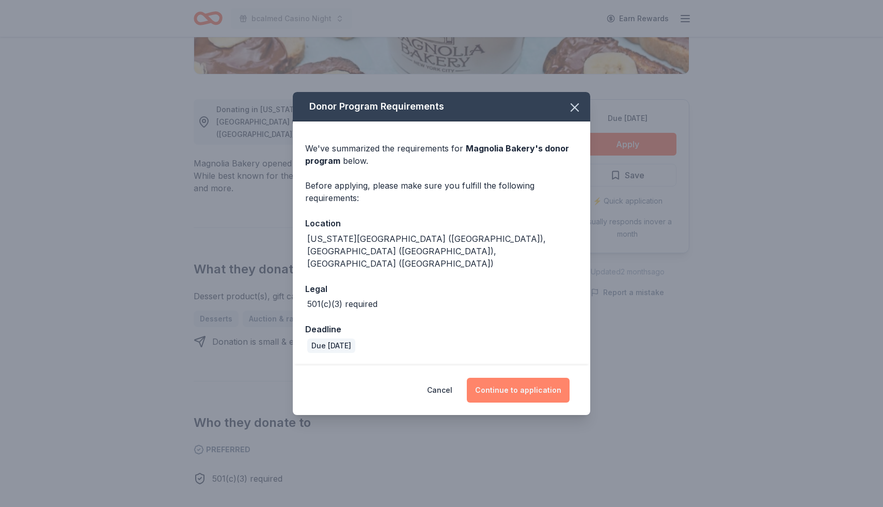
click at [513, 380] on button "Continue to application" at bounding box center [518, 390] width 103 height 25
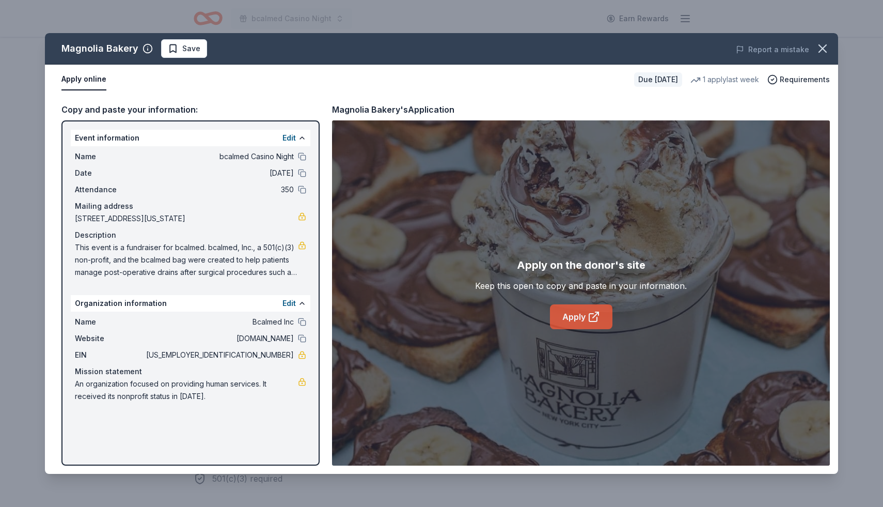
click at [602, 315] on link "Apply" at bounding box center [581, 316] width 62 height 25
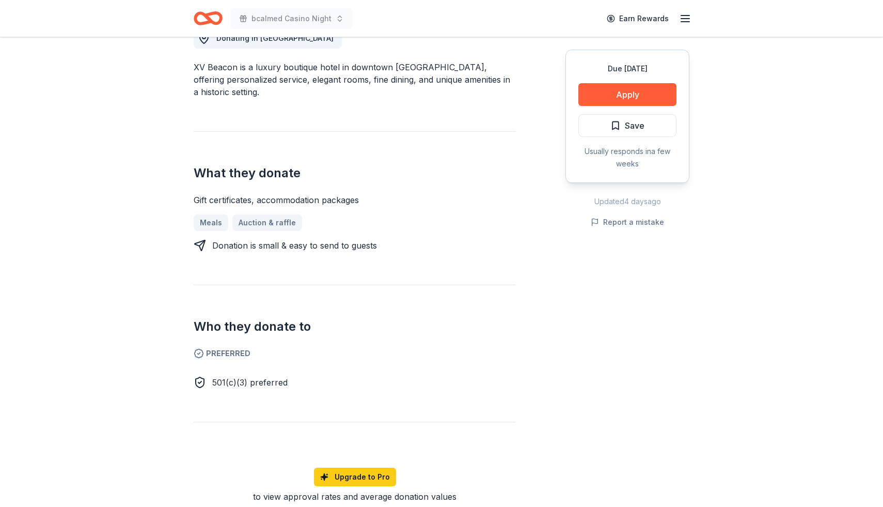
scroll to position [312, 0]
click at [633, 96] on button "Apply" at bounding box center [627, 94] width 98 height 23
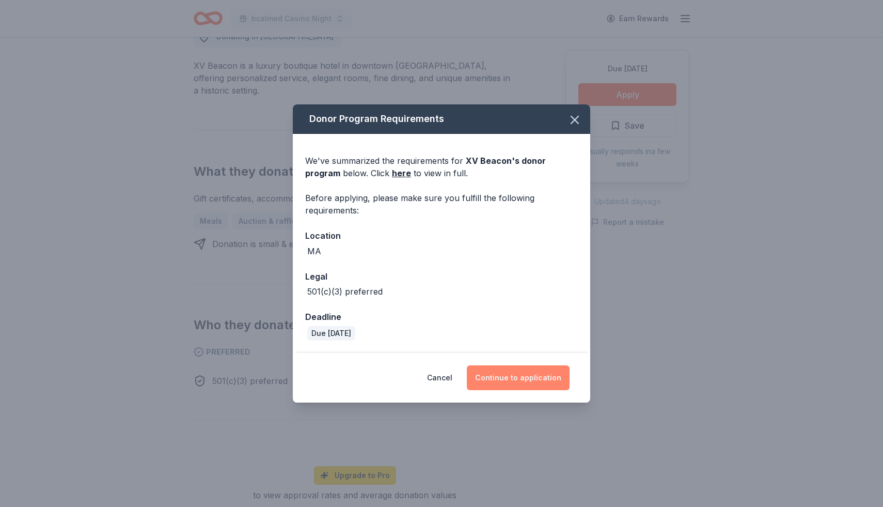
click at [496, 381] on button "Continue to application" at bounding box center [518, 377] width 103 height 25
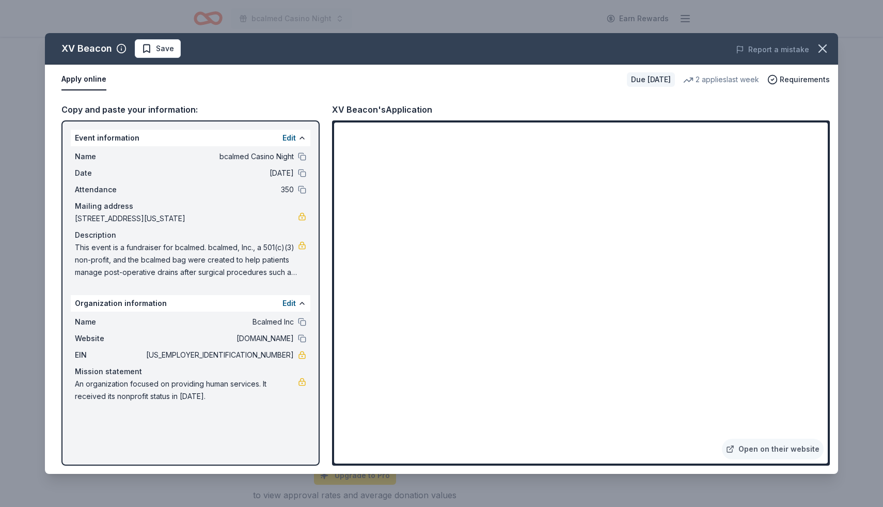
drag, startPoint x: 822, startPoint y: 43, endPoint x: 808, endPoint y: 27, distance: 21.2
click at [821, 43] on icon "button" at bounding box center [822, 48] width 14 height 14
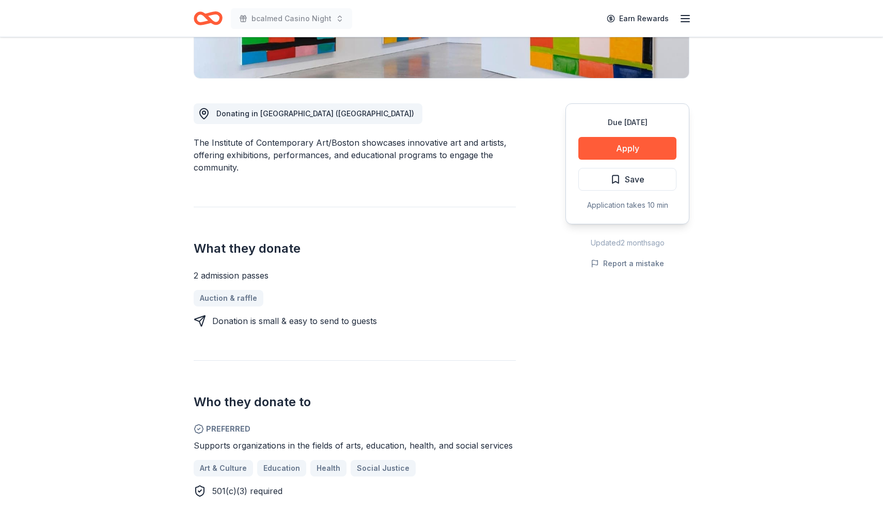
scroll to position [237, 0]
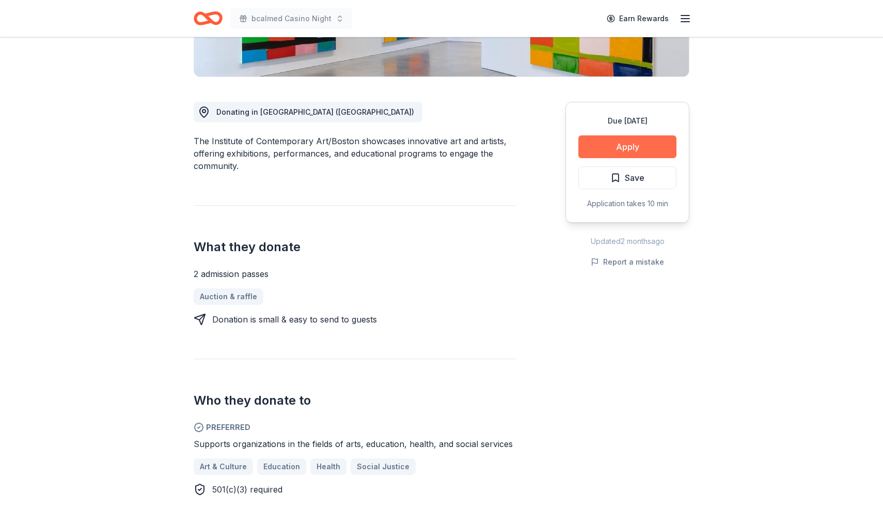
click at [606, 150] on button "Apply" at bounding box center [627, 146] width 98 height 23
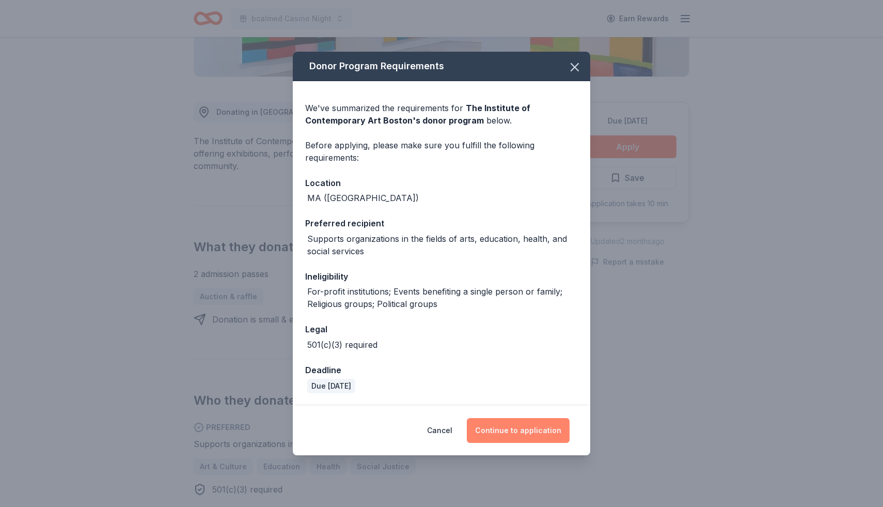
click at [500, 436] on button "Continue to application" at bounding box center [518, 430] width 103 height 25
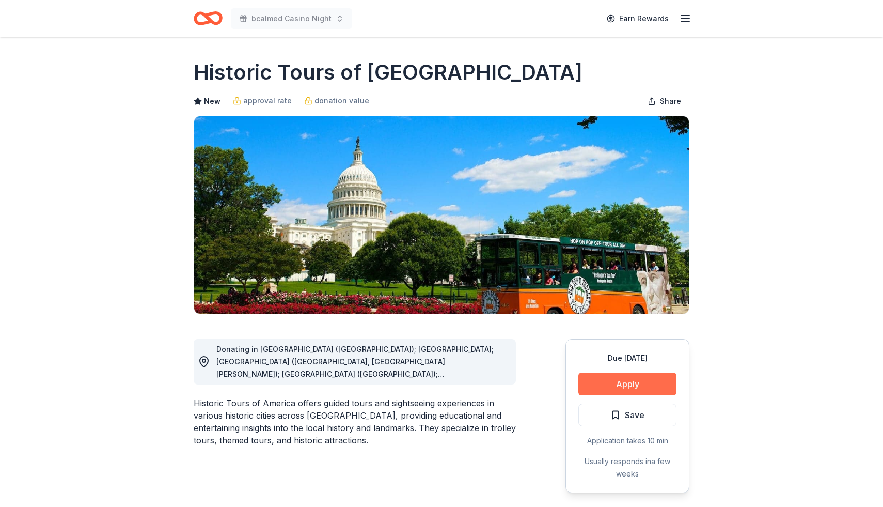
click at [610, 387] on button "Apply" at bounding box center [627, 383] width 98 height 23
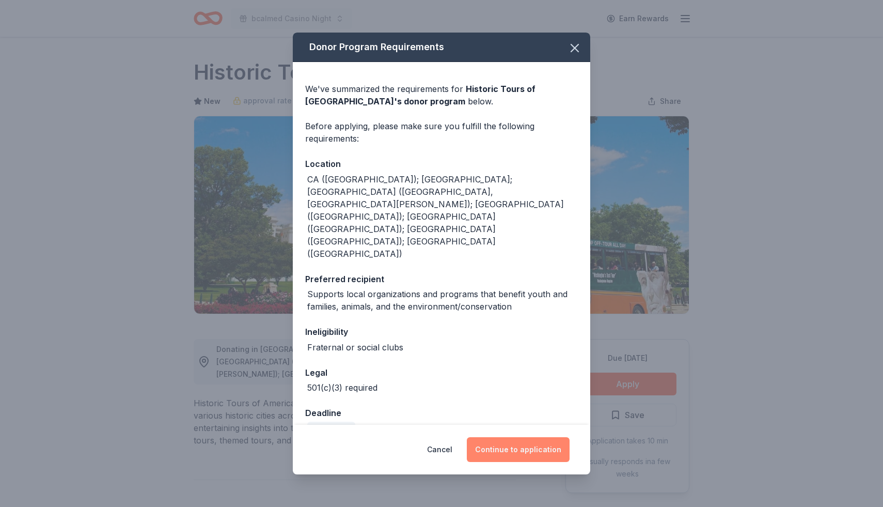
click at [545, 437] on button "Continue to application" at bounding box center [518, 449] width 103 height 25
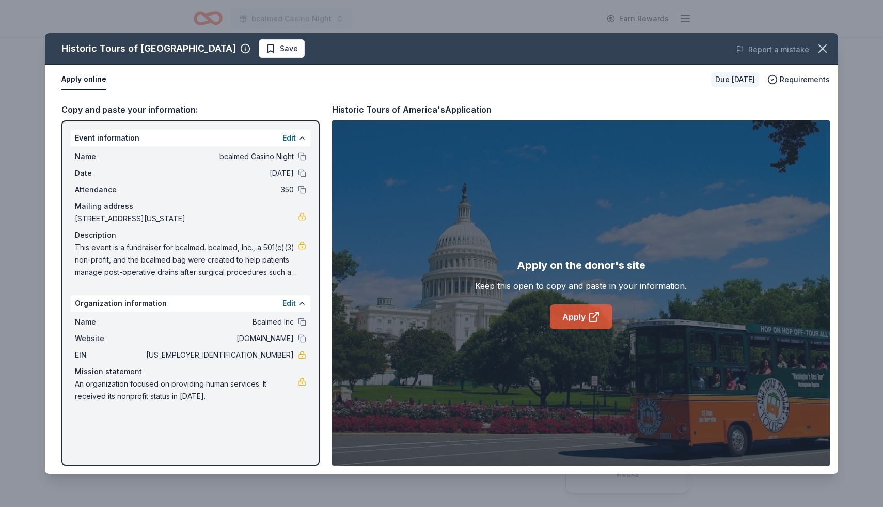
click at [594, 323] on link "Apply" at bounding box center [581, 316] width 62 height 25
